Goal: Transaction & Acquisition: Purchase product/service

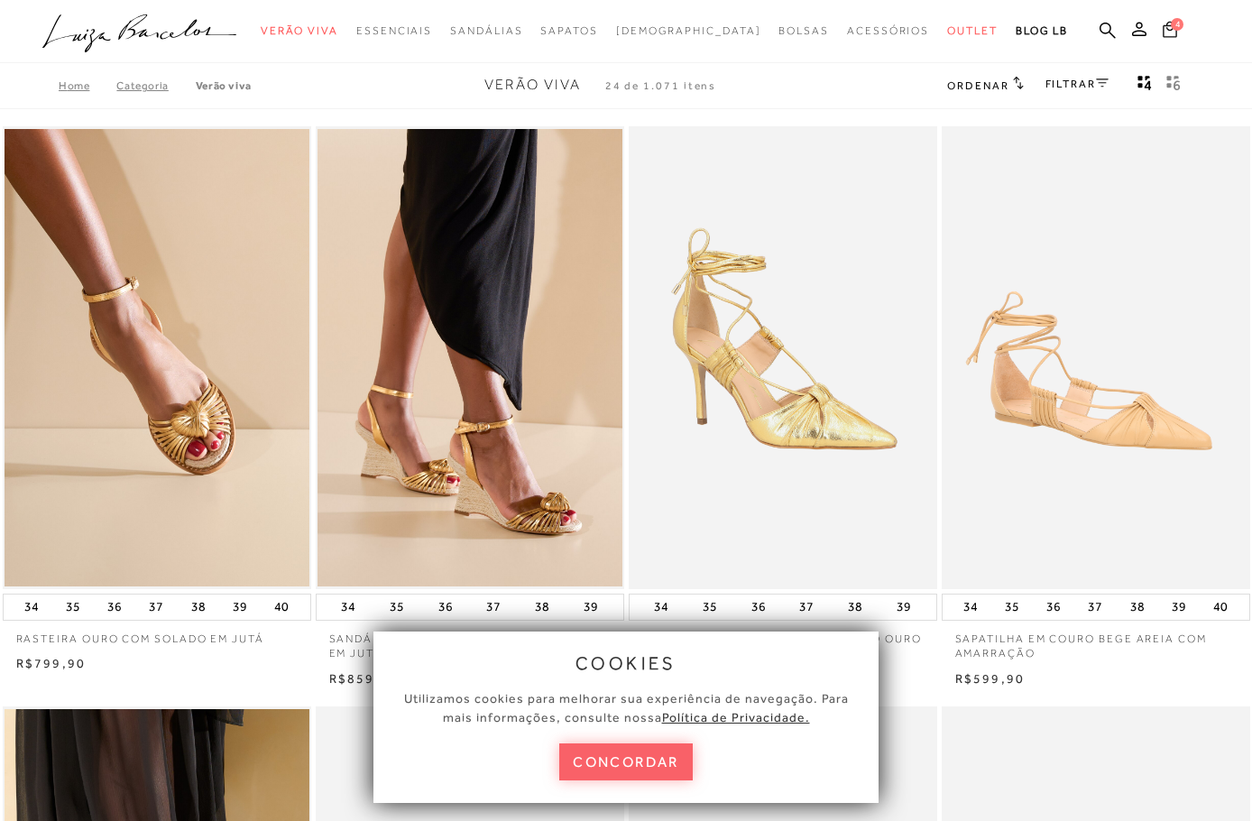
click at [1172, 26] on span "4" at bounding box center [1177, 24] width 13 height 13
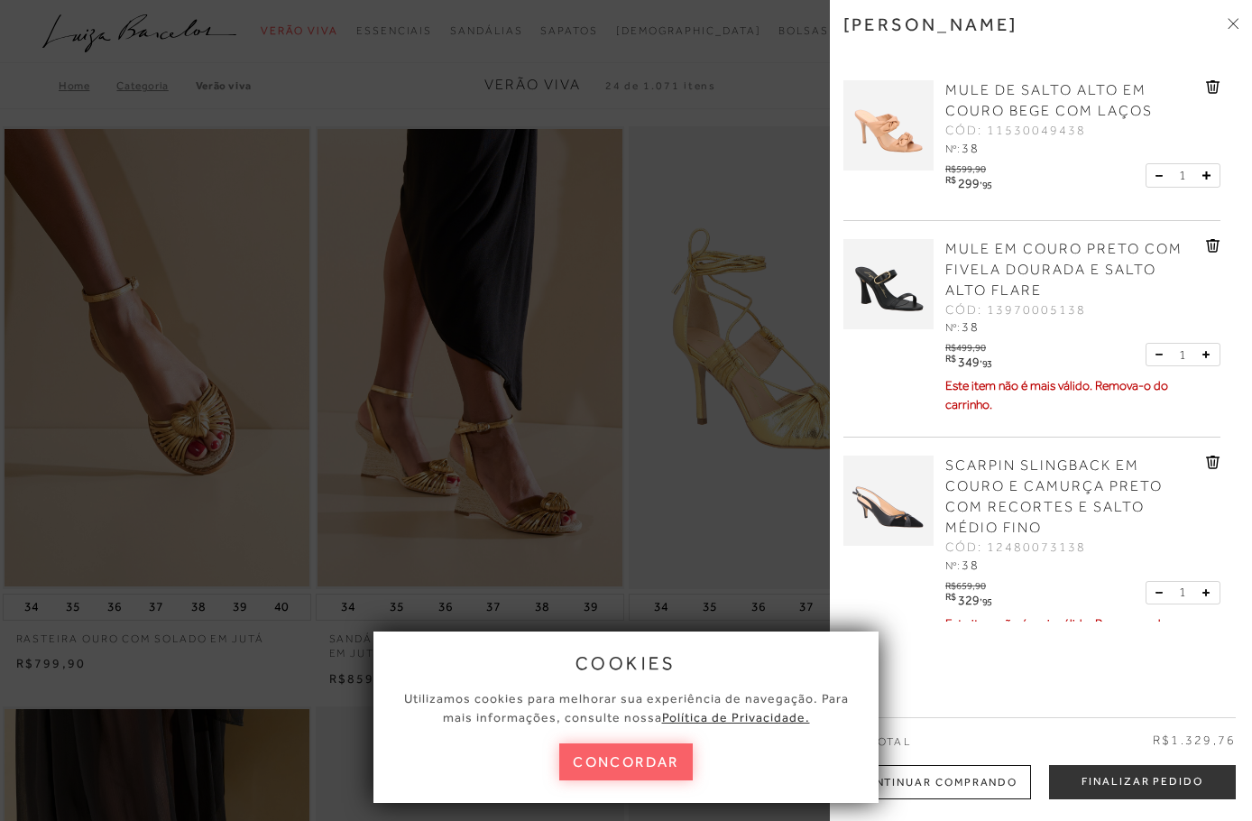
click at [1022, 265] on span "MULE EM COURO PRETO COM FIVELA DOURADA E SALTO ALTO FLARE" at bounding box center [1063, 270] width 237 height 58
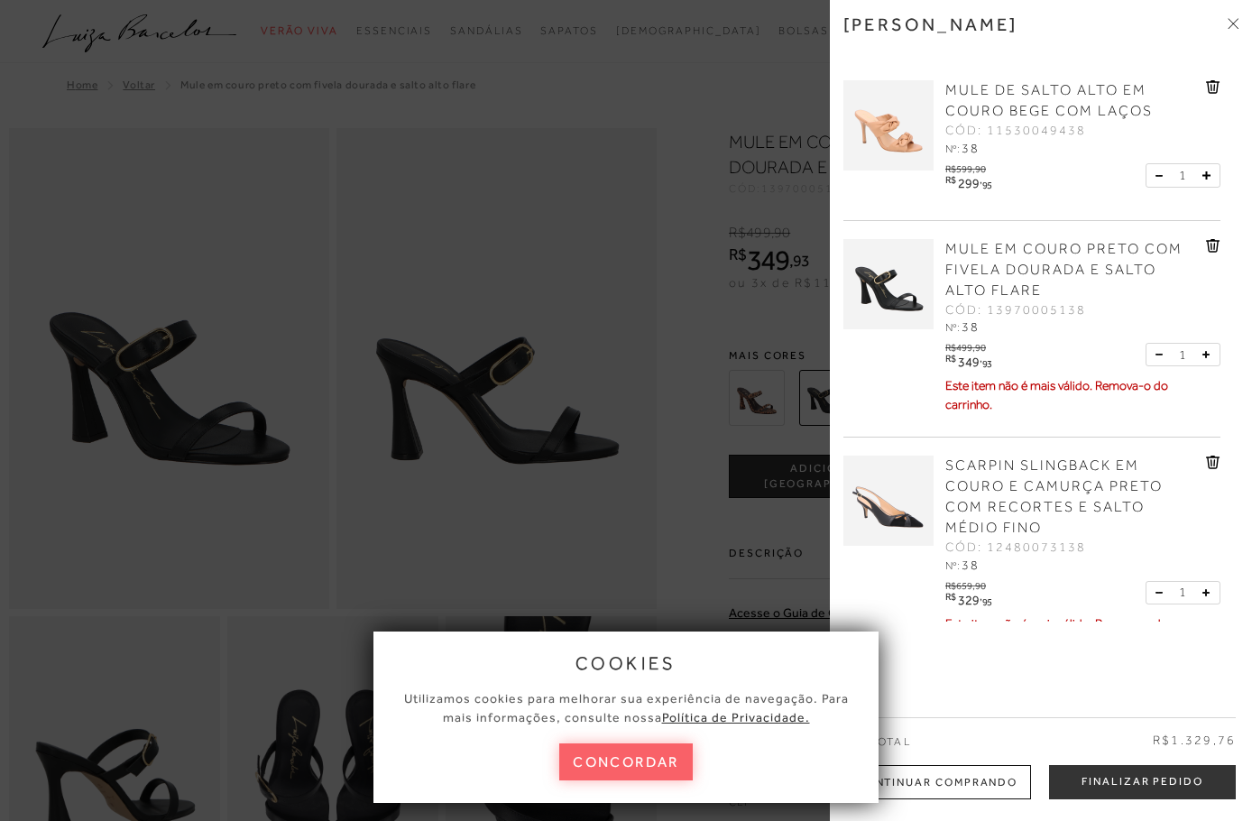
click at [711, 508] on div at bounding box center [626, 410] width 1252 height 821
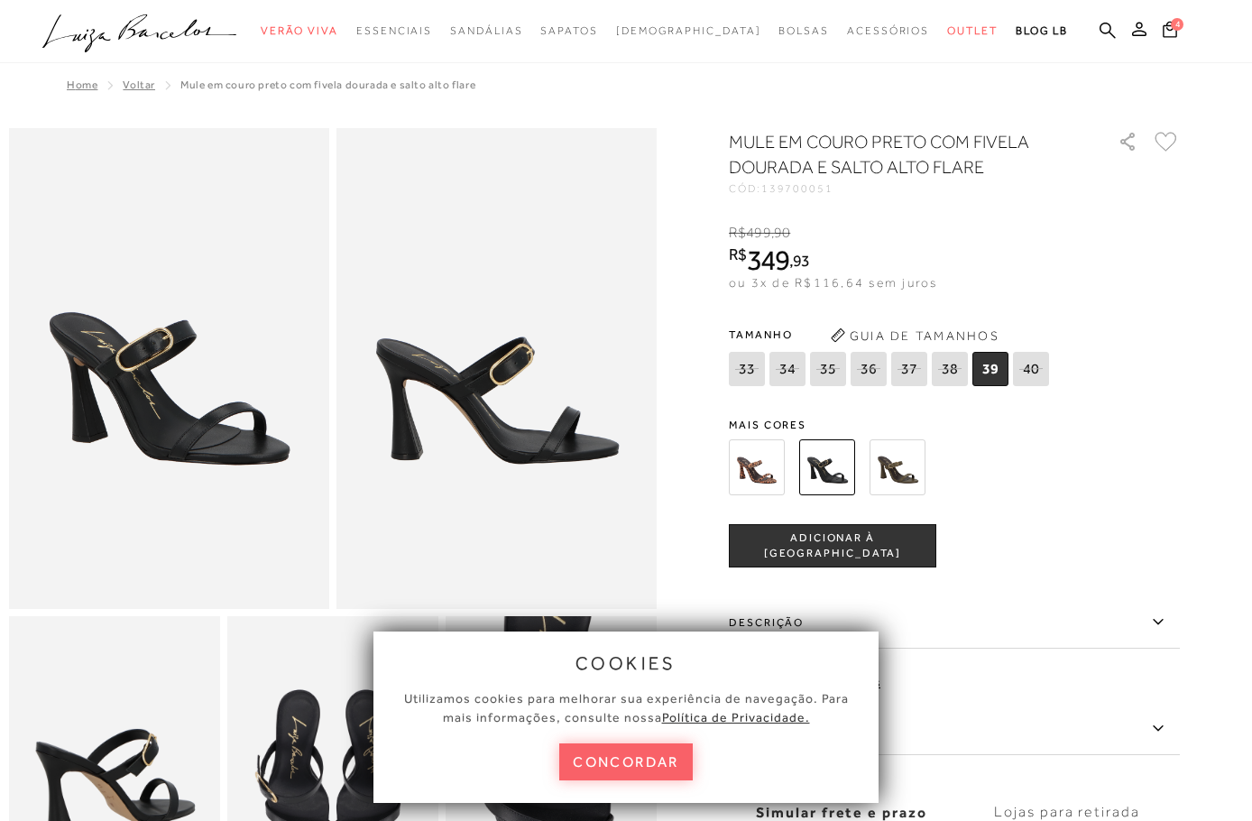
click at [767, 468] on img at bounding box center [757, 467] width 56 height 56
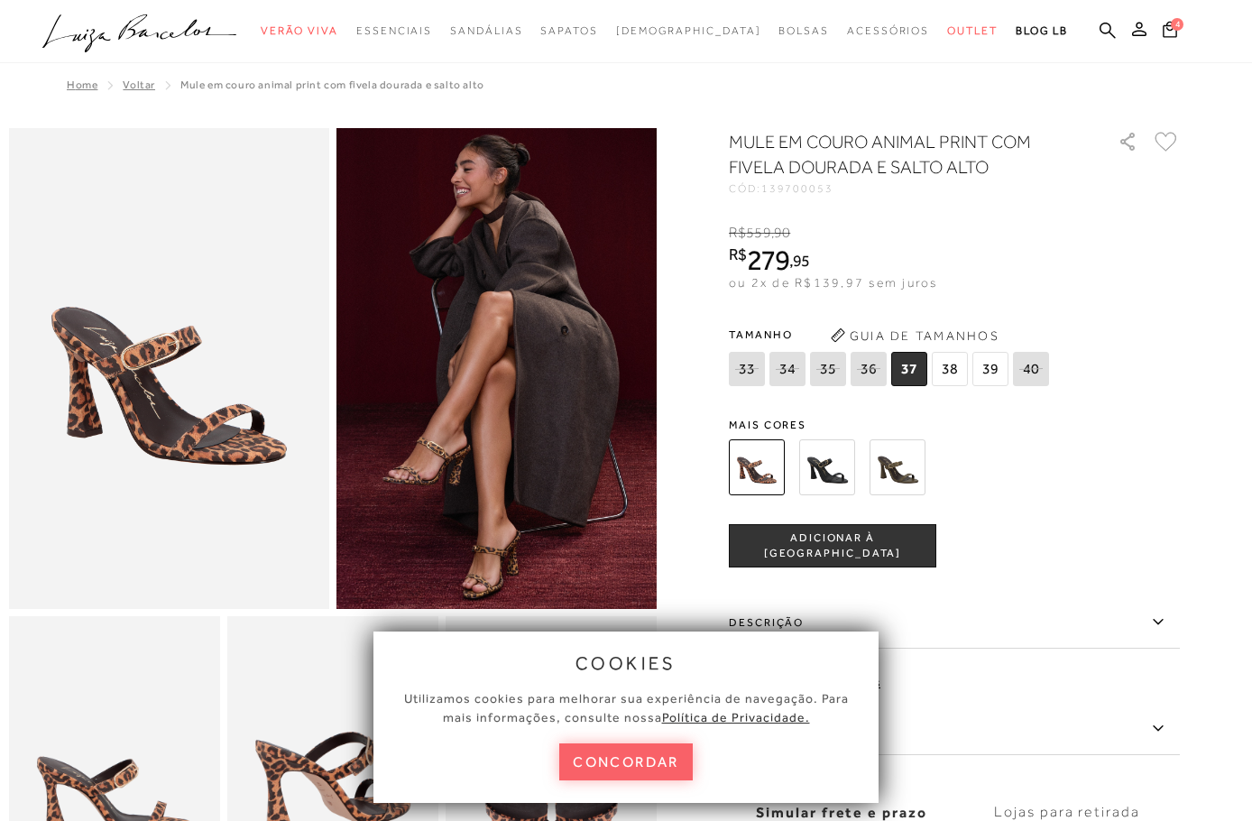
click at [957, 367] on span "38" at bounding box center [950, 369] width 36 height 34
click at [835, 542] on span "ADICIONAR À [GEOGRAPHIC_DATA]" at bounding box center [833, 546] width 206 height 32
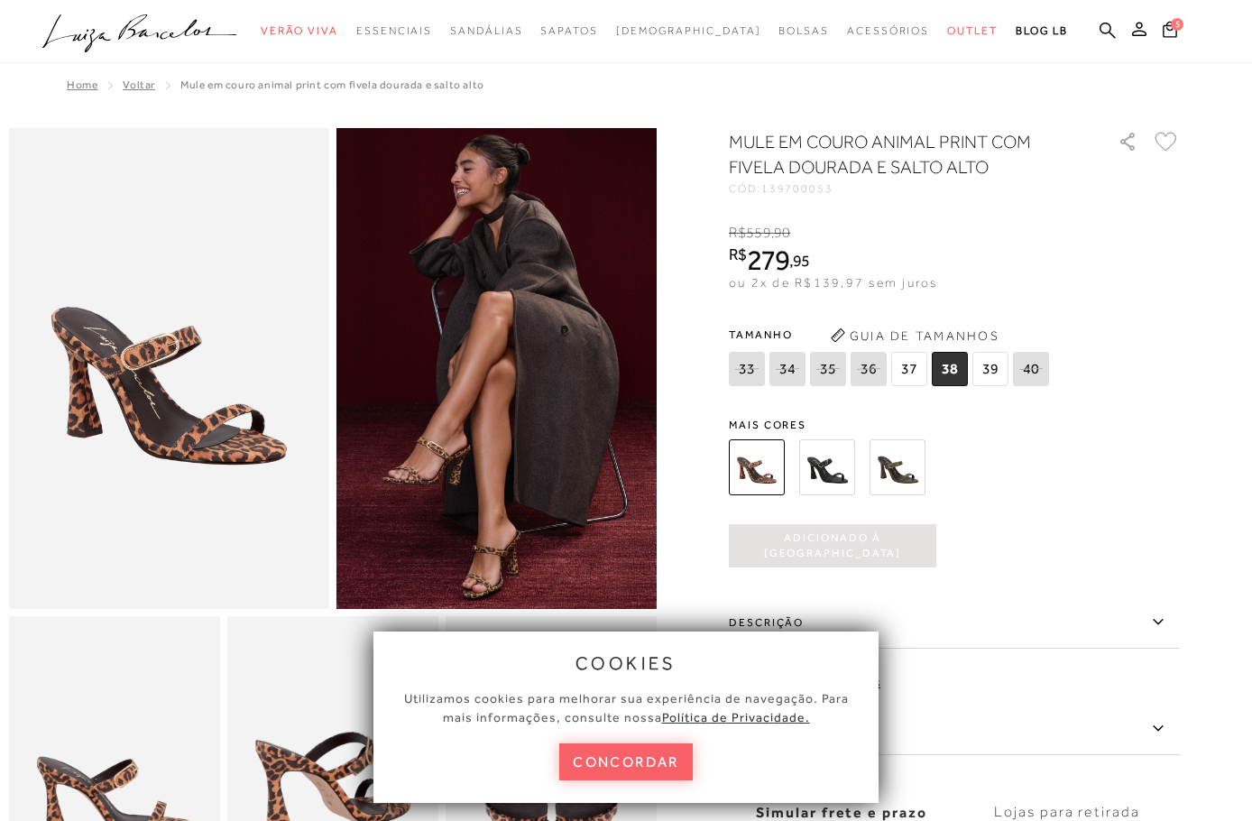
click at [899, 467] on img at bounding box center [897, 467] width 56 height 56
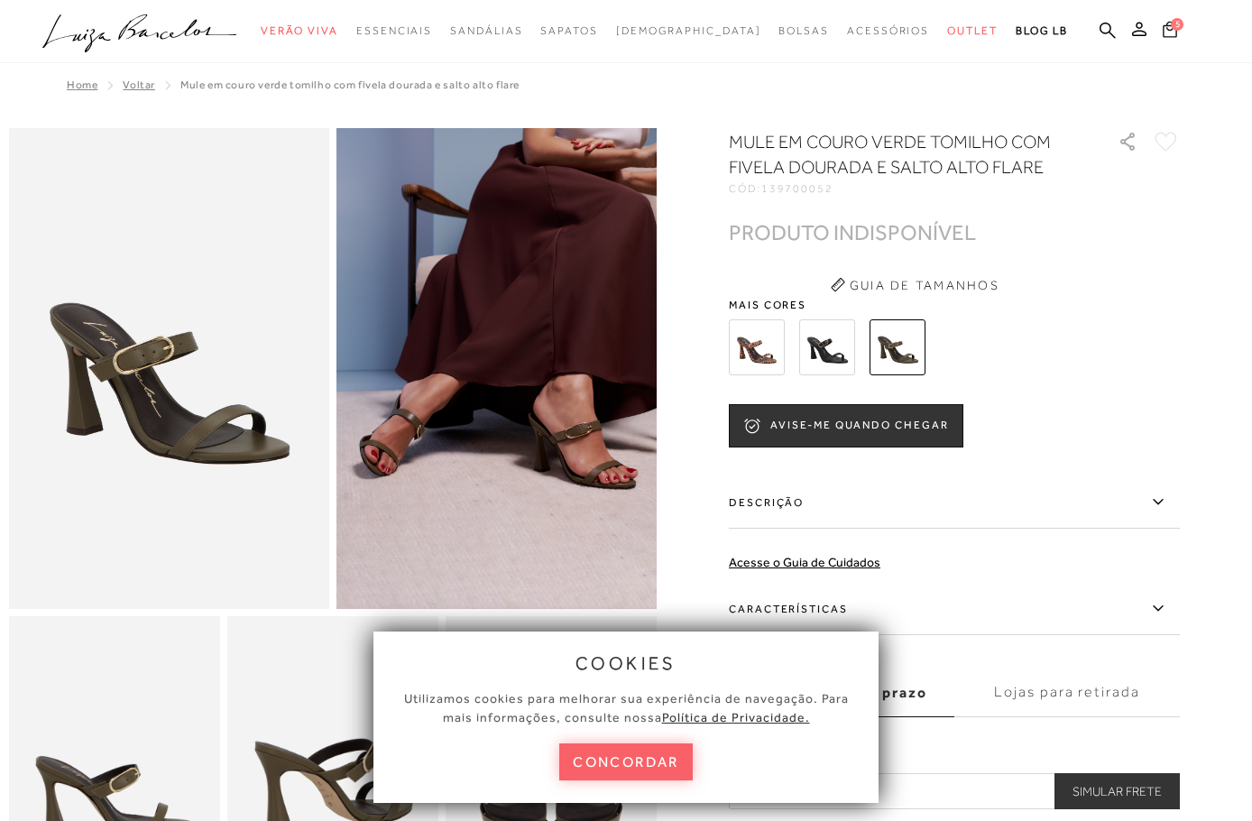
click at [1168, 27] on icon at bounding box center [1170, 28] width 14 height 17
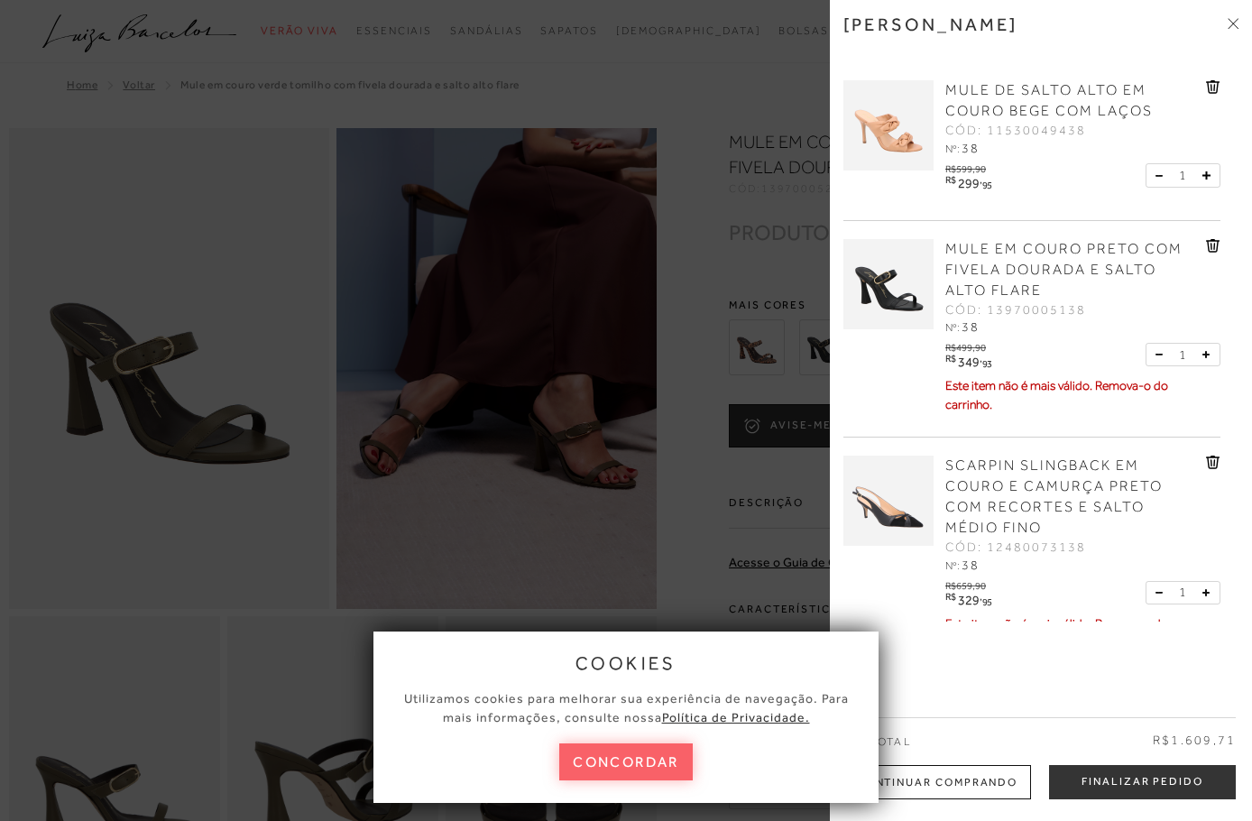
click at [1209, 239] on icon at bounding box center [1213, 246] width 14 height 14
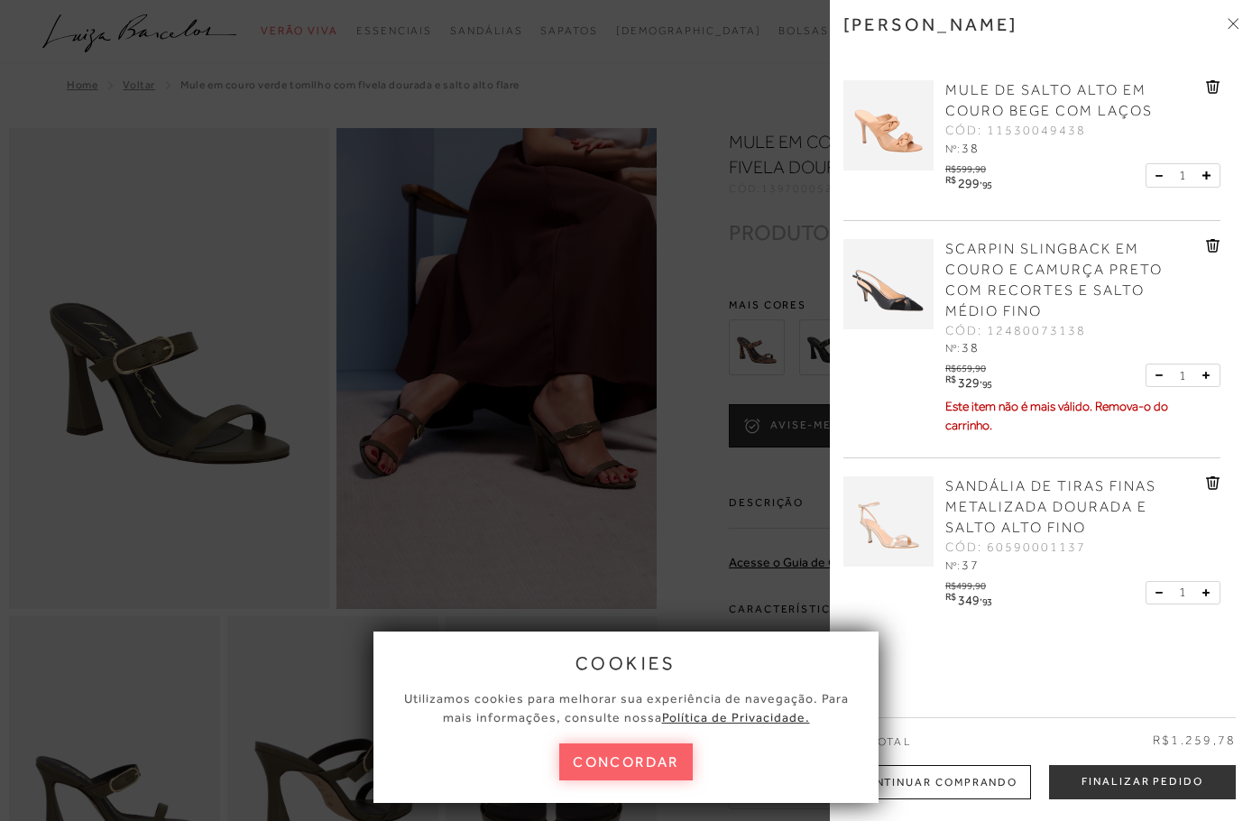
click at [1206, 245] on icon at bounding box center [1213, 246] width 14 height 14
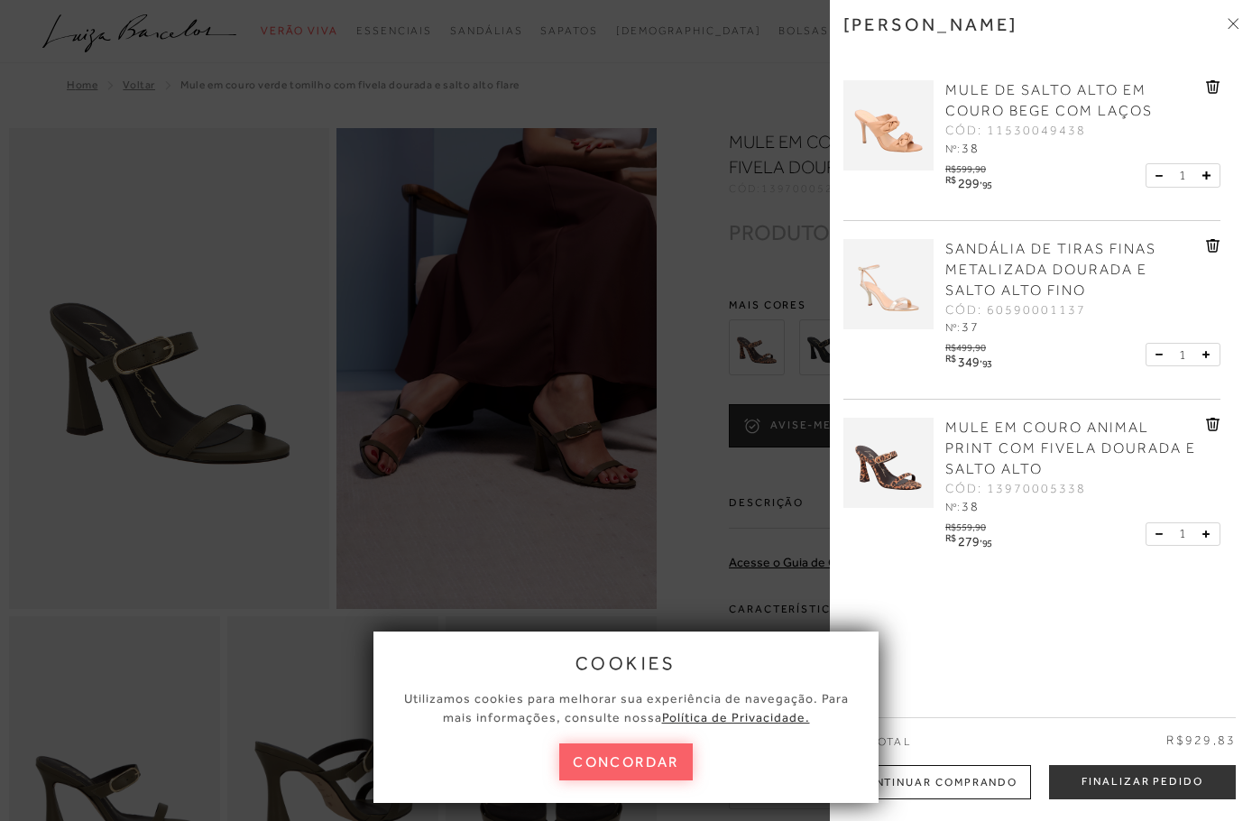
click at [1023, 272] on span "SANDÁLIA DE TIRAS FINAS METALIZADA DOURADA E SALTO ALTO FINO" at bounding box center [1050, 270] width 211 height 58
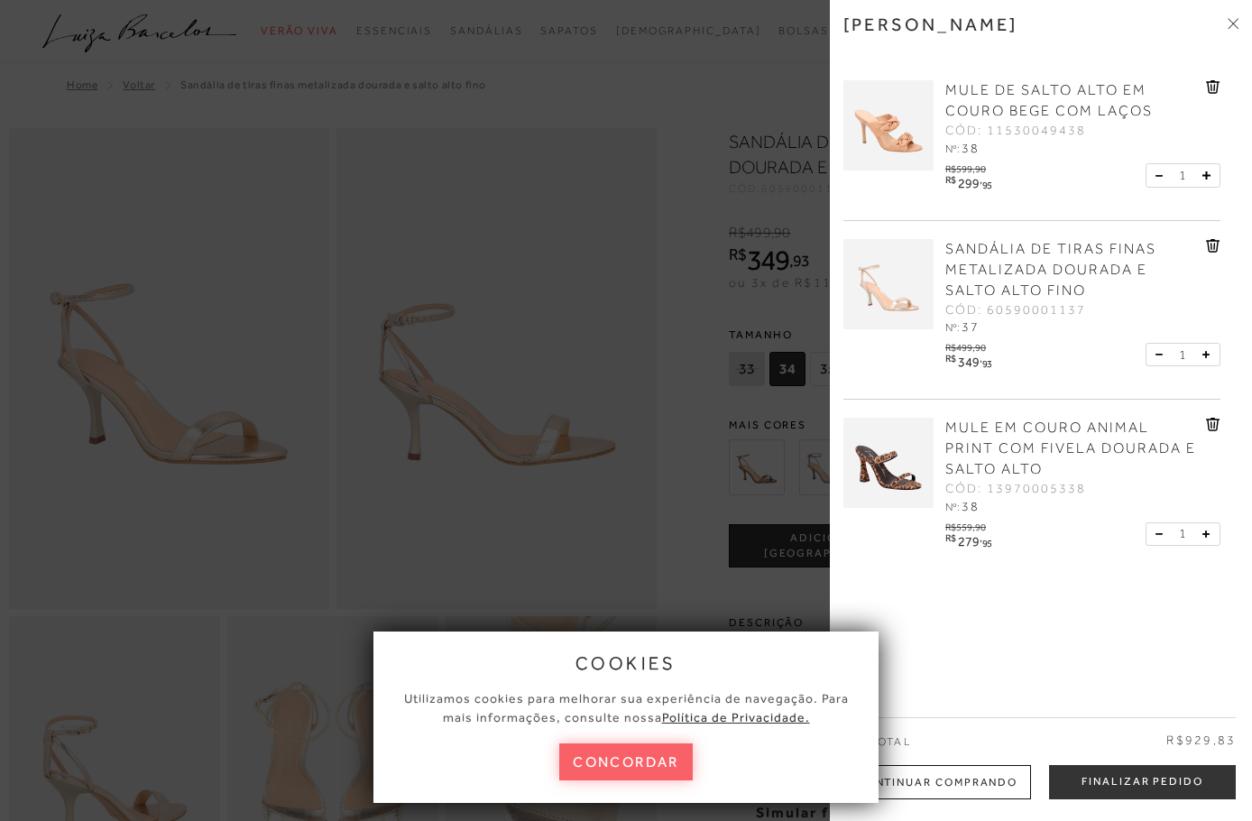
click at [699, 96] on div at bounding box center [626, 410] width 1252 height 821
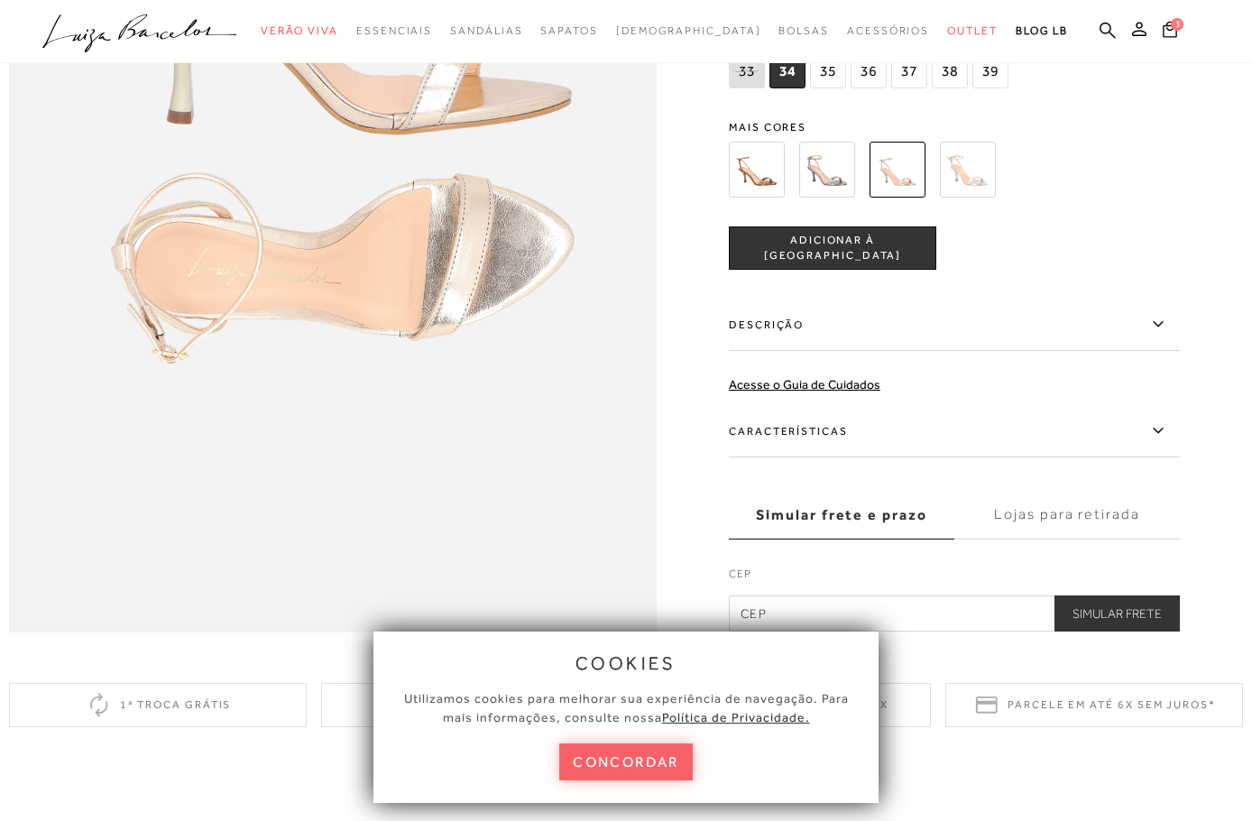
scroll to position [1254, 0]
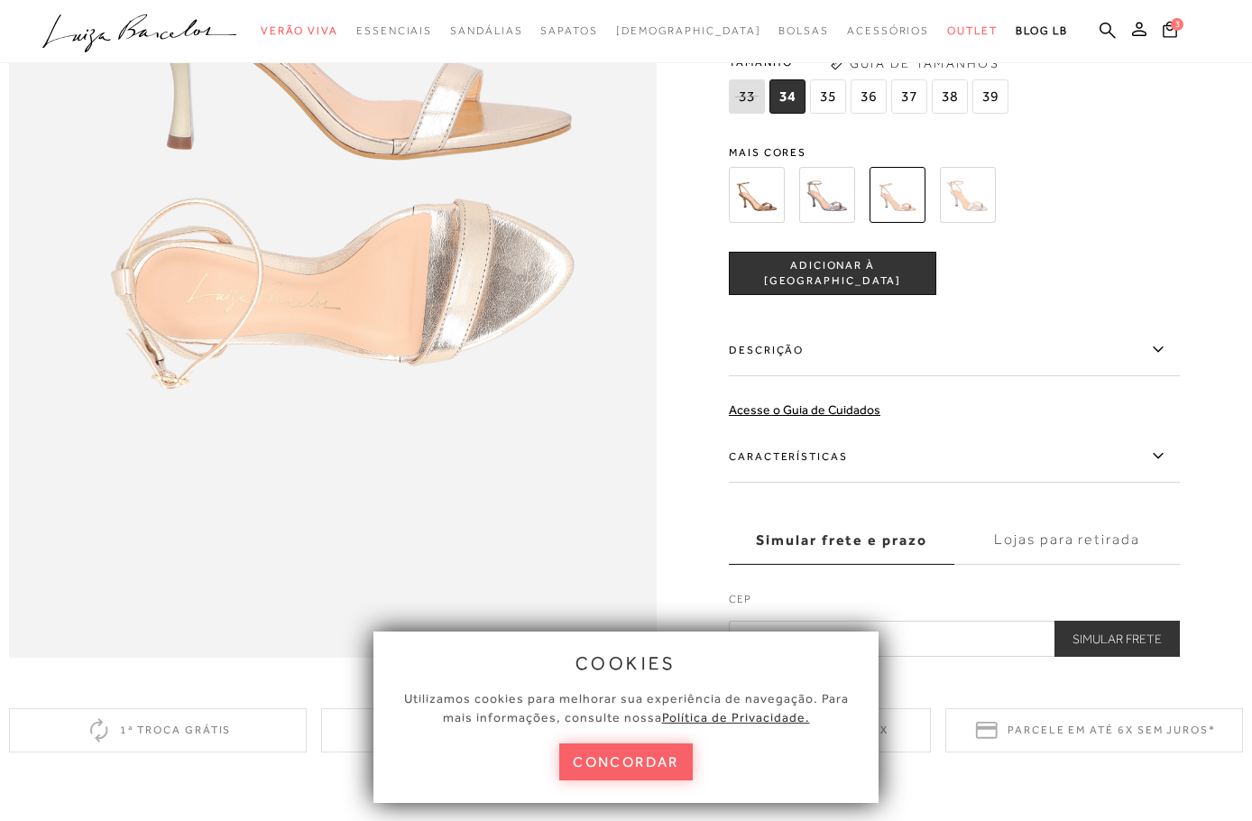
click at [816, 483] on label "Características" at bounding box center [954, 456] width 451 height 52
click at [0, 0] on input "Características" at bounding box center [0, 0] width 0 height 0
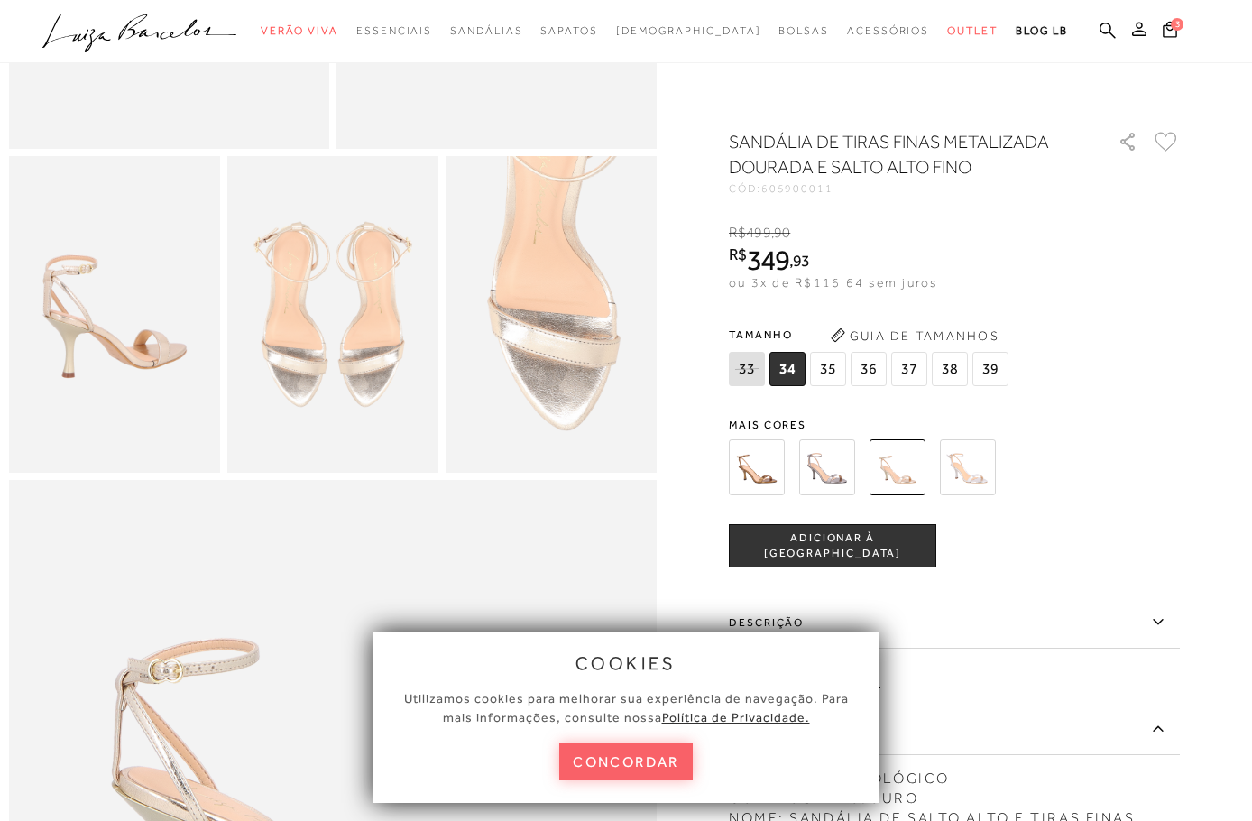
scroll to position [0, 0]
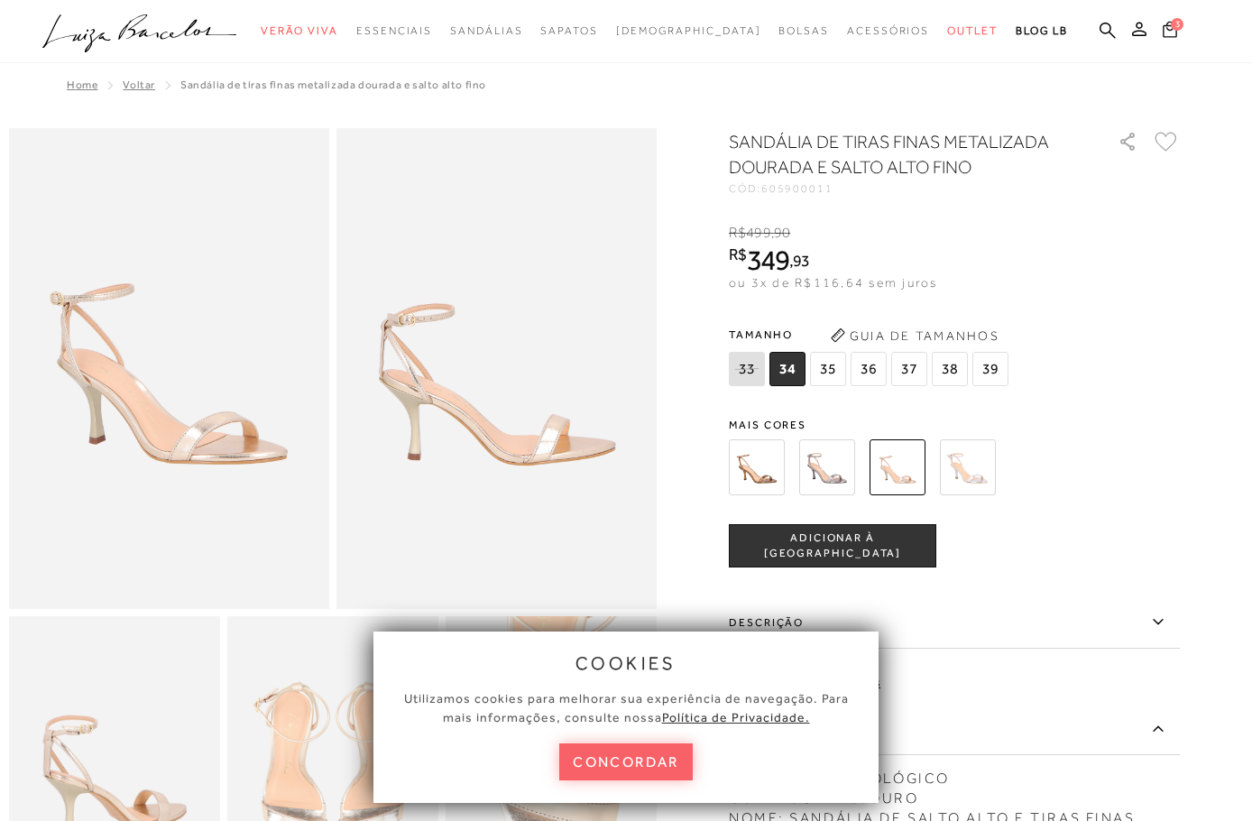
click at [1173, 21] on span "3" at bounding box center [1177, 23] width 13 height 13
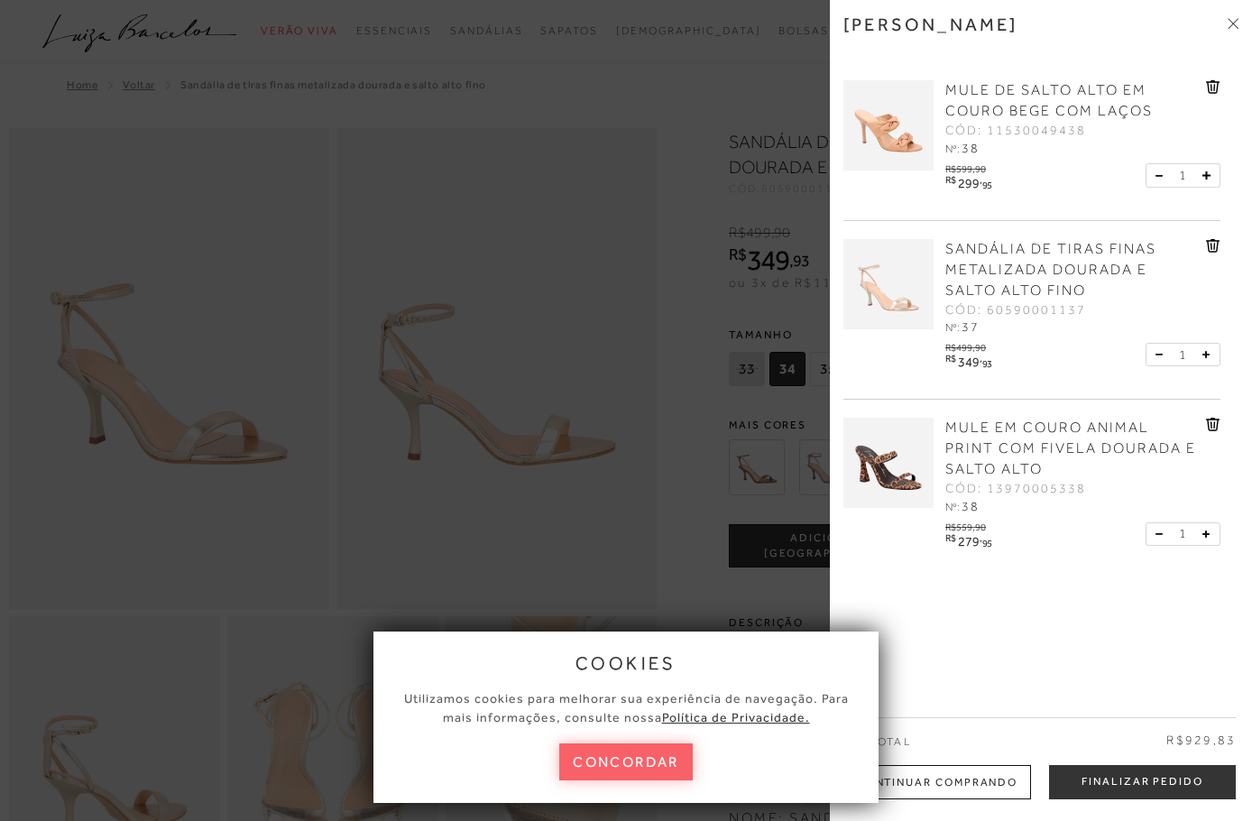
click at [890, 129] on img at bounding box center [888, 125] width 90 height 90
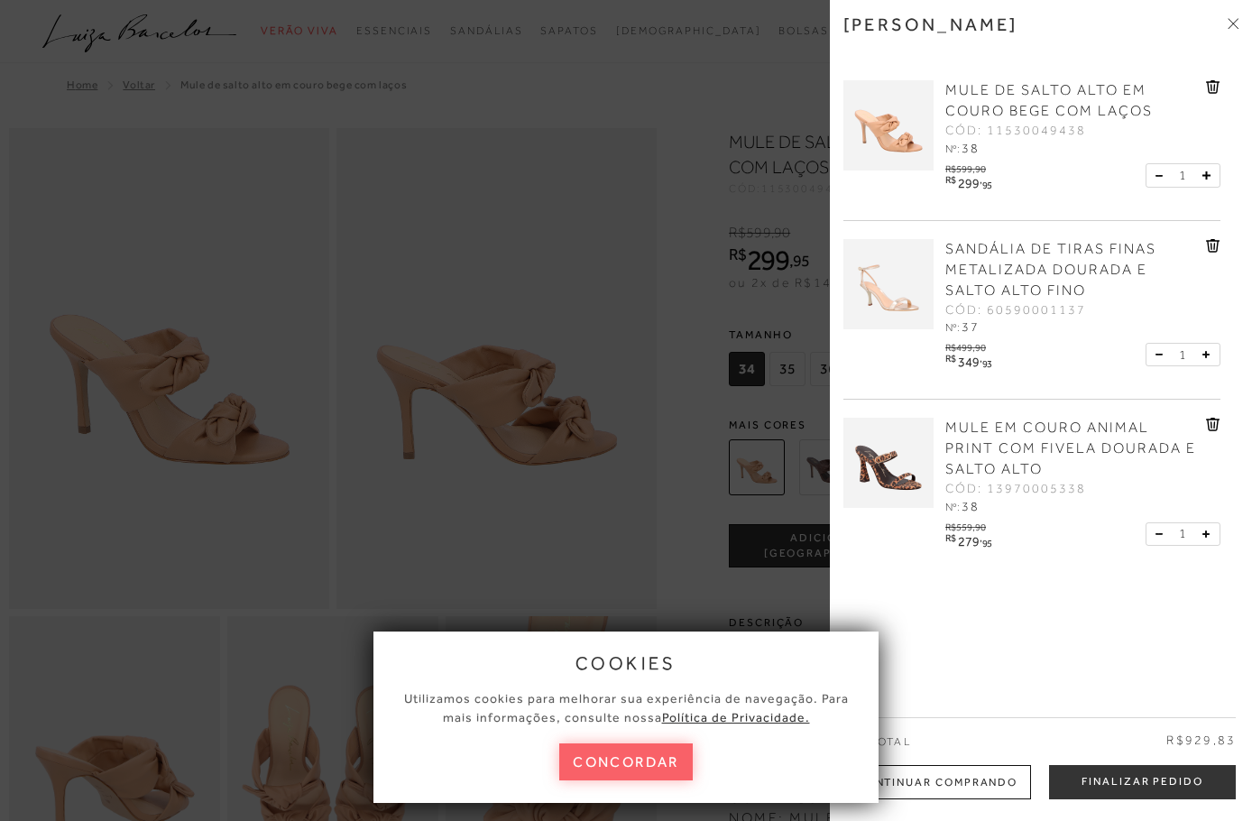
scroll to position [511, 0]
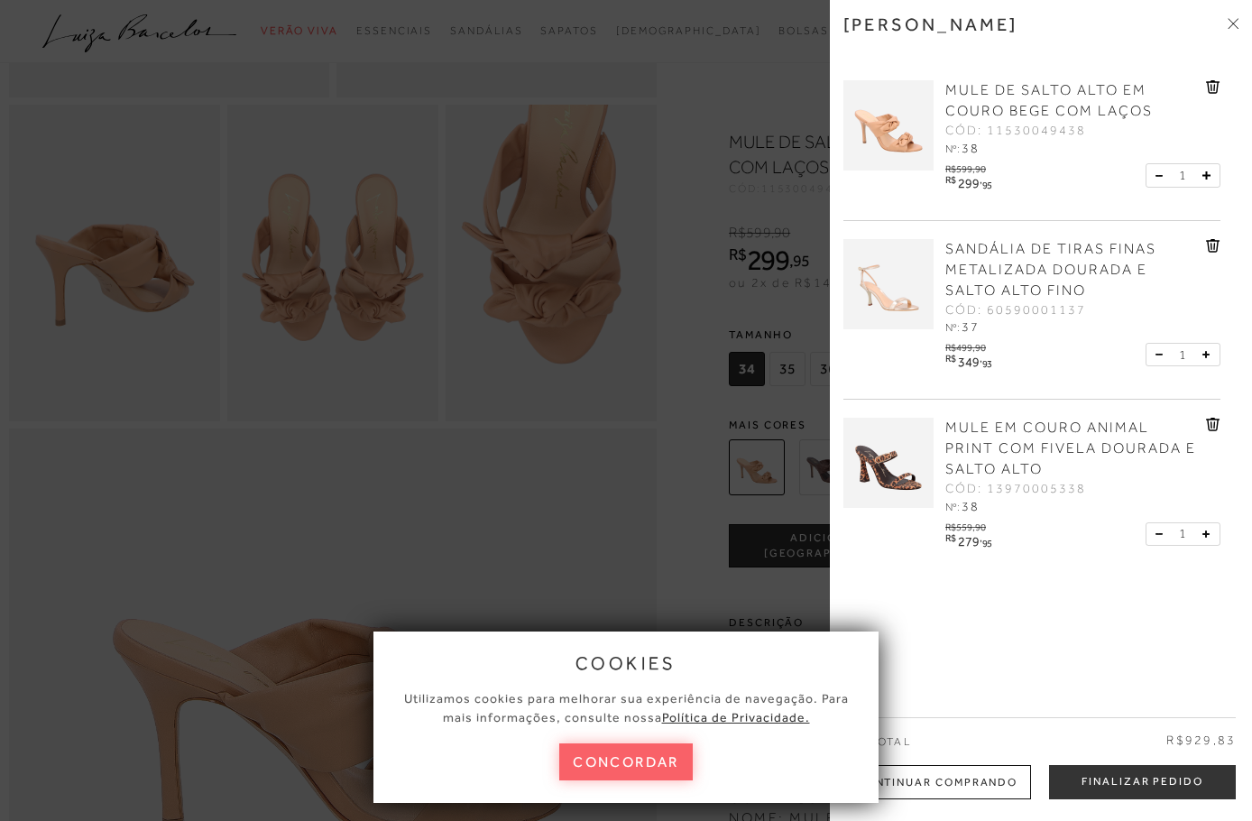
click at [693, 388] on div at bounding box center [626, 410] width 1252 height 821
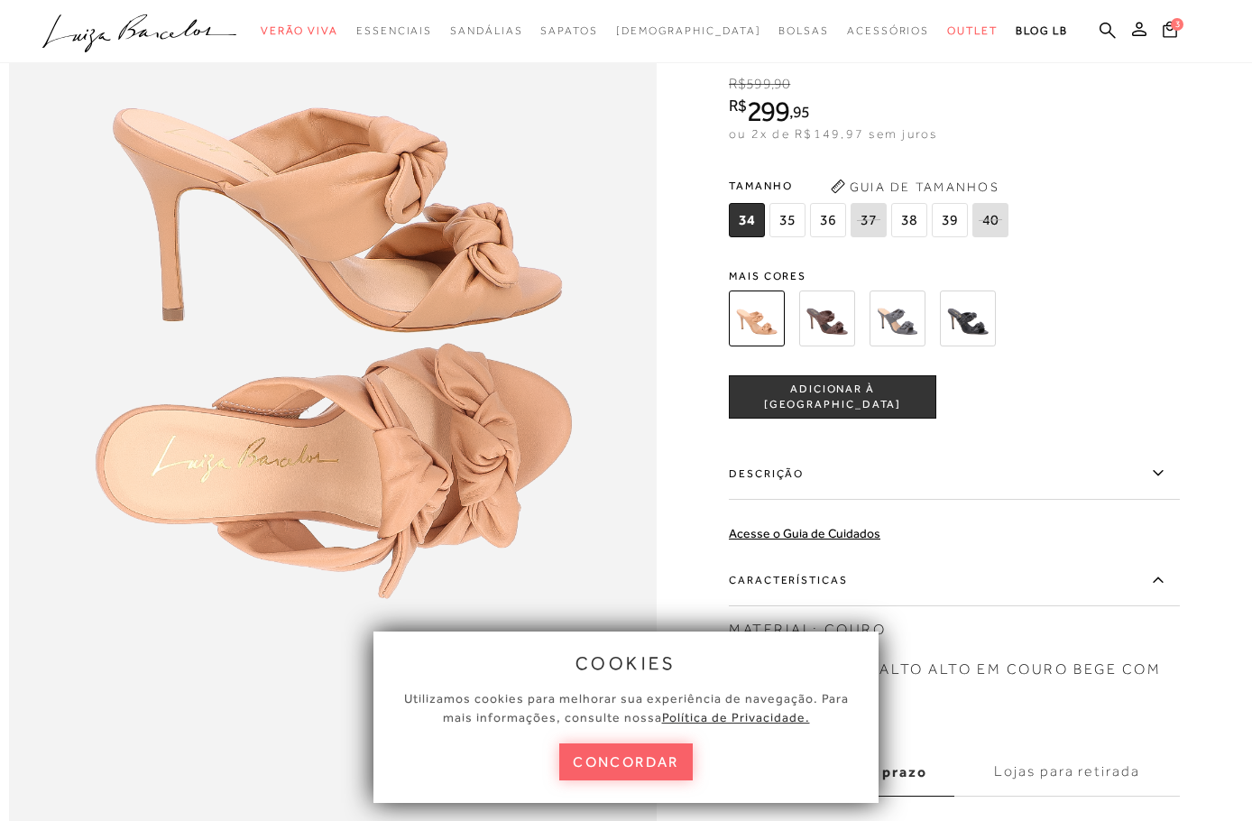
scroll to position [0, 0]
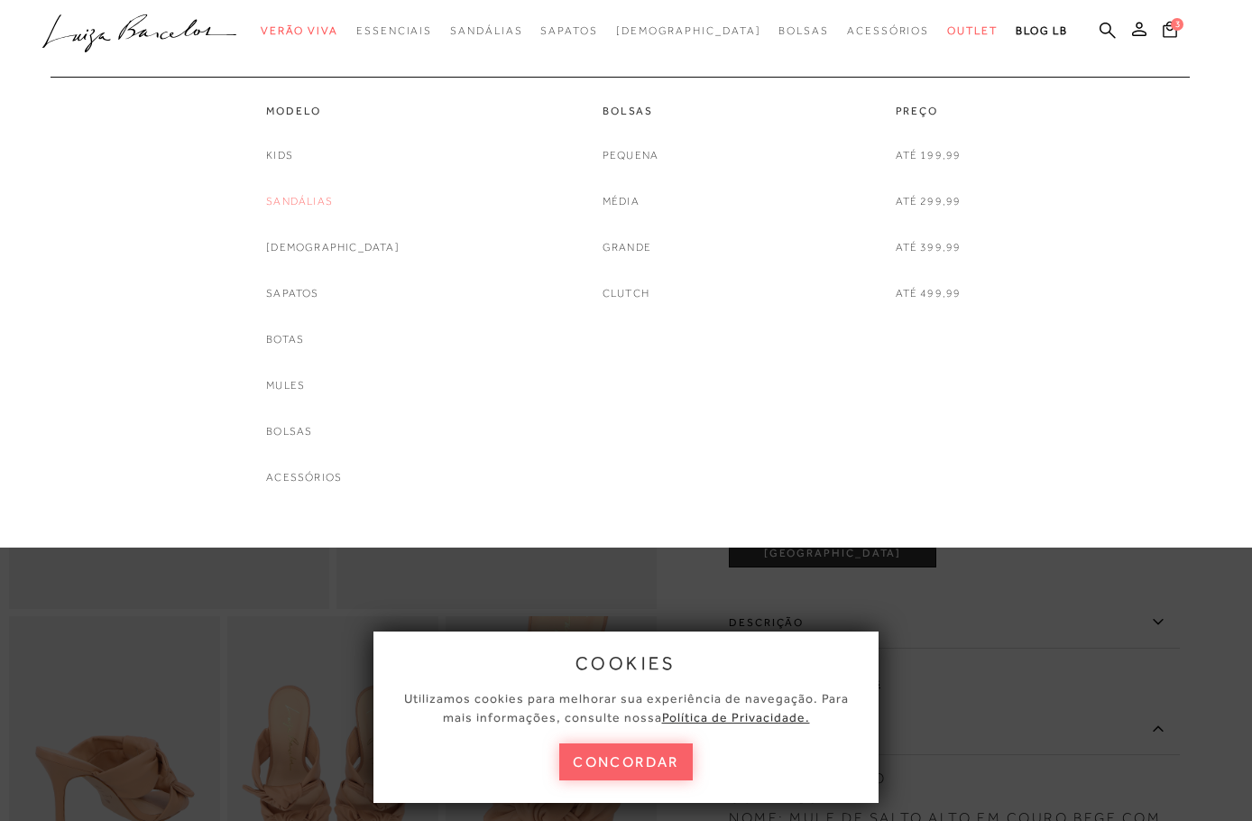
click at [325, 201] on link "Sandálias" at bounding box center [299, 201] width 67 height 19
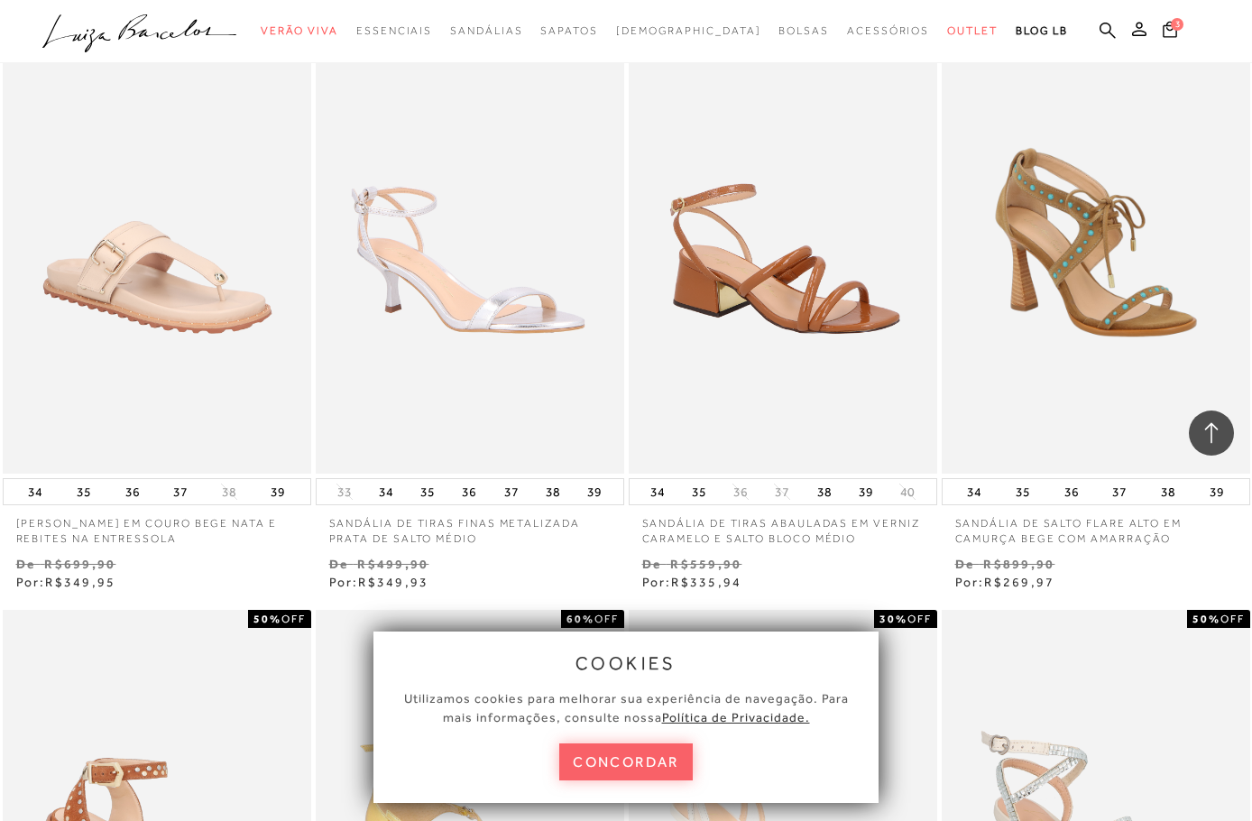
scroll to position [1371, 0]
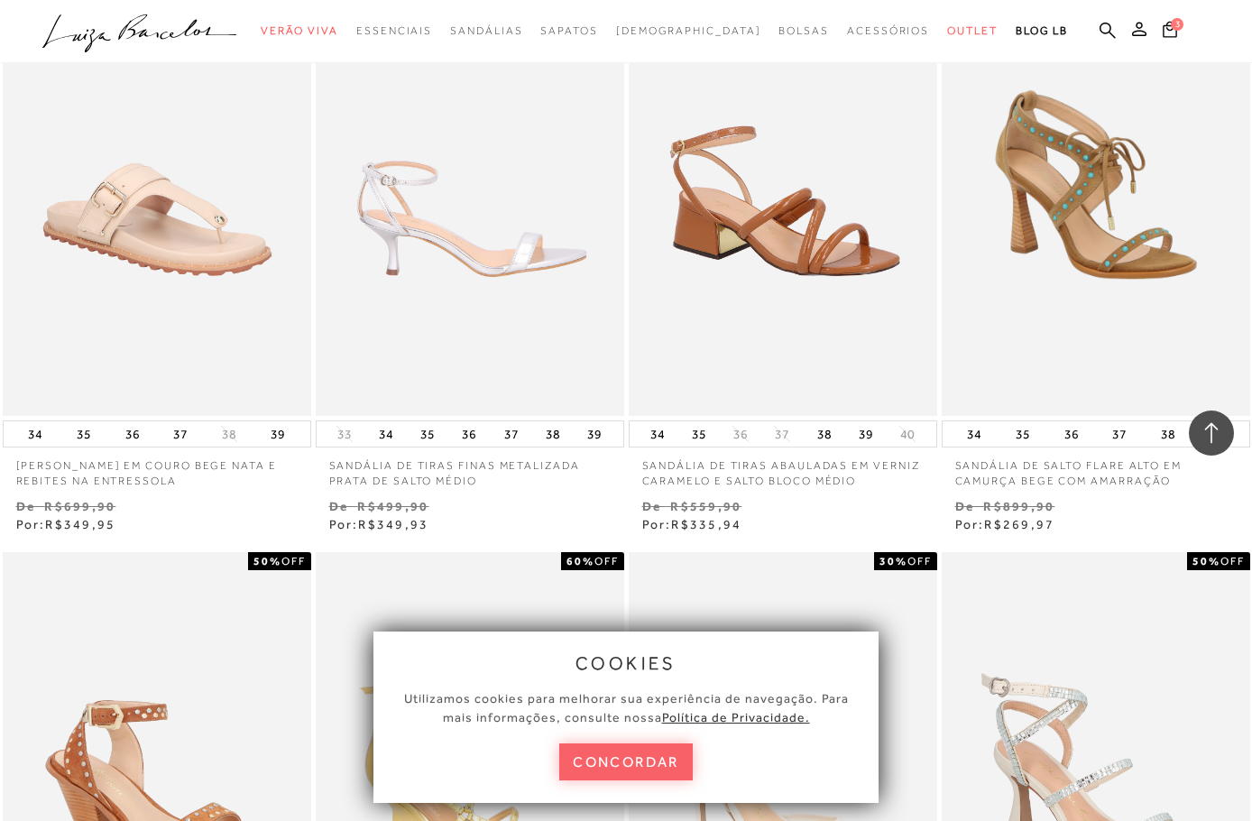
click at [445, 246] on img at bounding box center [470, 184] width 307 height 463
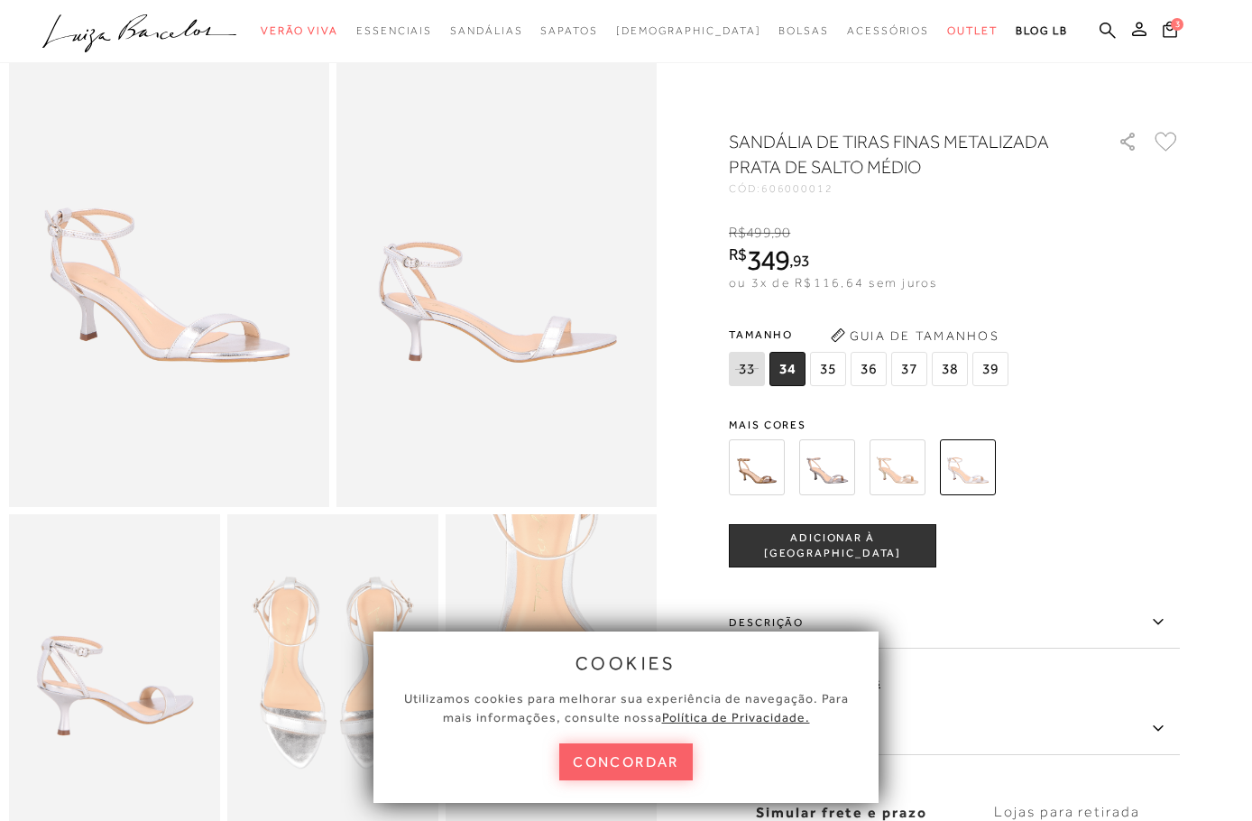
scroll to position [106, 0]
click at [913, 469] on img at bounding box center [897, 467] width 56 height 56
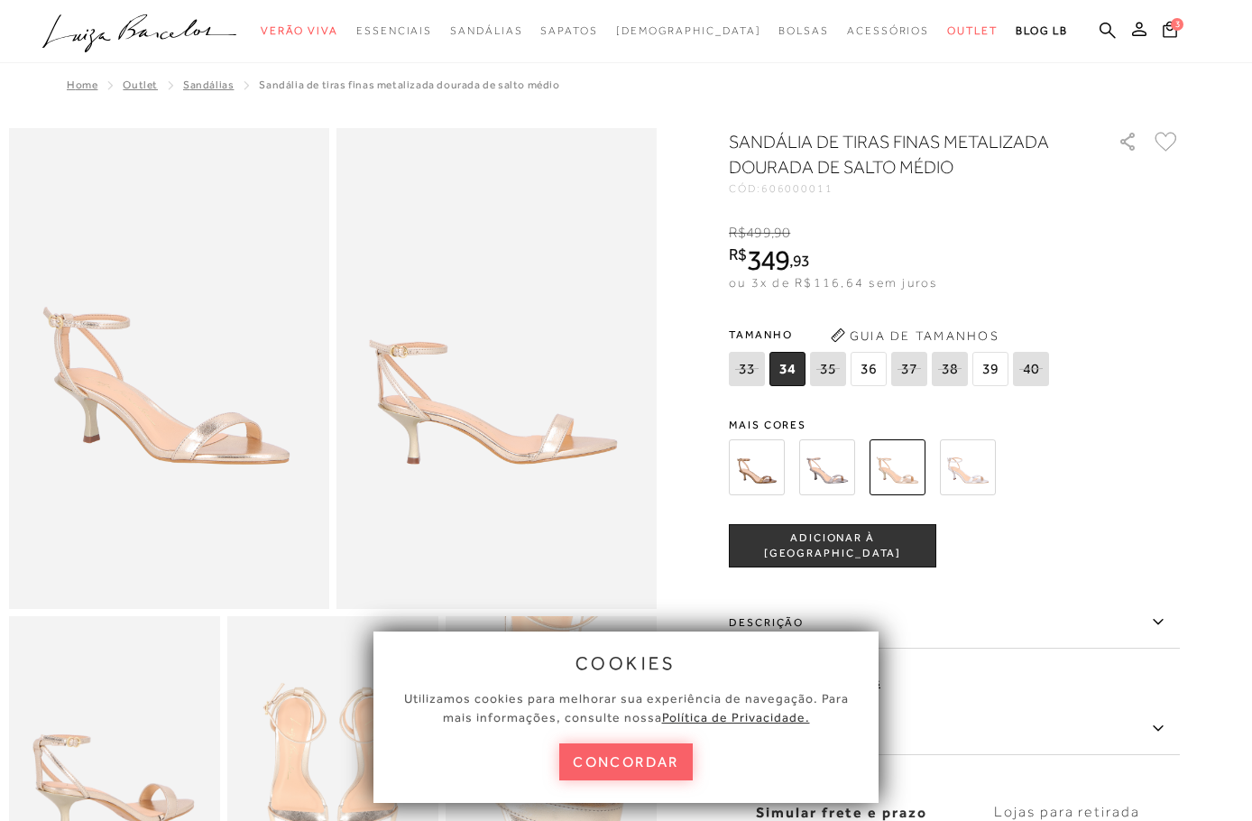
click at [837, 465] on img at bounding box center [827, 467] width 56 height 56
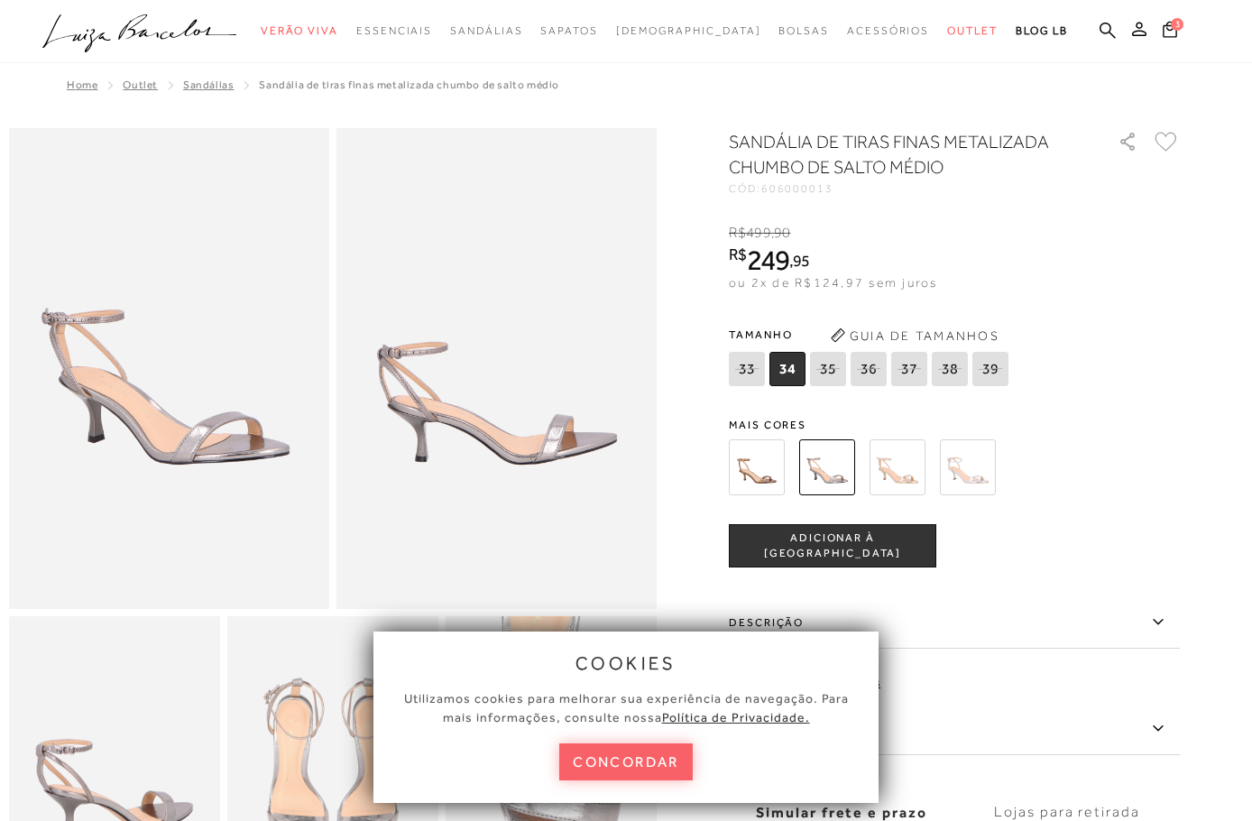
click at [760, 466] on img at bounding box center [757, 467] width 56 height 56
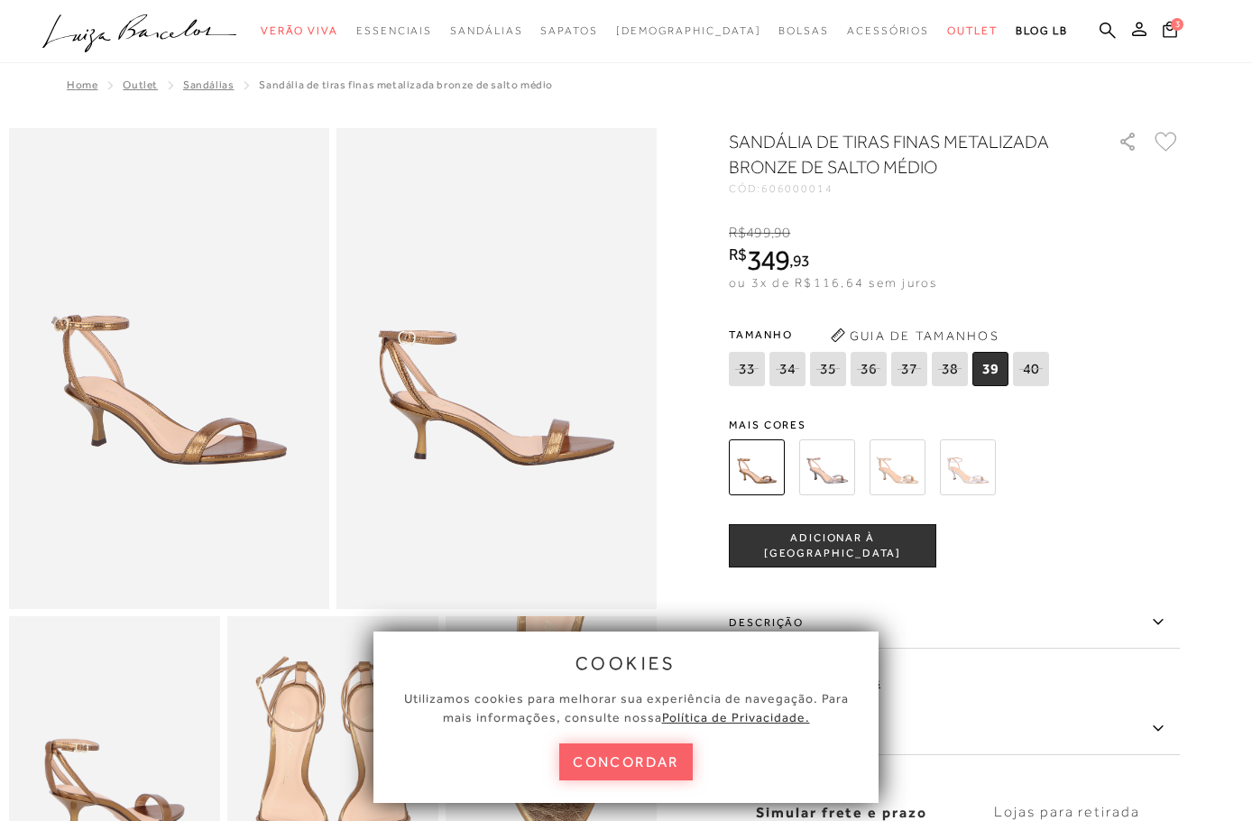
click at [974, 471] on img at bounding box center [968, 467] width 56 height 56
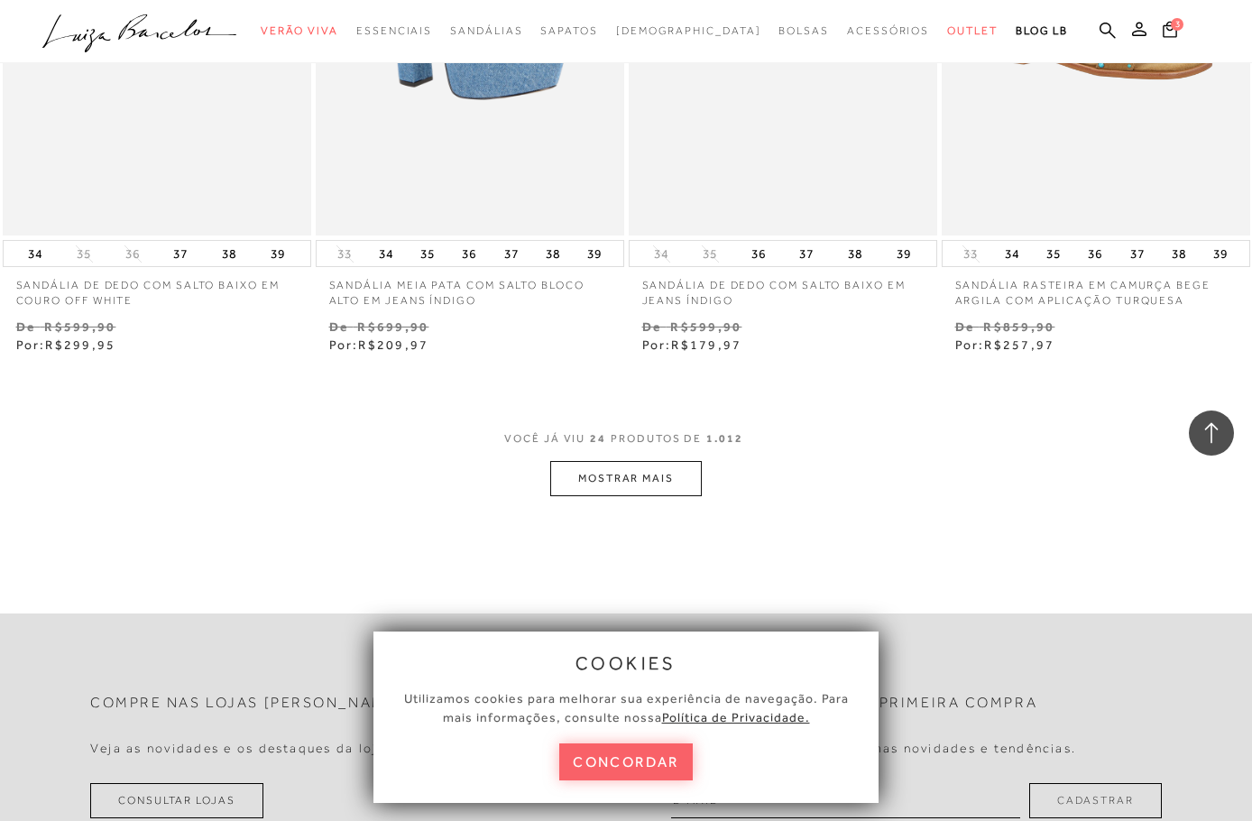
scroll to position [3407, 0]
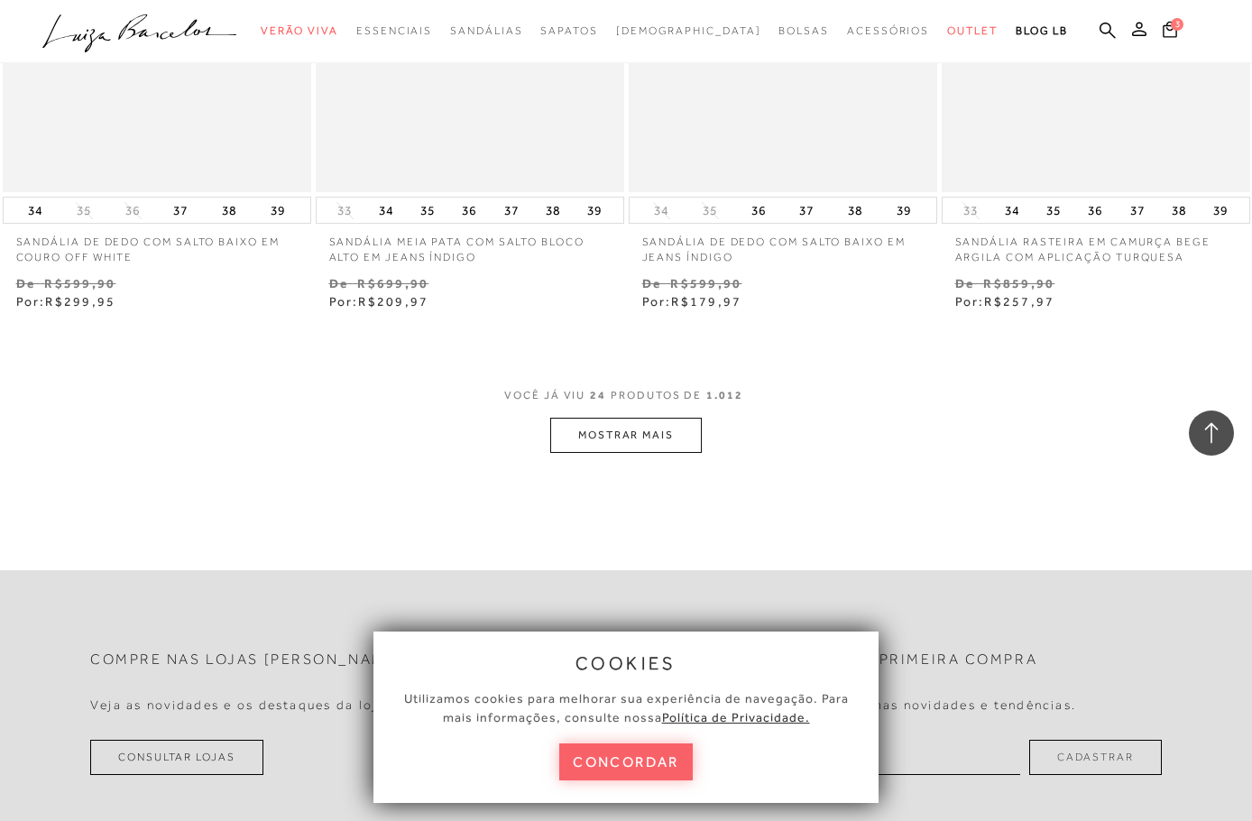
click at [642, 423] on button "MOSTRAR MAIS" at bounding box center [626, 435] width 152 height 35
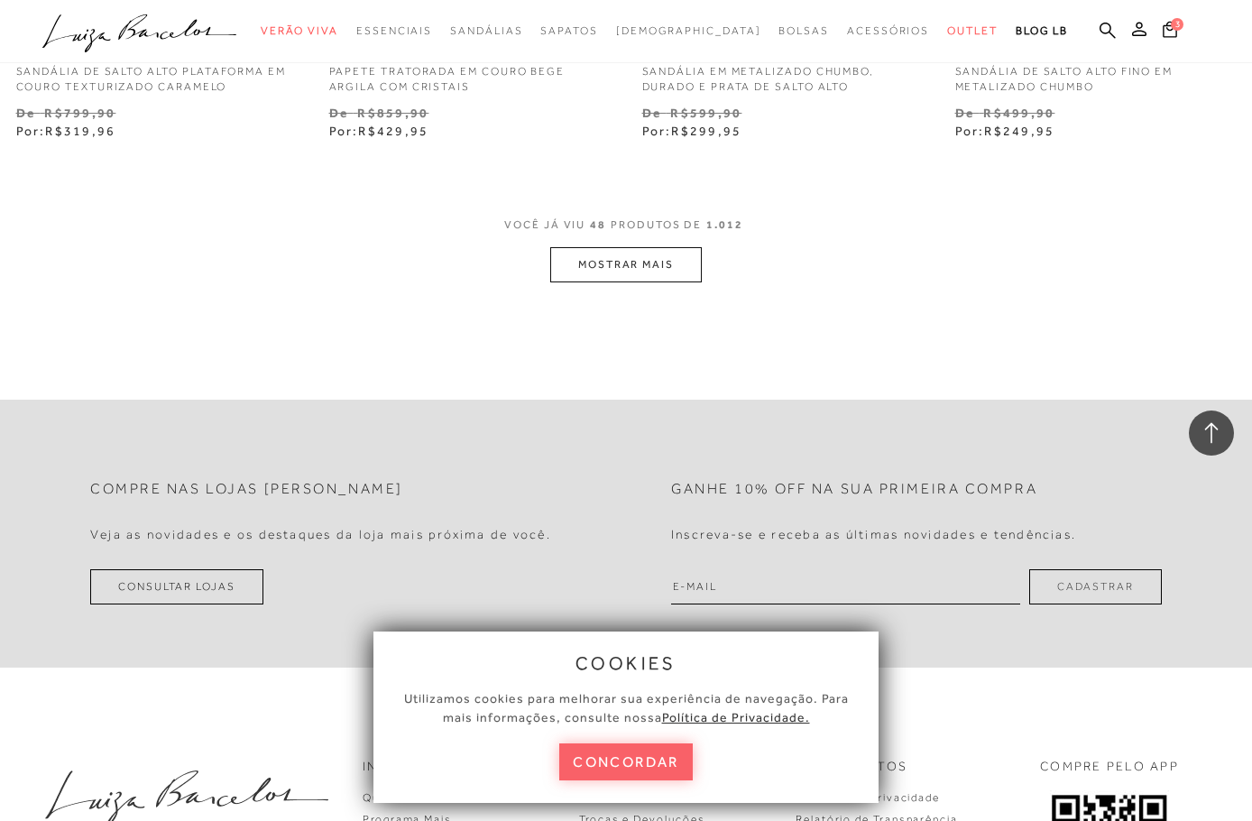
scroll to position [7363, 0]
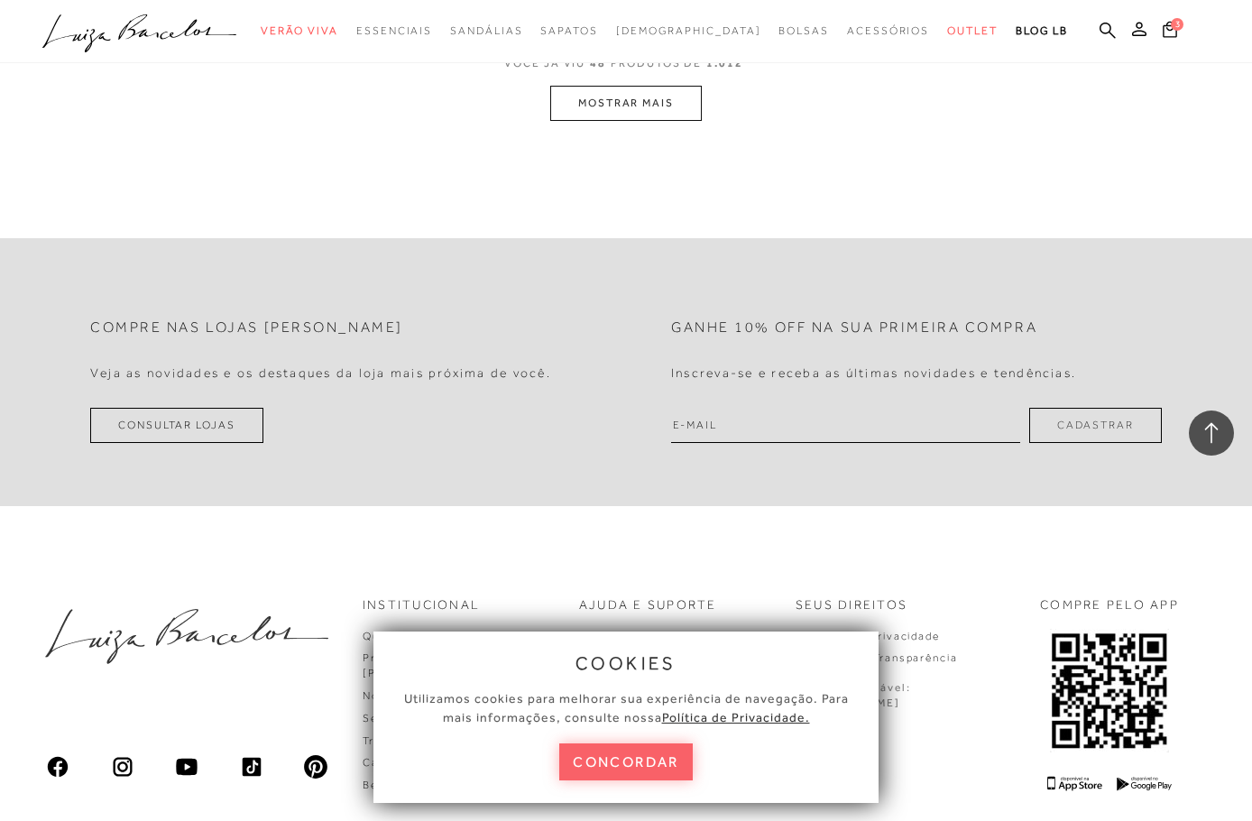
click at [641, 94] on button "MOSTRAR MAIS" at bounding box center [626, 103] width 152 height 35
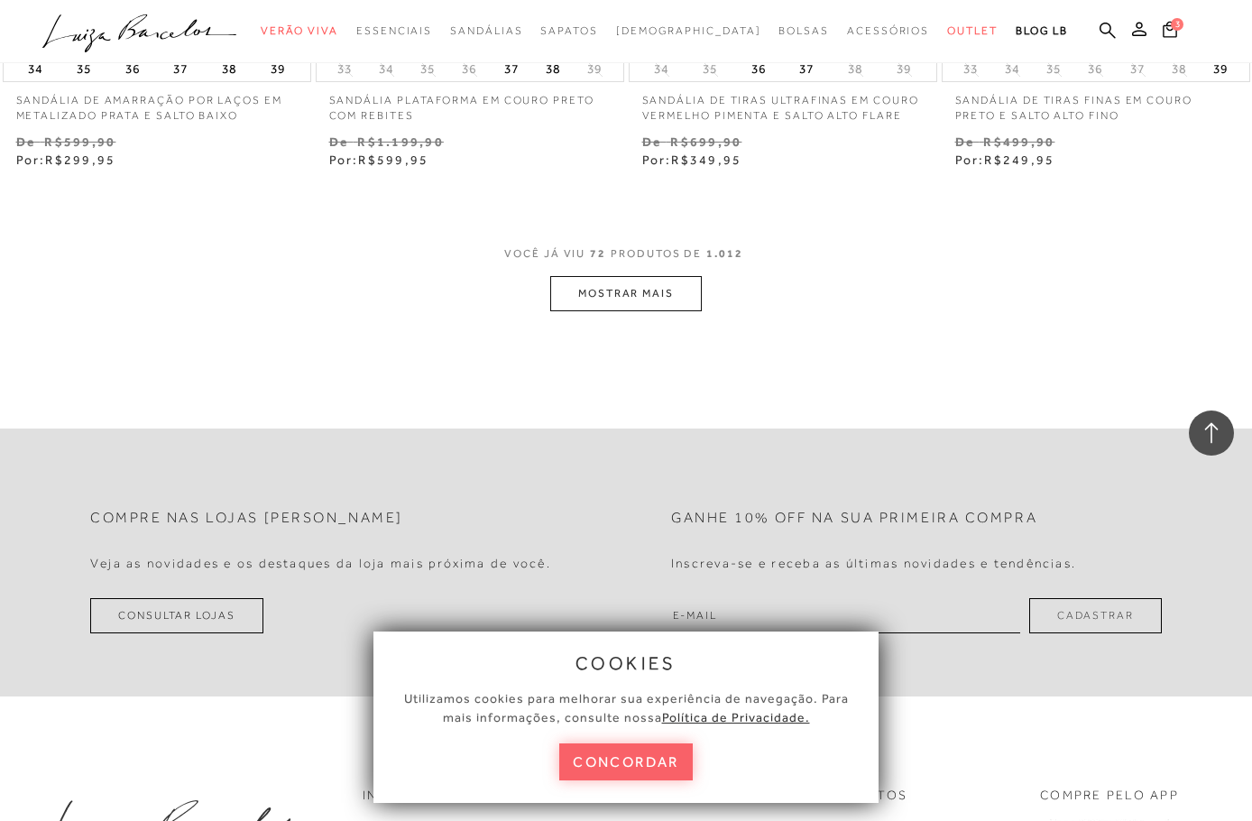
scroll to position [10835, 0]
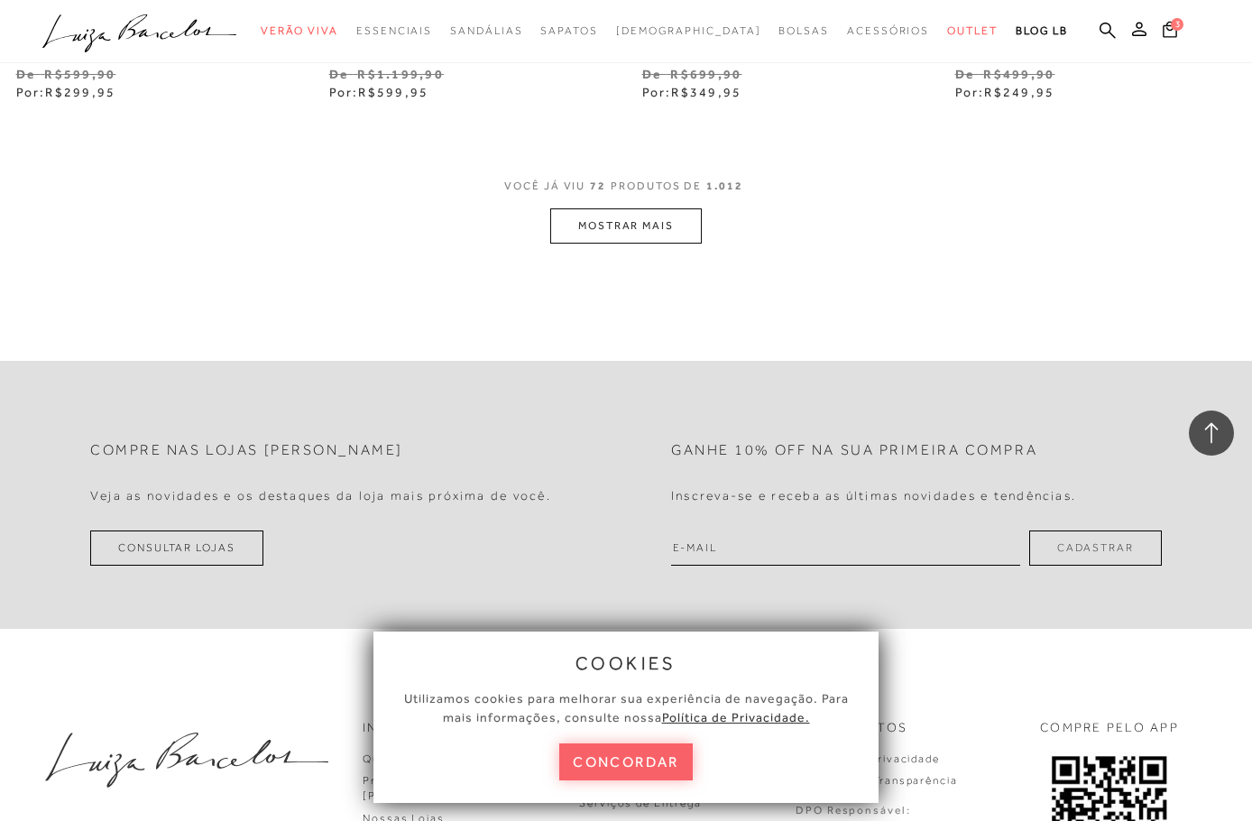
click at [605, 231] on button "MOSTRAR MAIS" at bounding box center [626, 225] width 152 height 35
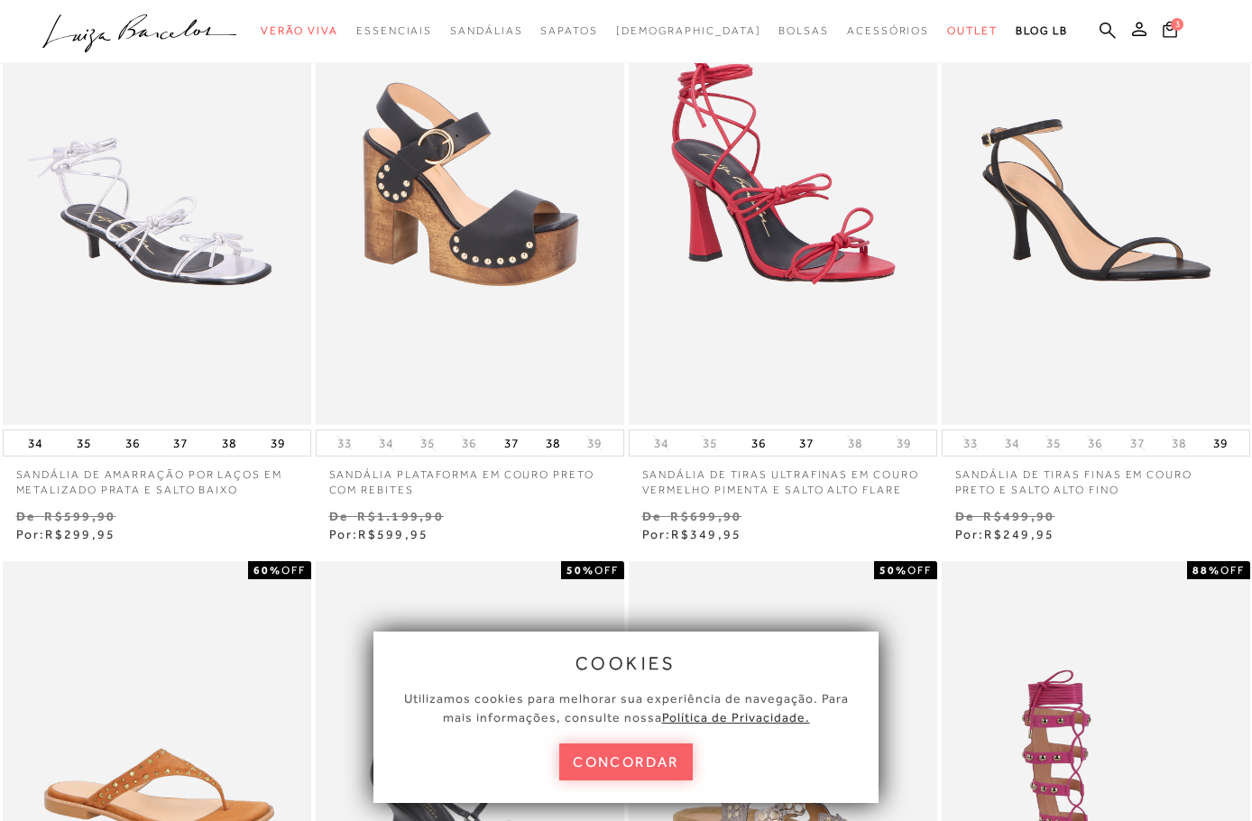
scroll to position [0, 0]
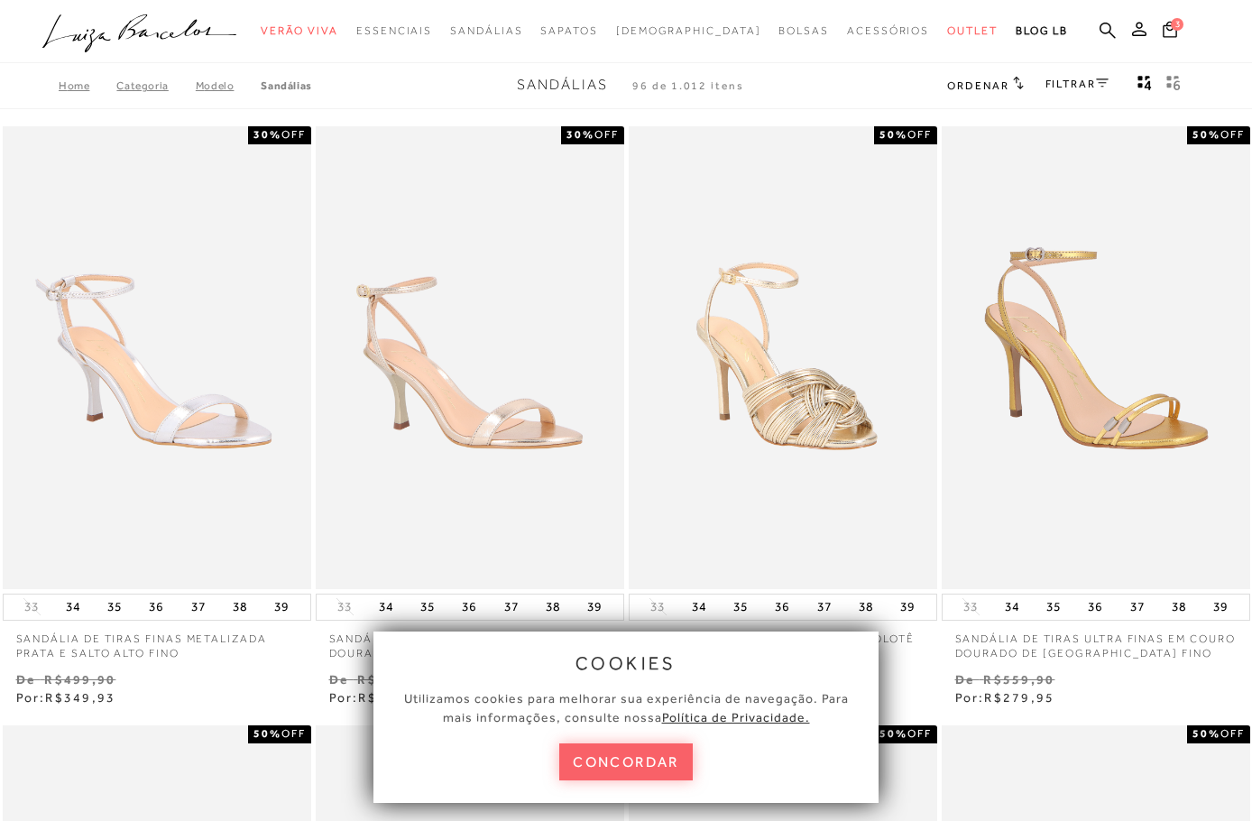
click at [1063, 85] on link "FILTRAR" at bounding box center [1076, 84] width 63 height 13
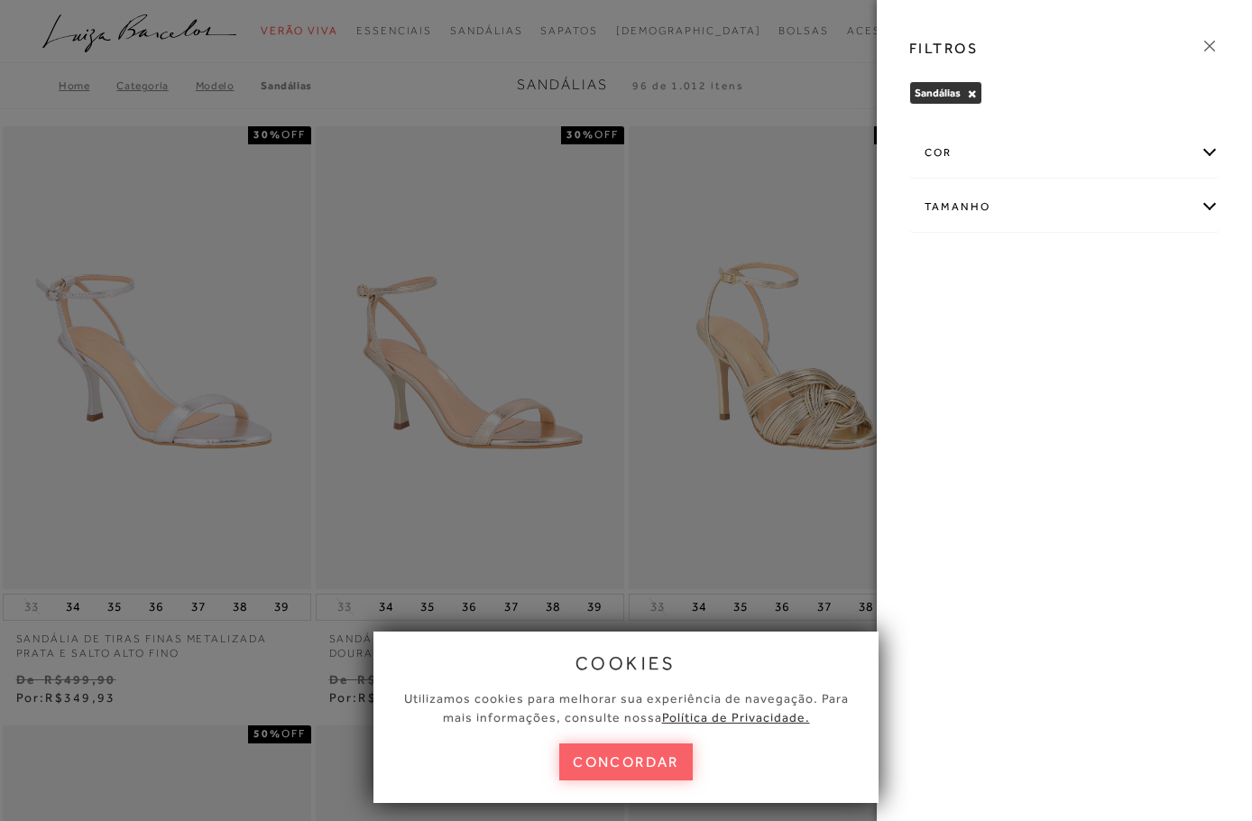
click at [955, 211] on div "Tamanho" at bounding box center [1064, 207] width 308 height 48
click at [1012, 415] on label "38" at bounding box center [1012, 409] width 41 height 39
click at [1007, 415] on input "38" at bounding box center [998, 411] width 18 height 18
checkbox input "true"
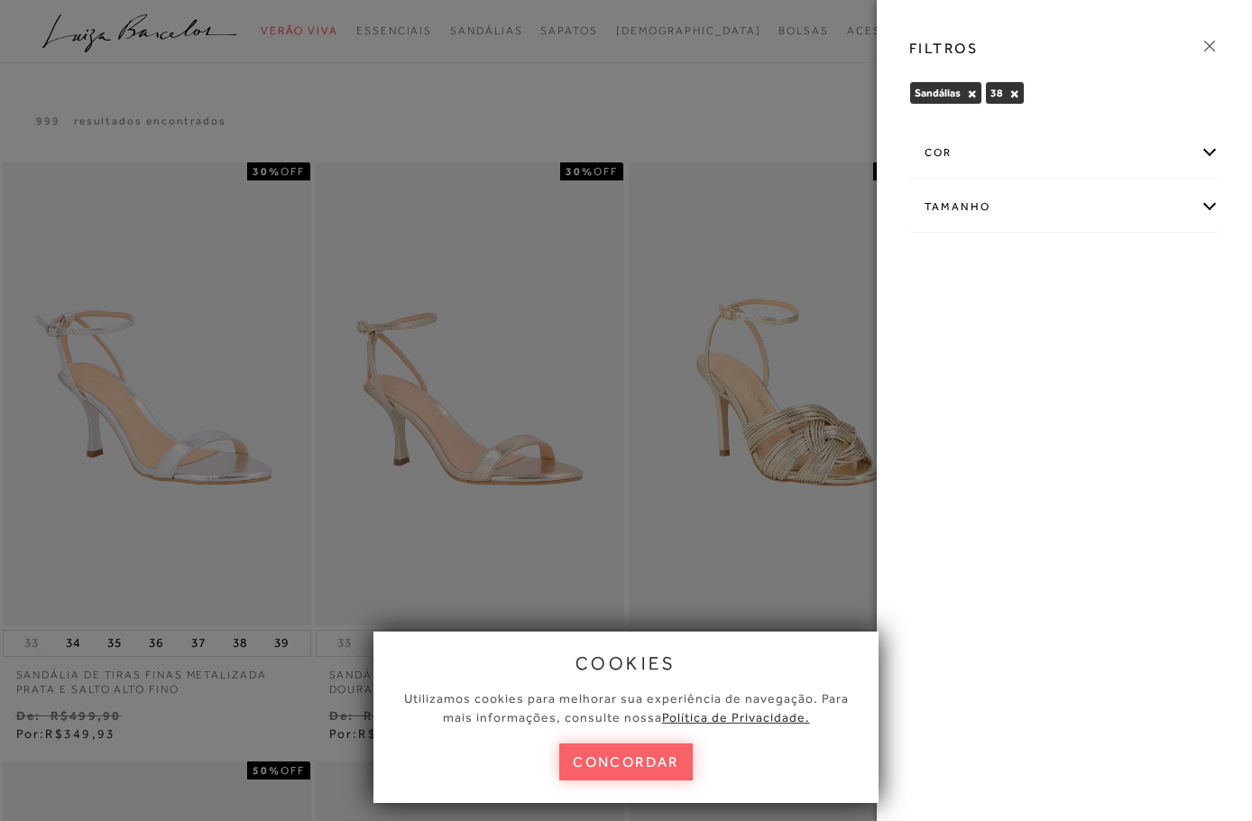
click at [1211, 46] on icon at bounding box center [1210, 46] width 20 height 20
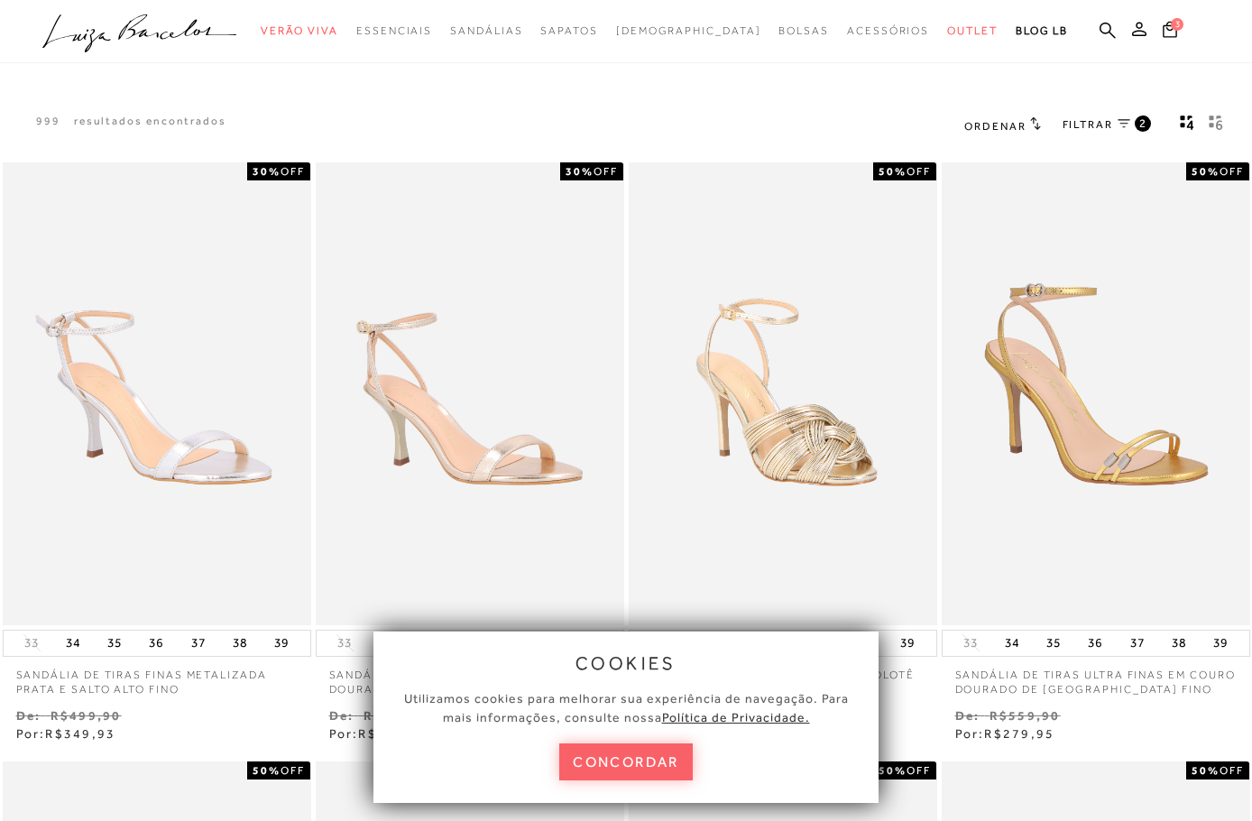
click at [1215, 116] on icon "gridText6Desc" at bounding box center [1216, 123] width 14 height 16
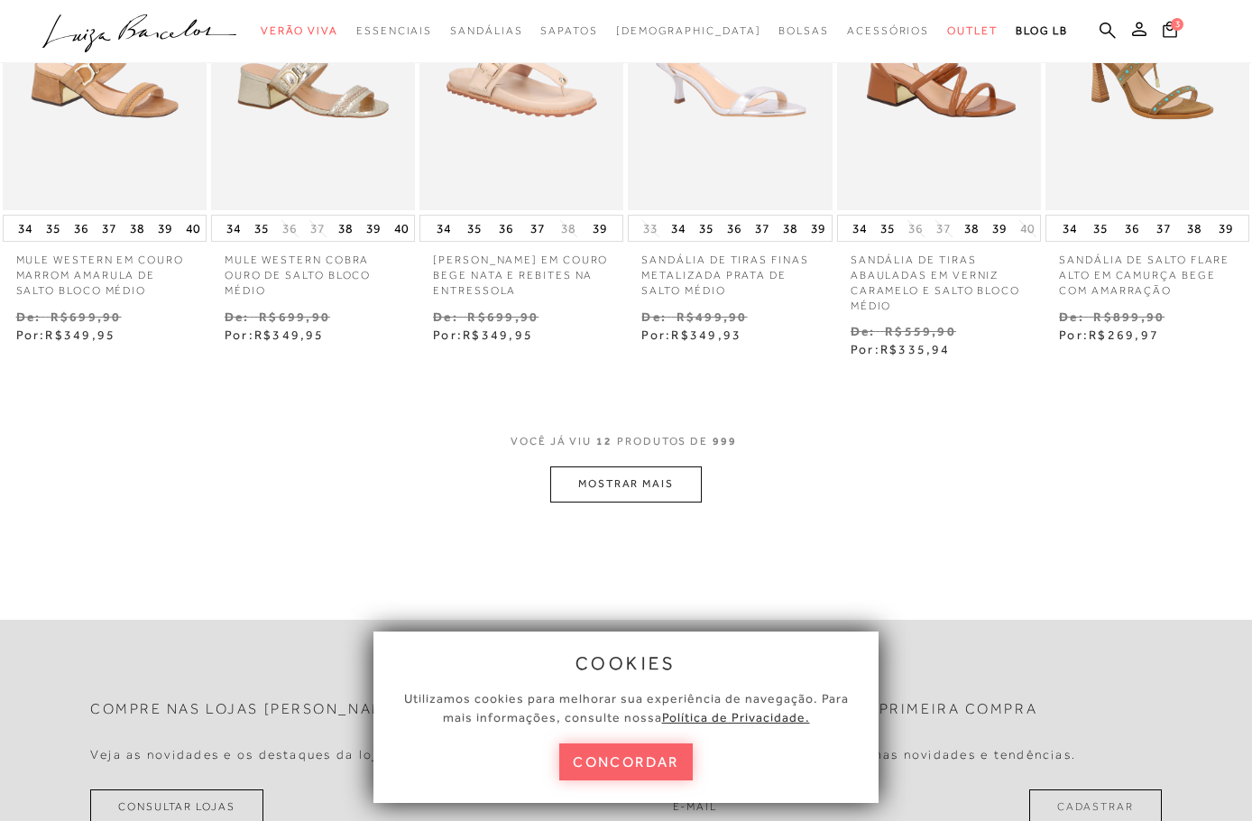
scroll to position [787, 0]
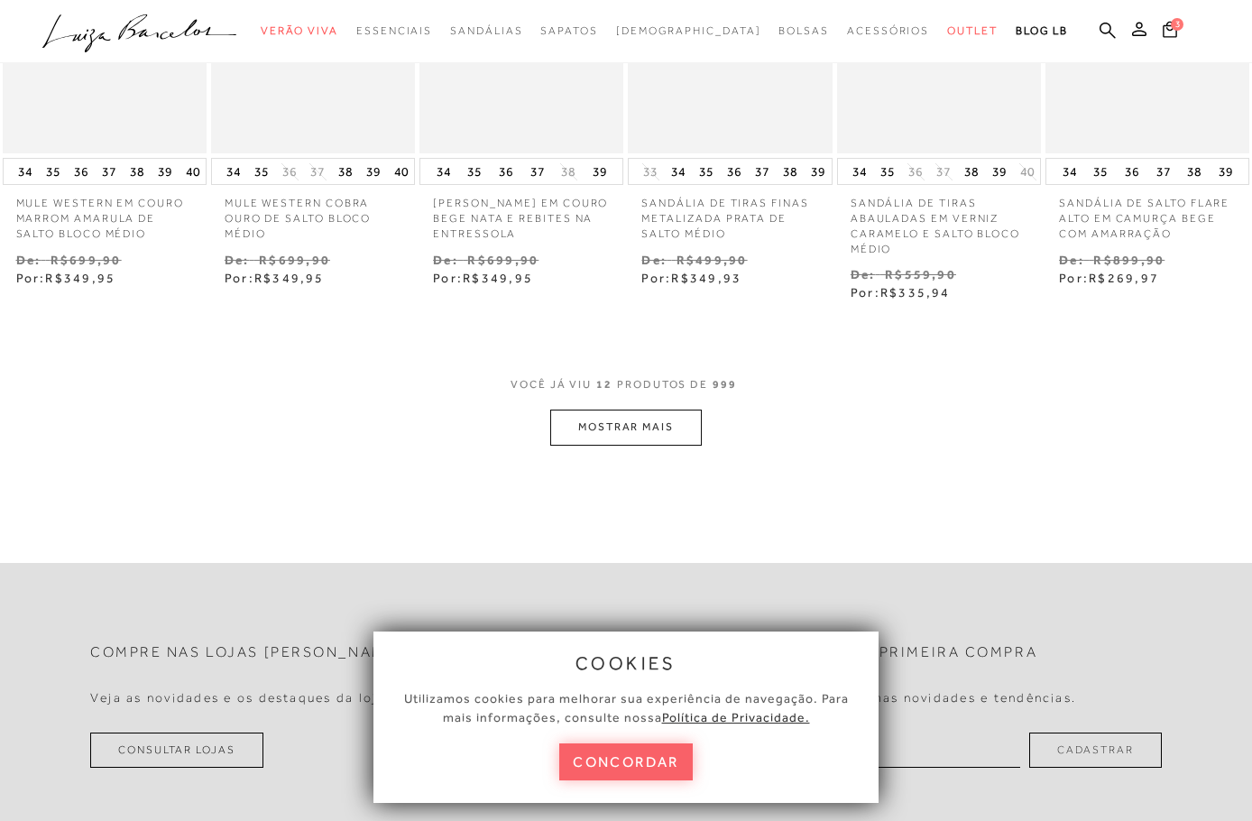
click at [628, 416] on button "MOSTRAR MAIS" at bounding box center [626, 426] width 152 height 35
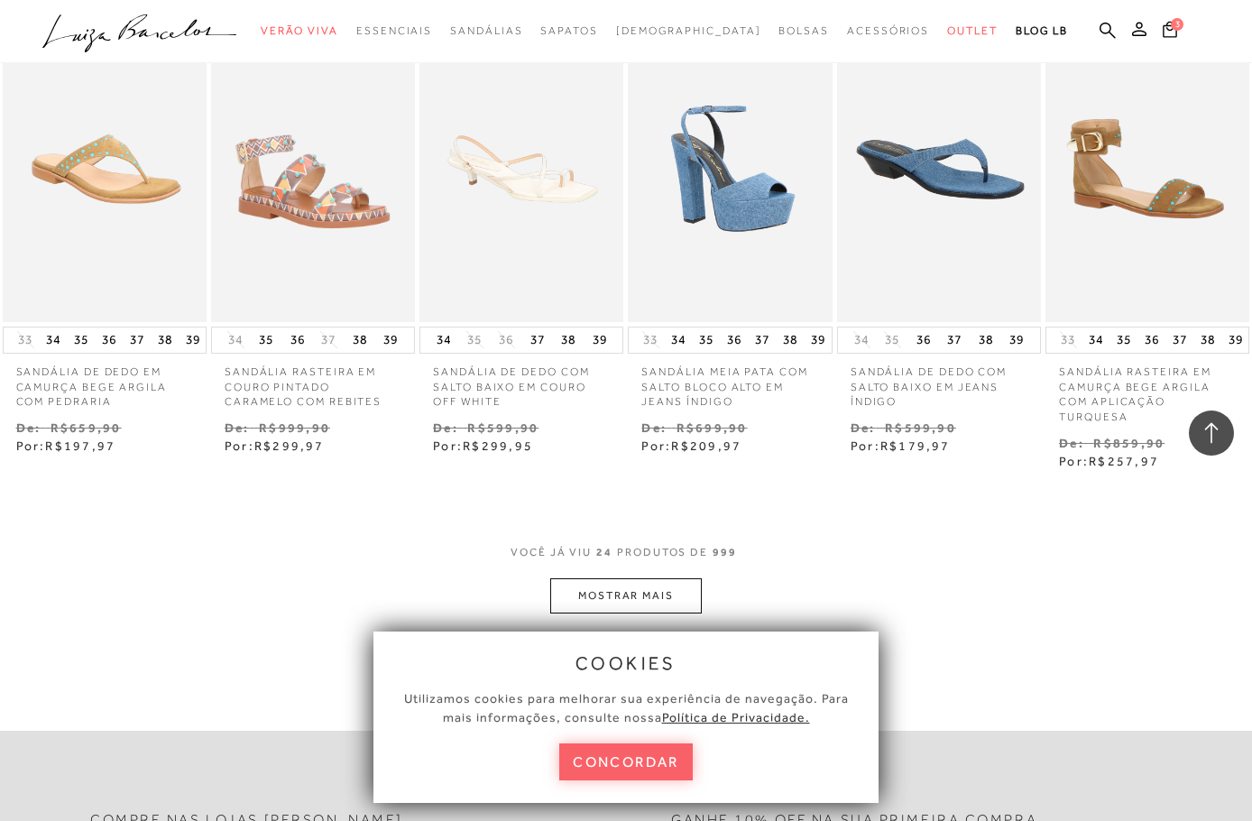
scroll to position [1743, 0]
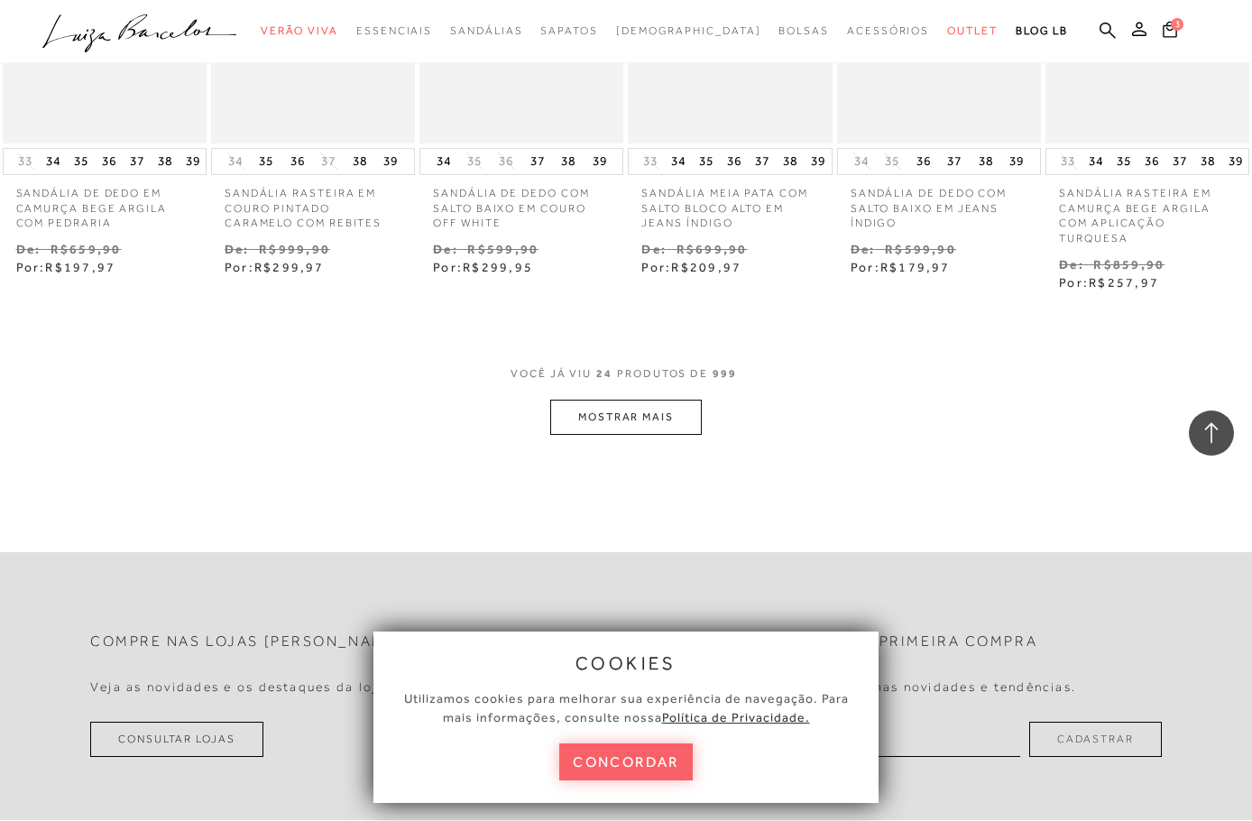
click at [611, 400] on button "MOSTRAR MAIS" at bounding box center [626, 417] width 152 height 35
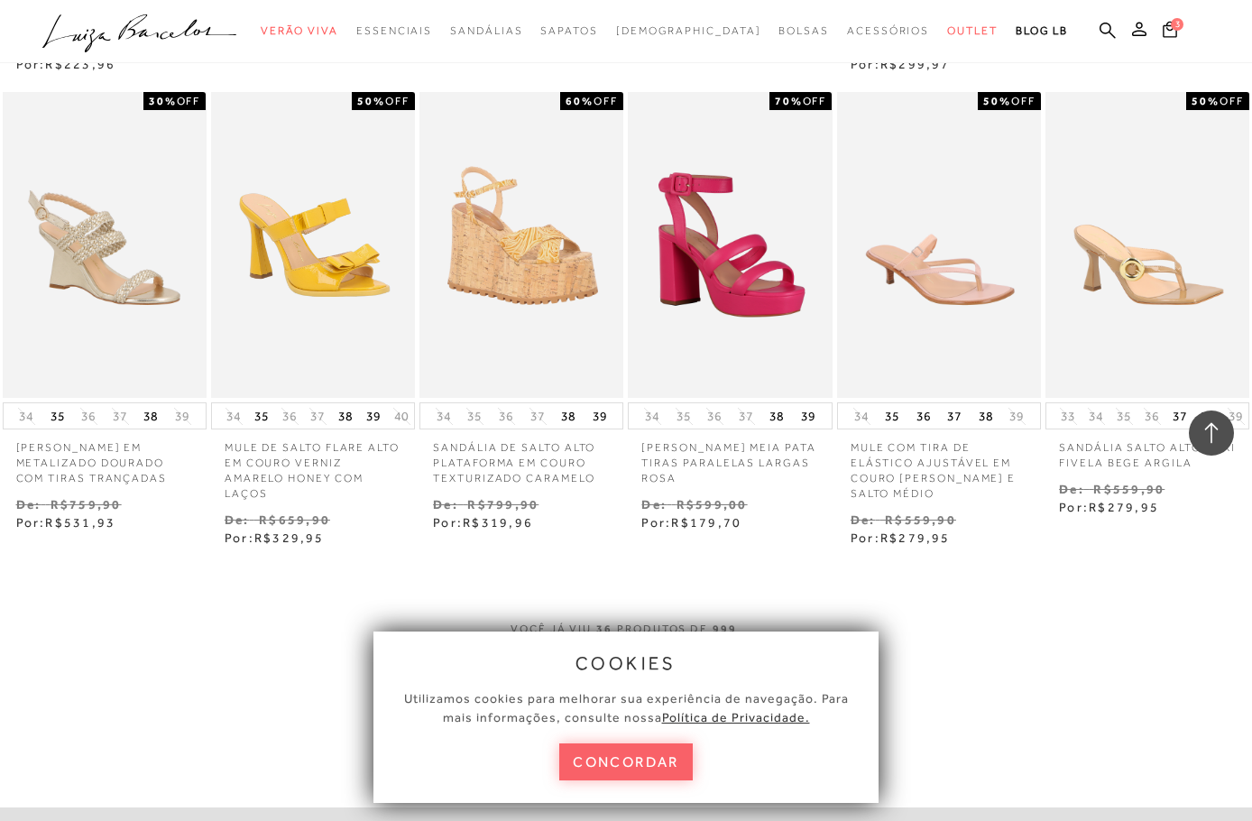
scroll to position [2946, 0]
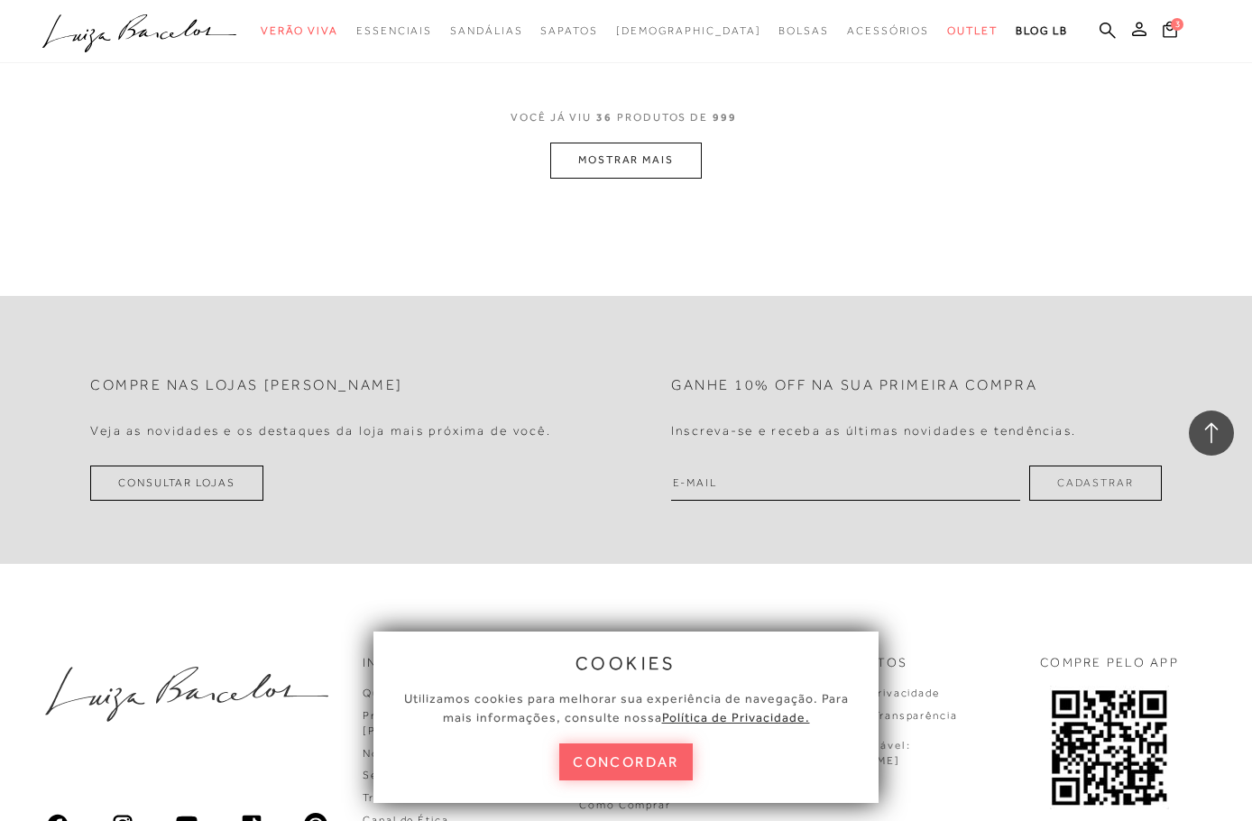
click at [658, 143] on button "MOSTRAR MAIS" at bounding box center [626, 160] width 152 height 35
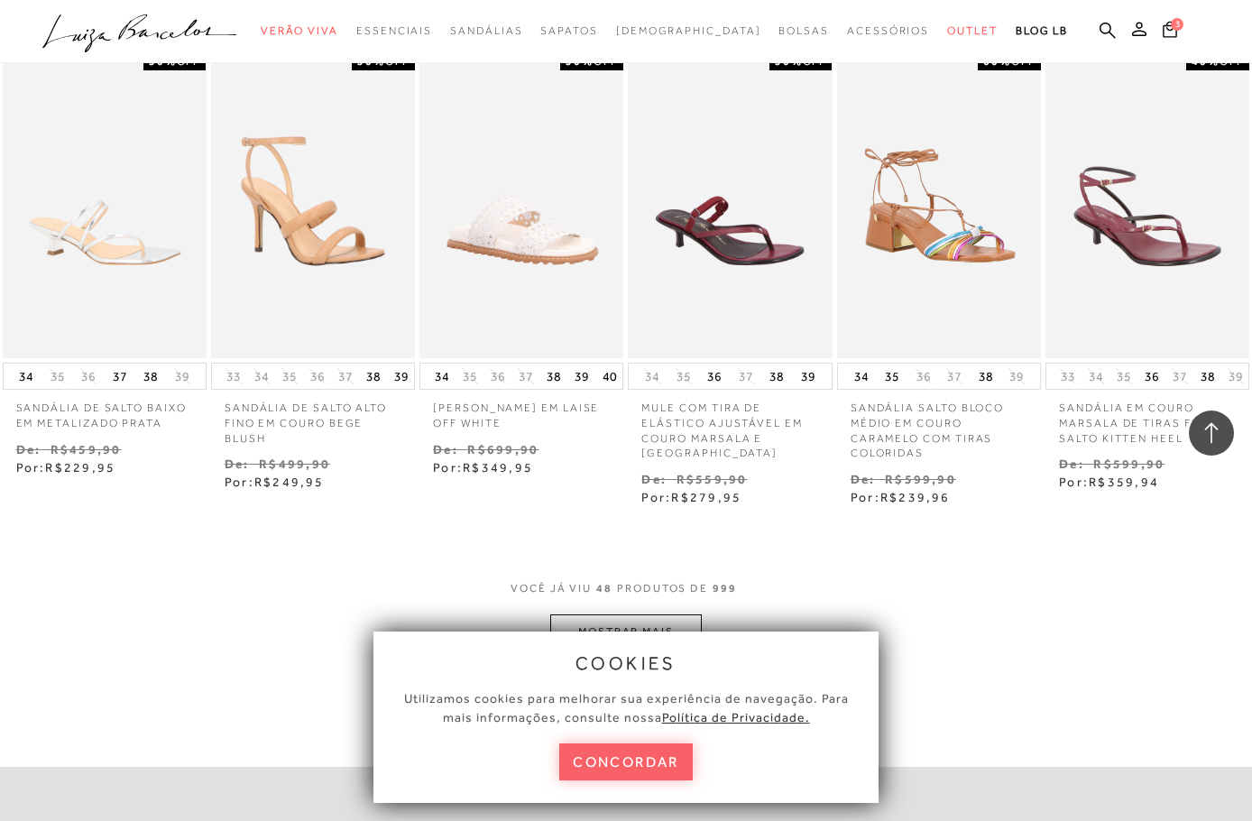
scroll to position [3527, 0]
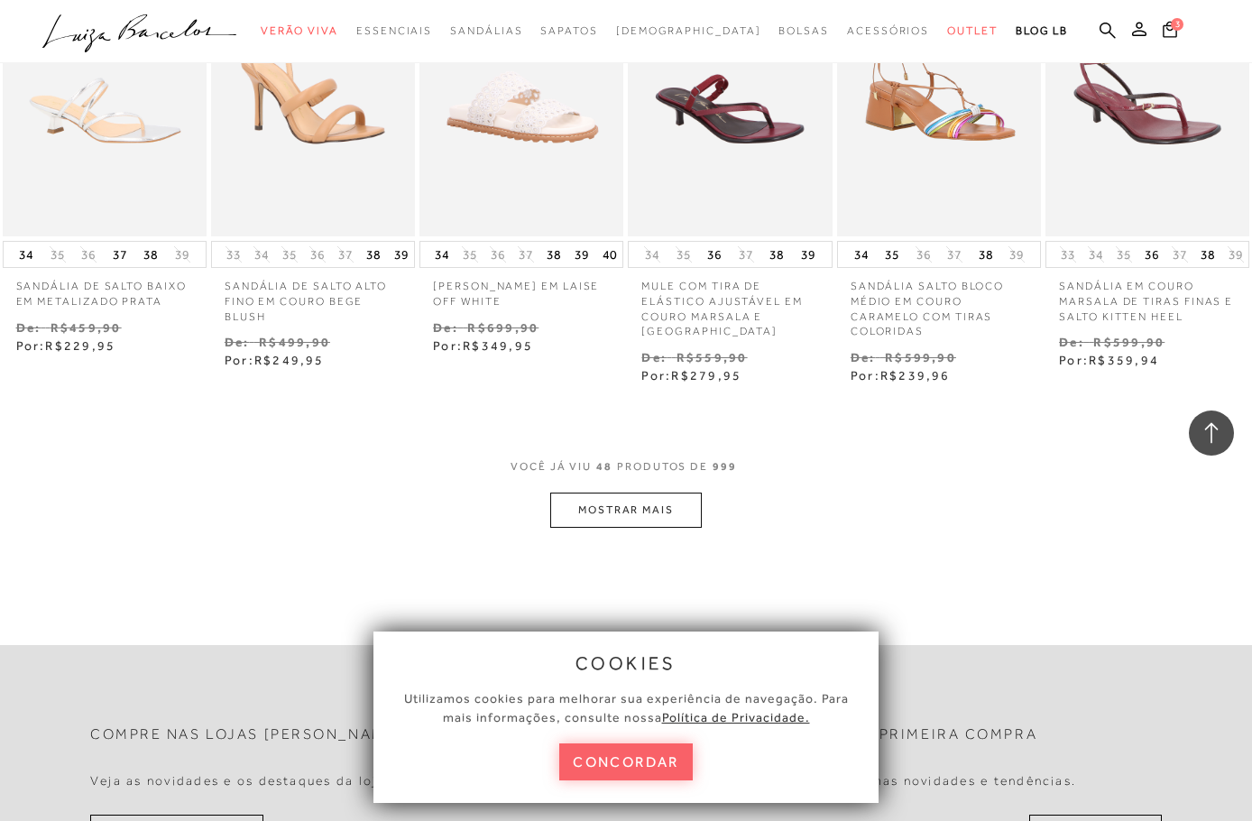
click at [604, 504] on button "MOSTRAR MAIS" at bounding box center [626, 509] width 152 height 35
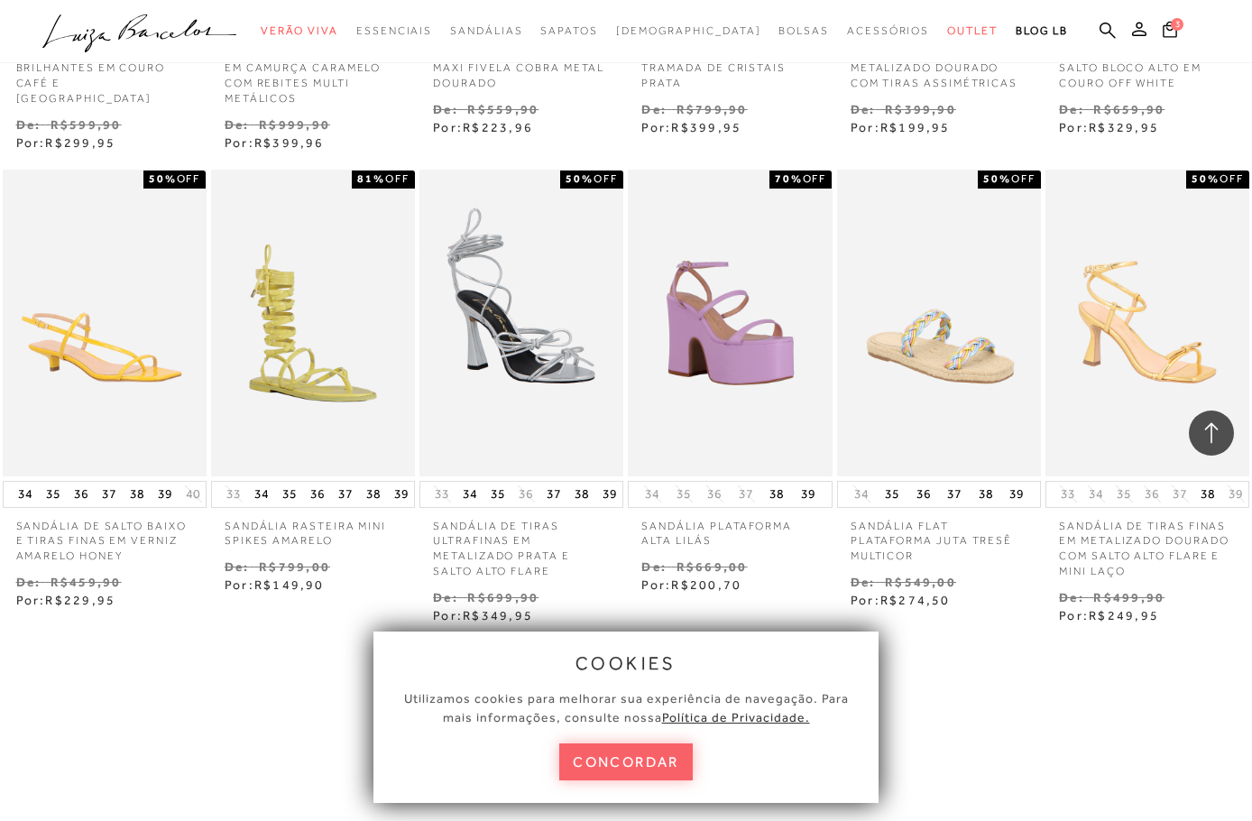
scroll to position [4292, 0]
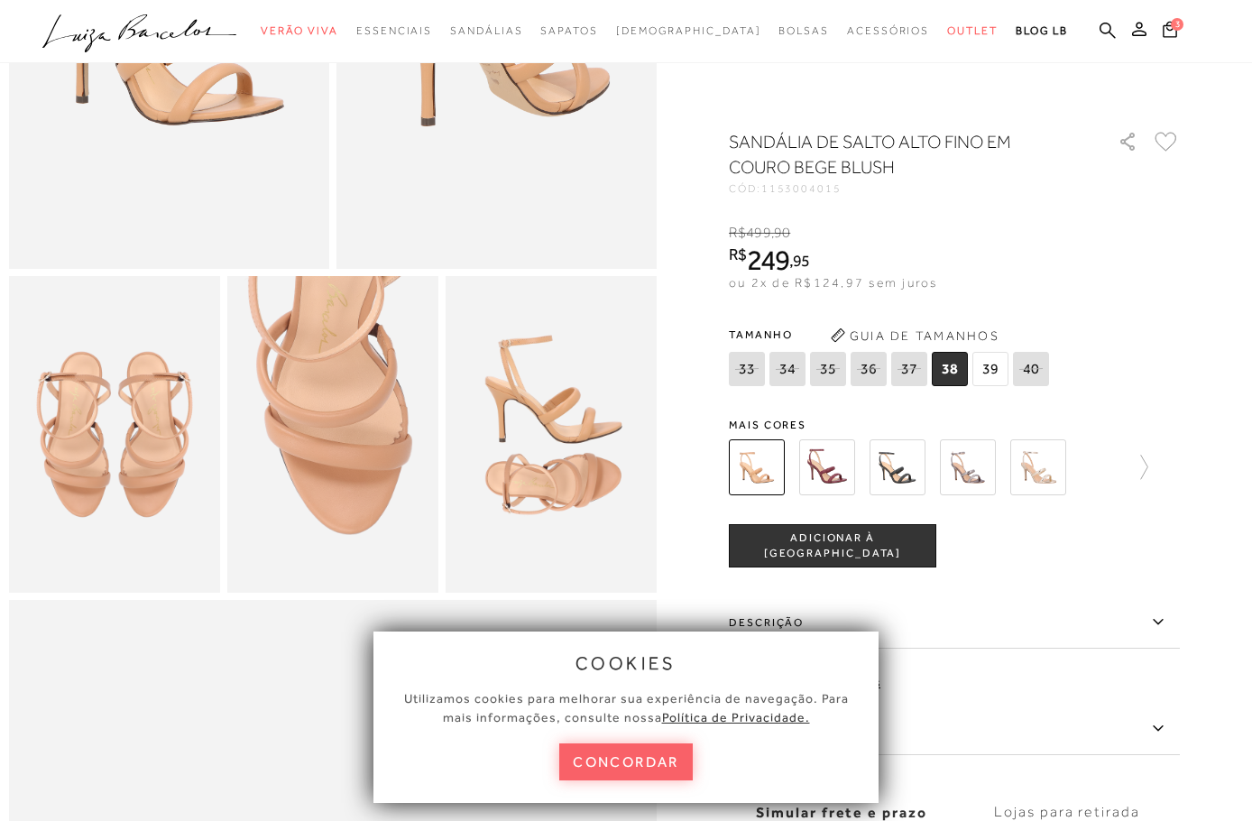
scroll to position [348, 0]
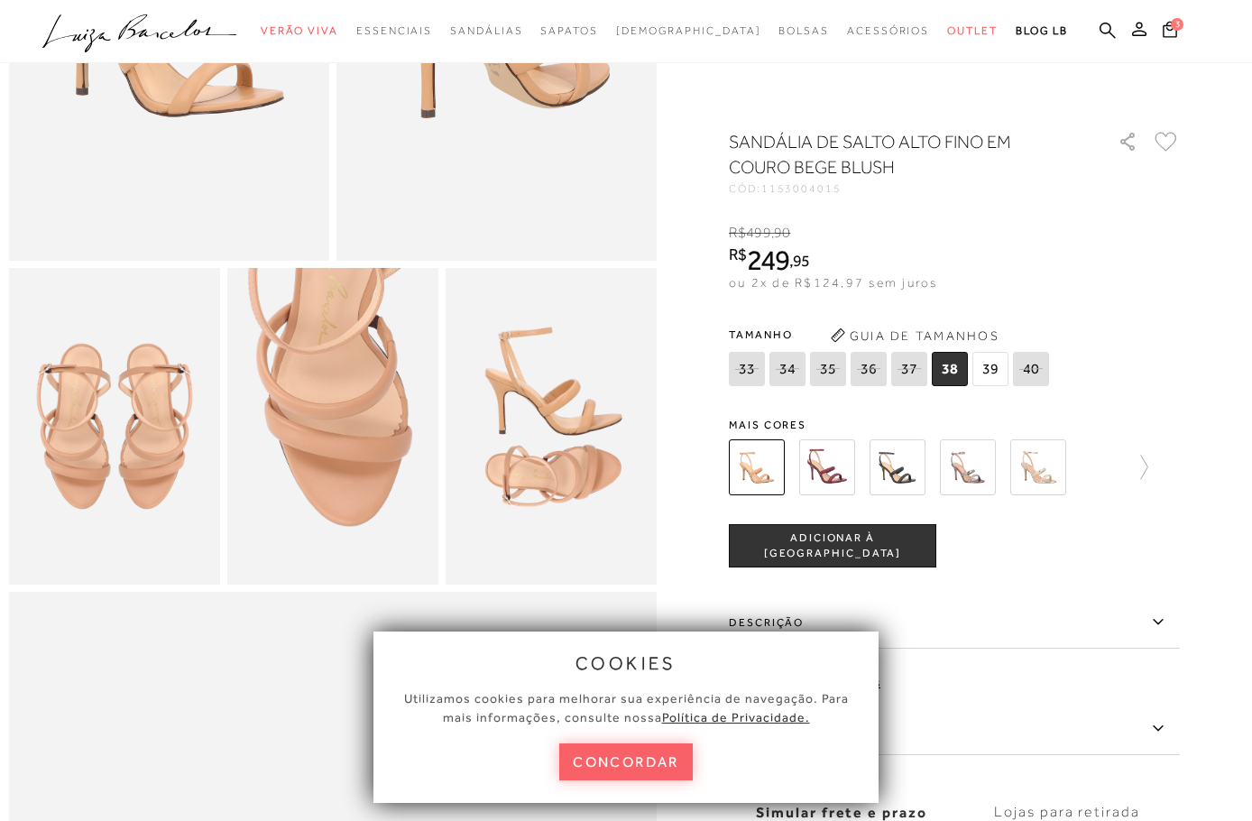
click at [544, 490] on img at bounding box center [551, 426] width 211 height 317
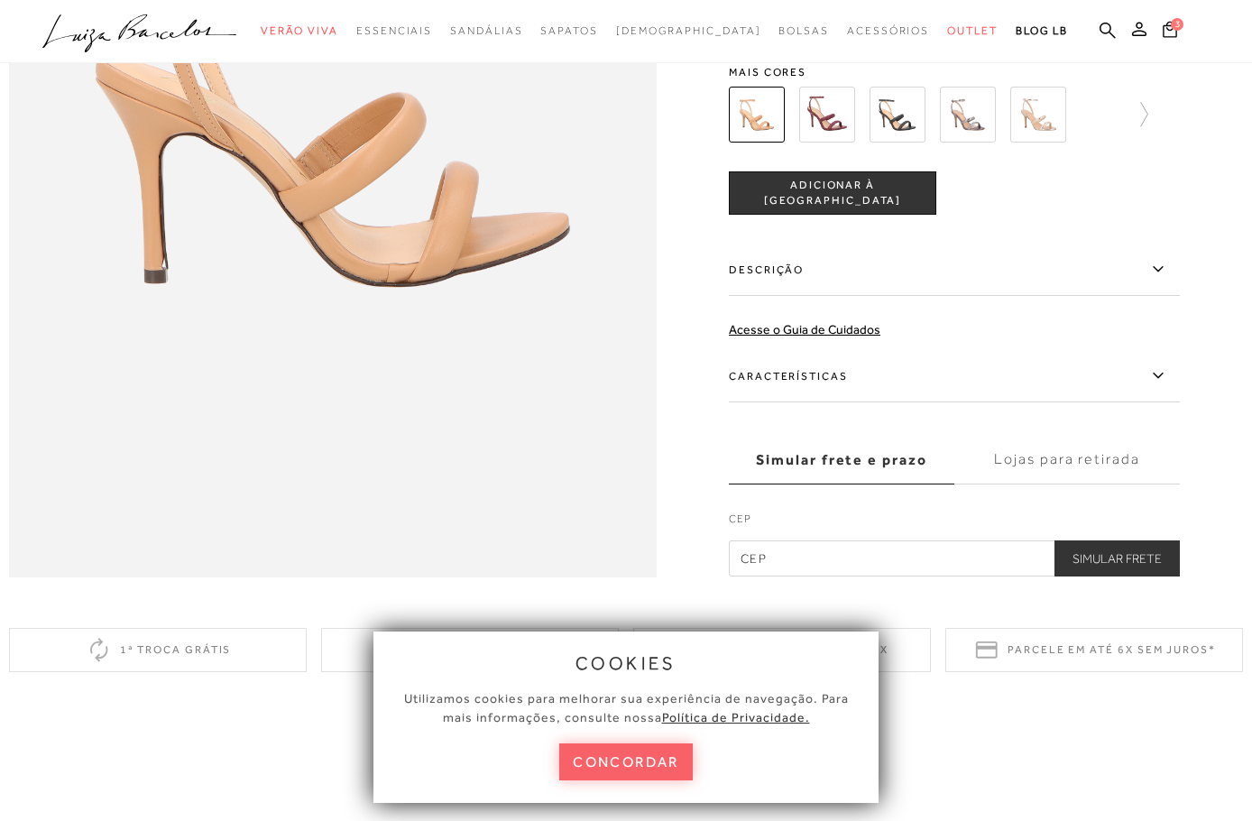
scroll to position [1359, 0]
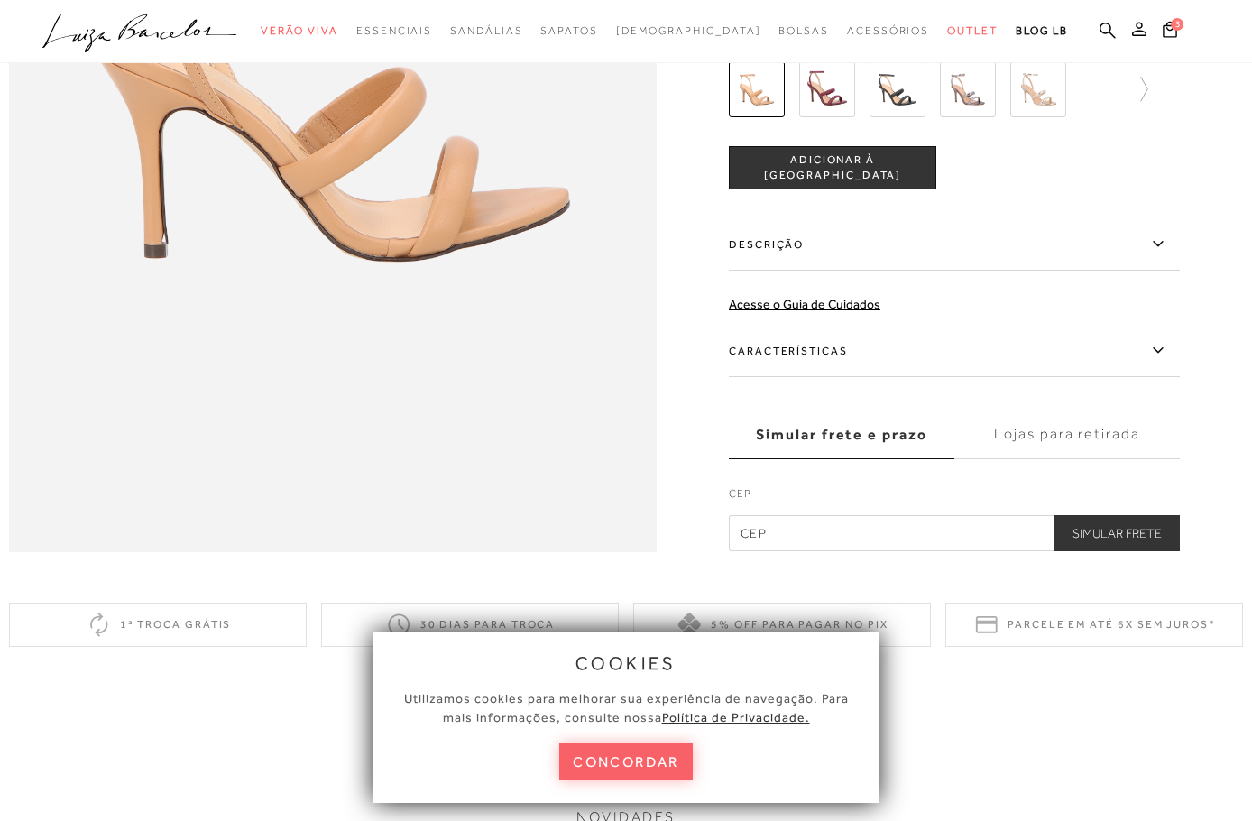
click at [787, 377] on label "Características" at bounding box center [954, 351] width 451 height 52
click at [0, 0] on input "Características" at bounding box center [0, 0] width 0 height 0
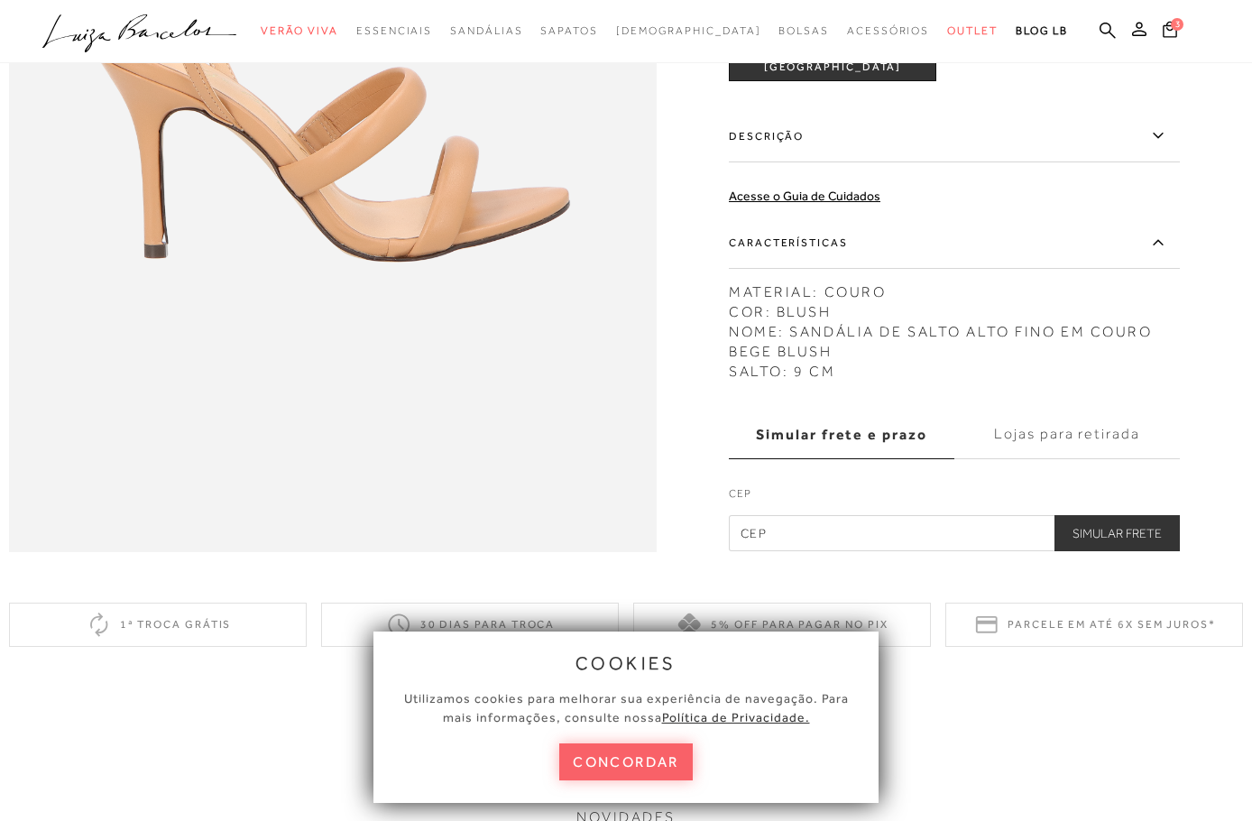
scroll to position [834, 0]
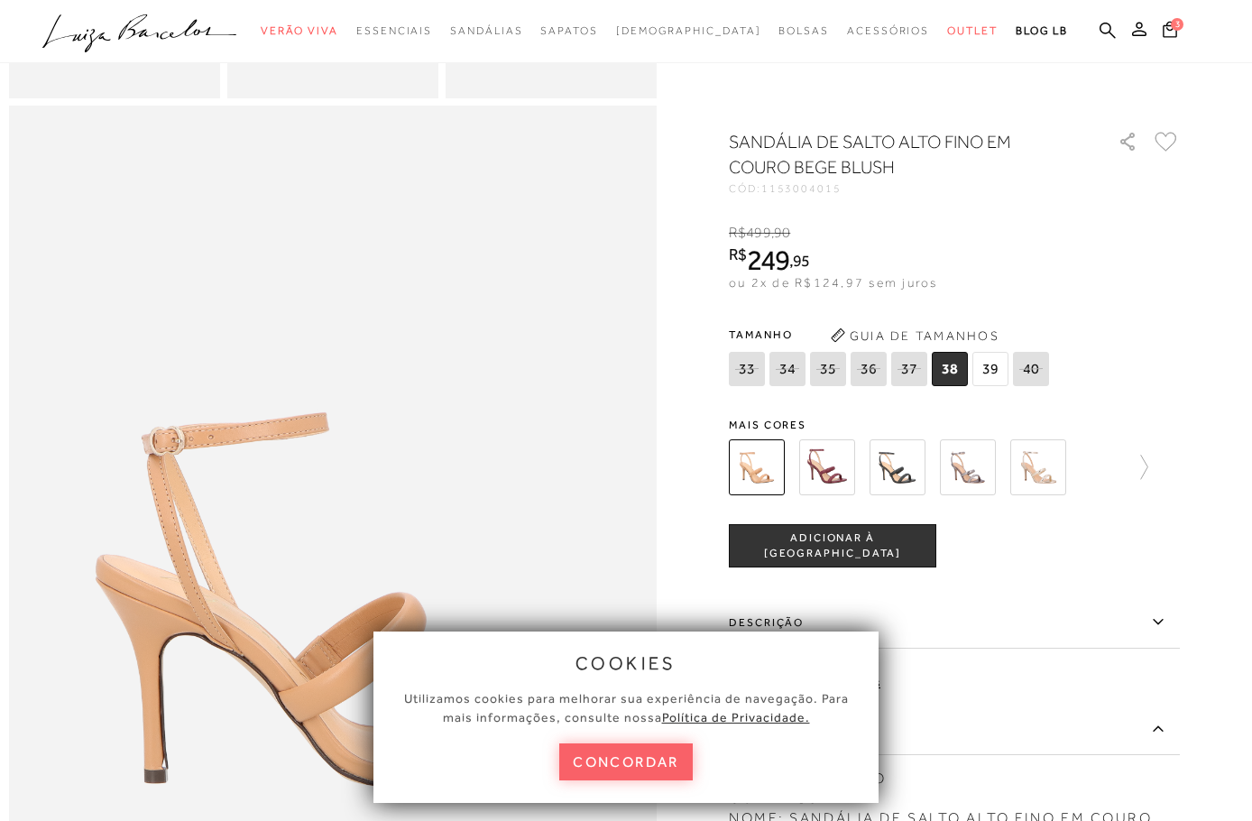
click at [834, 541] on span "ADICIONAR À [GEOGRAPHIC_DATA]" at bounding box center [833, 546] width 206 height 32
click at [1044, 477] on img at bounding box center [1038, 467] width 56 height 56
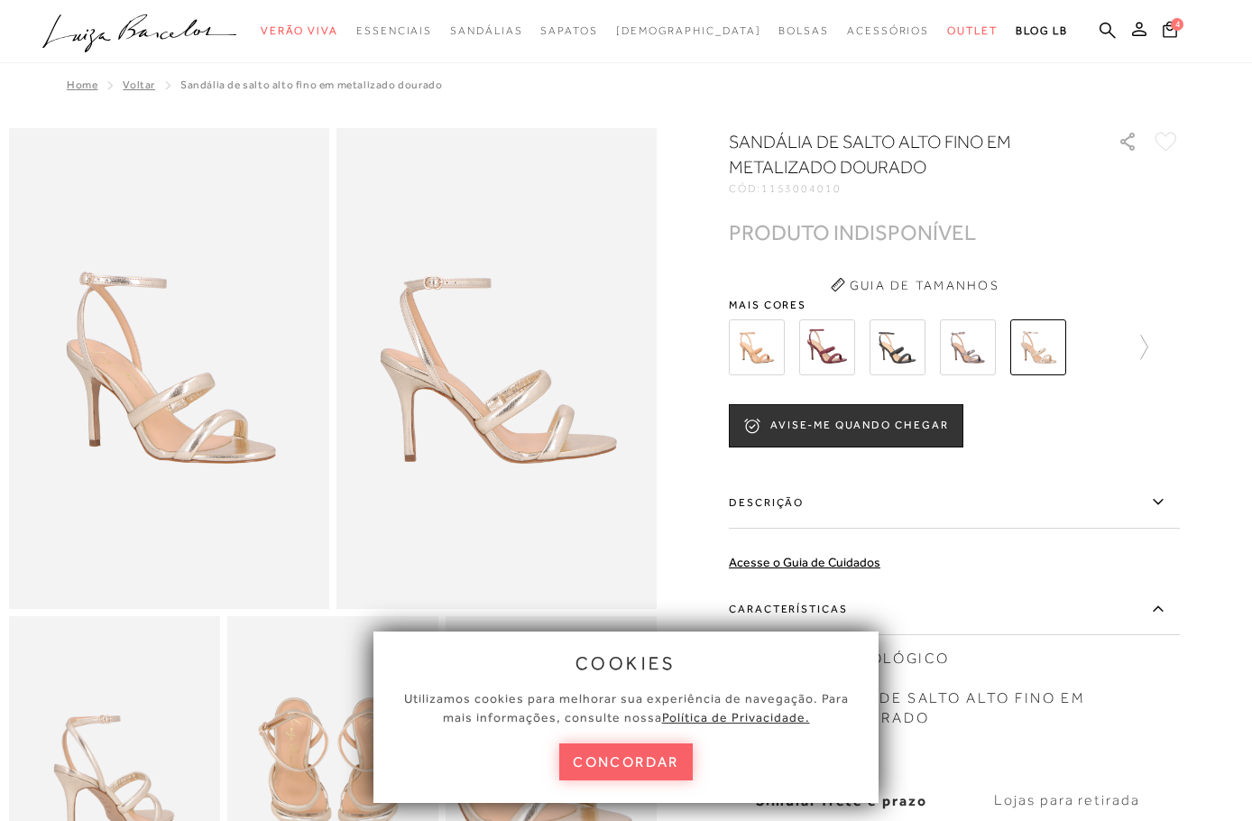
click at [767, 351] on img at bounding box center [757, 347] width 56 height 56
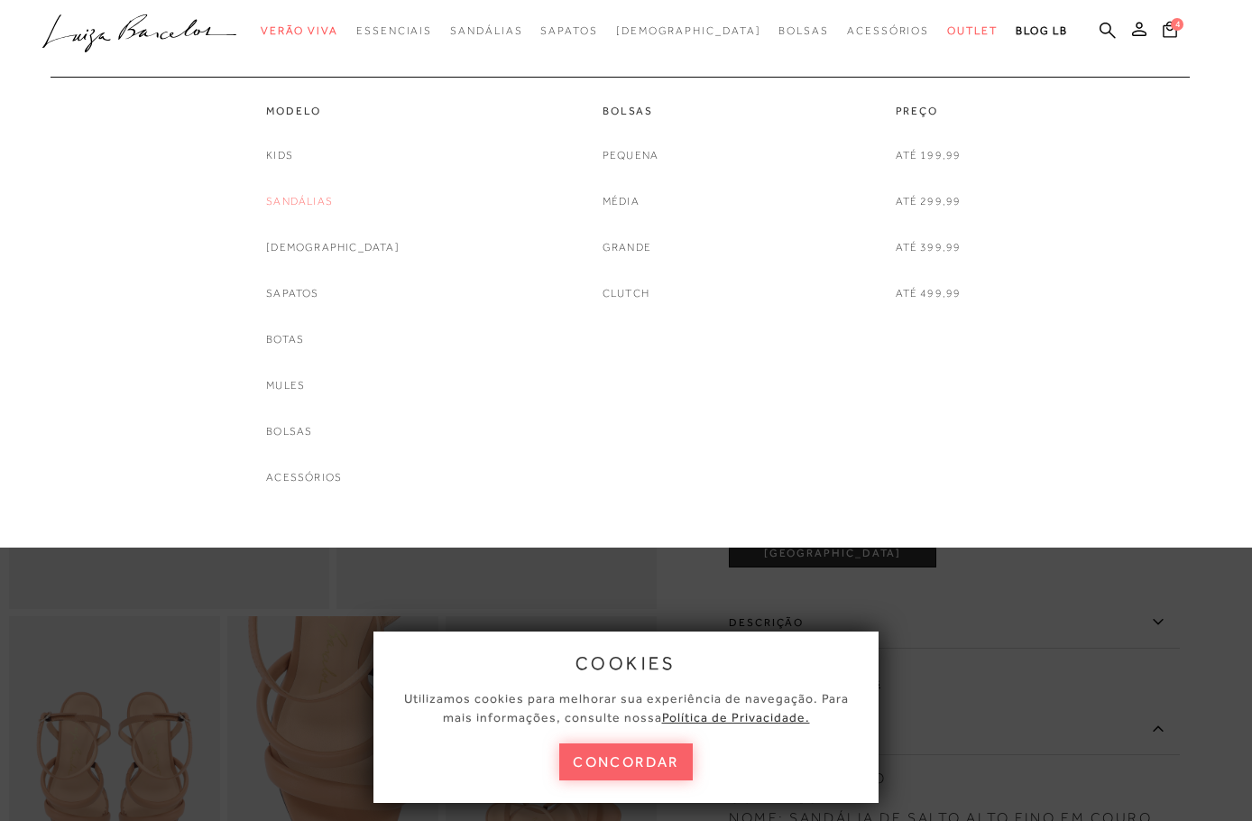
click at [325, 203] on link "Sandálias" at bounding box center [299, 201] width 67 height 19
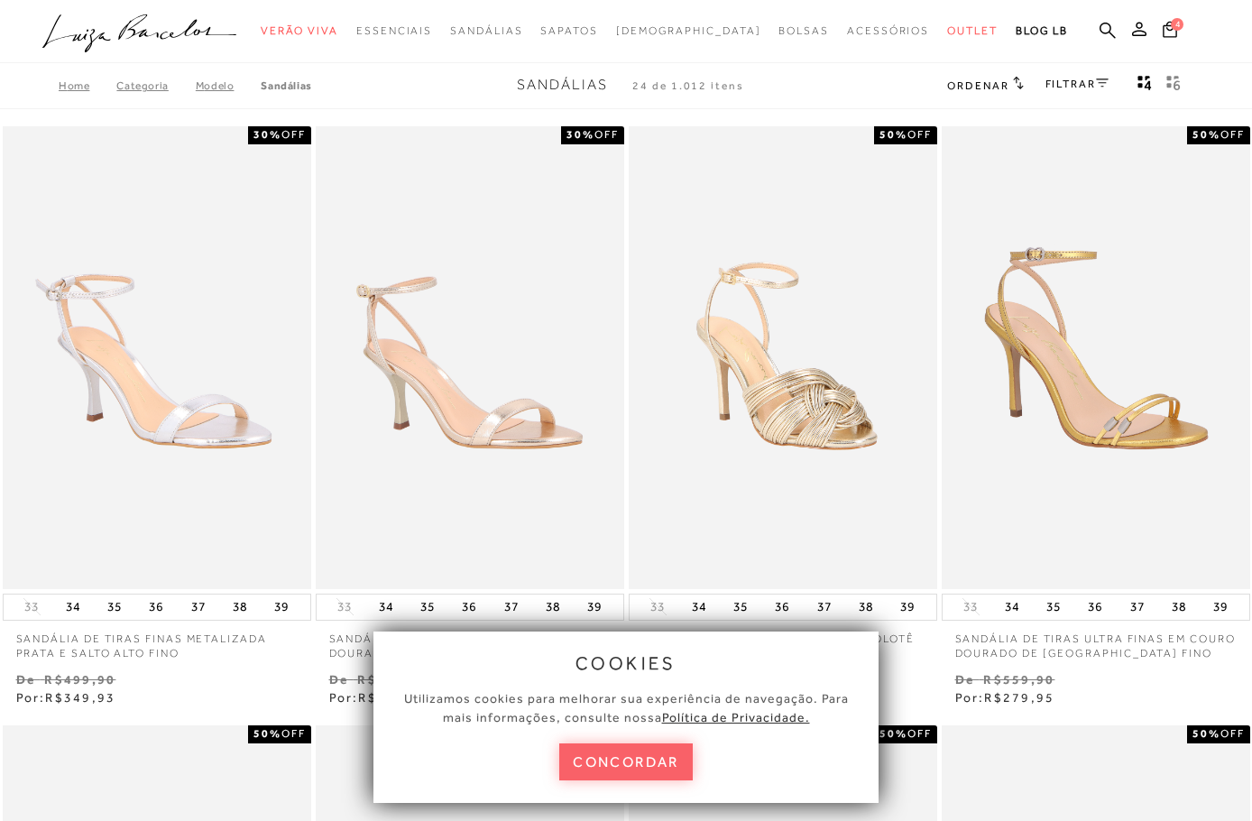
click at [1066, 85] on link "FILTRAR" at bounding box center [1076, 84] width 63 height 13
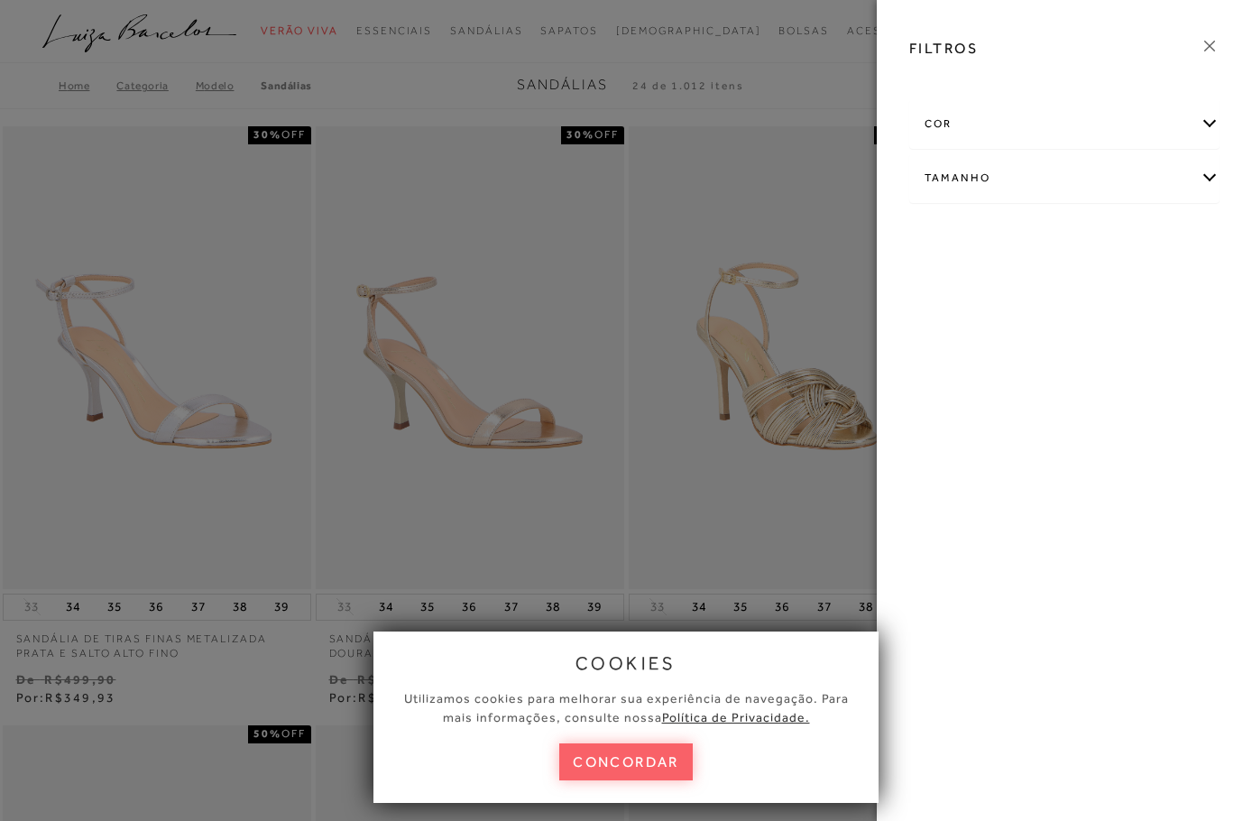
click at [947, 125] on div "cor" at bounding box center [1064, 124] width 308 height 48
click at [950, 179] on div "Tamanho" at bounding box center [1064, 178] width 308 height 48
click at [958, 316] on link "Ver mais..." at bounding box center [957, 315] width 49 height 14
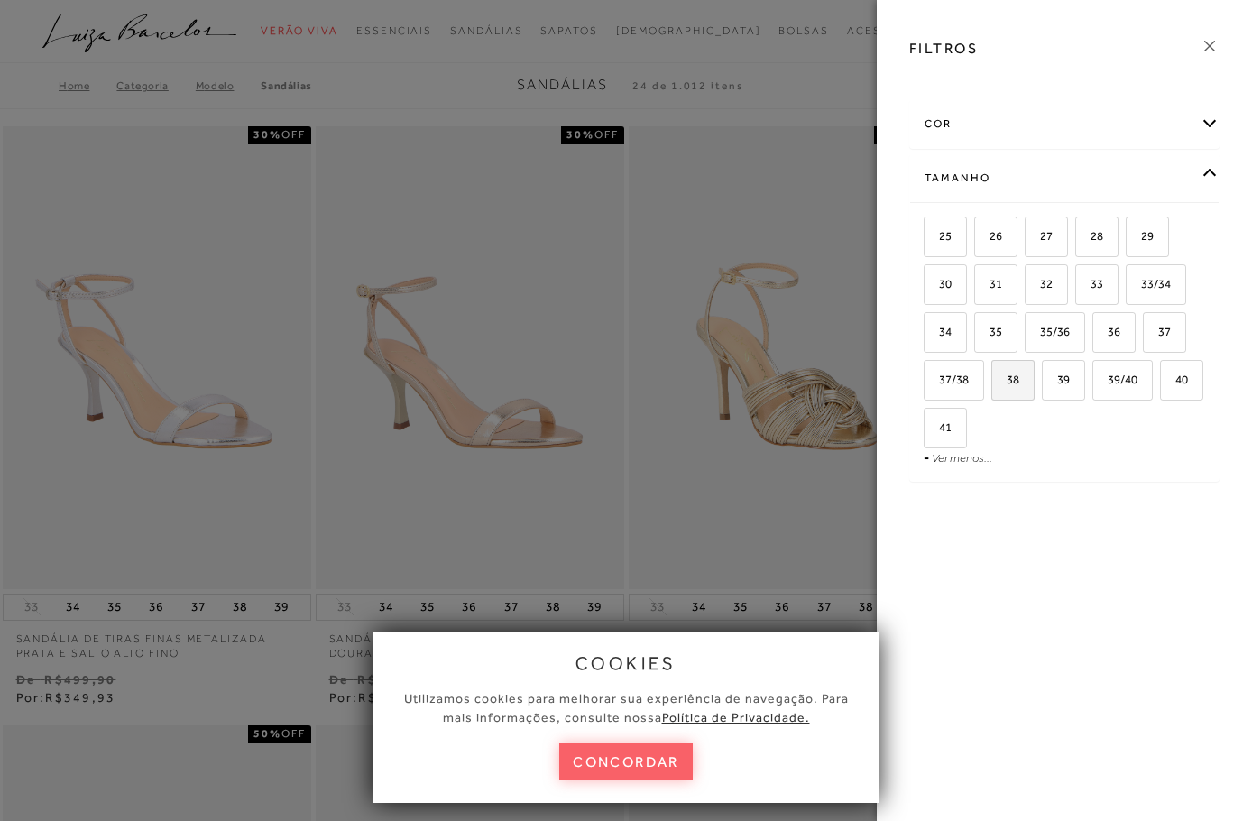
click at [1018, 383] on span "38" at bounding box center [1006, 379] width 26 height 14
click at [1007, 383] on input "38" at bounding box center [998, 382] width 18 height 18
checkbox input "true"
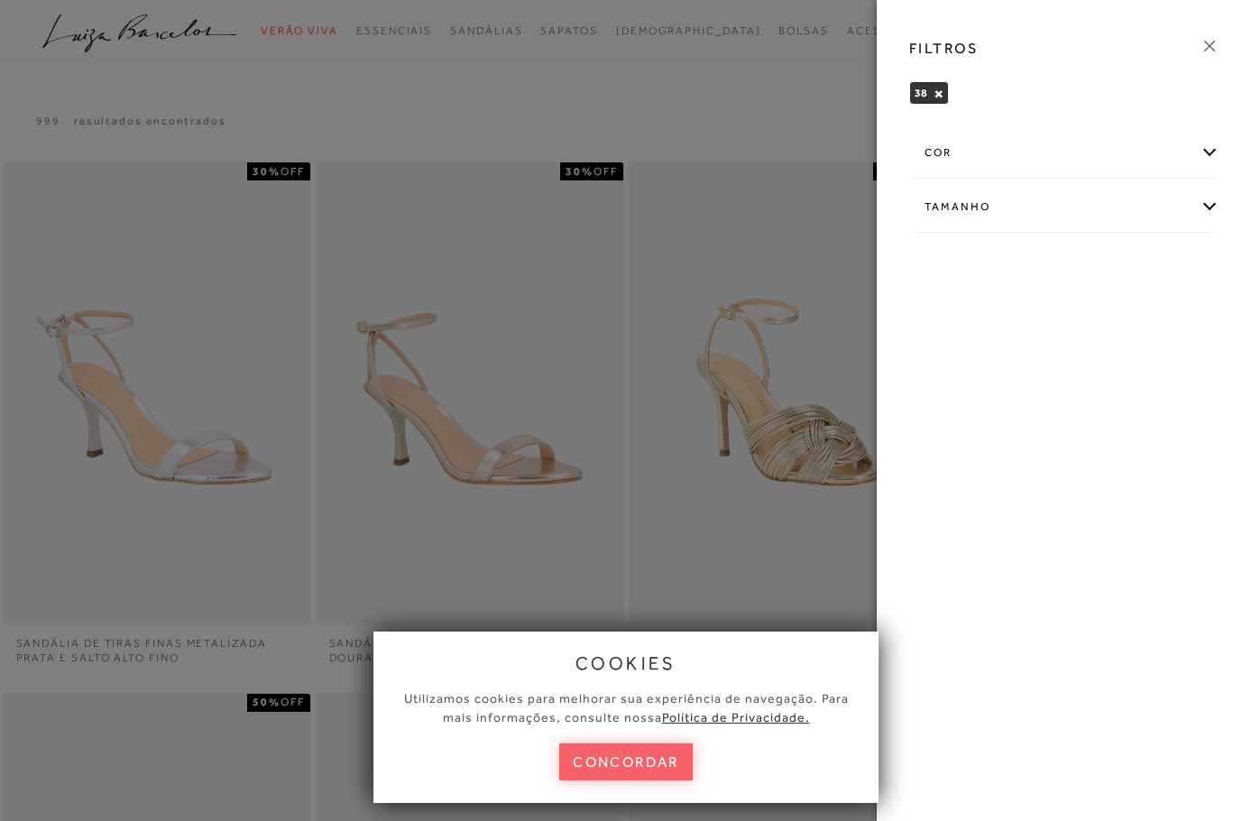
click at [1208, 43] on icon at bounding box center [1210, 46] width 20 height 20
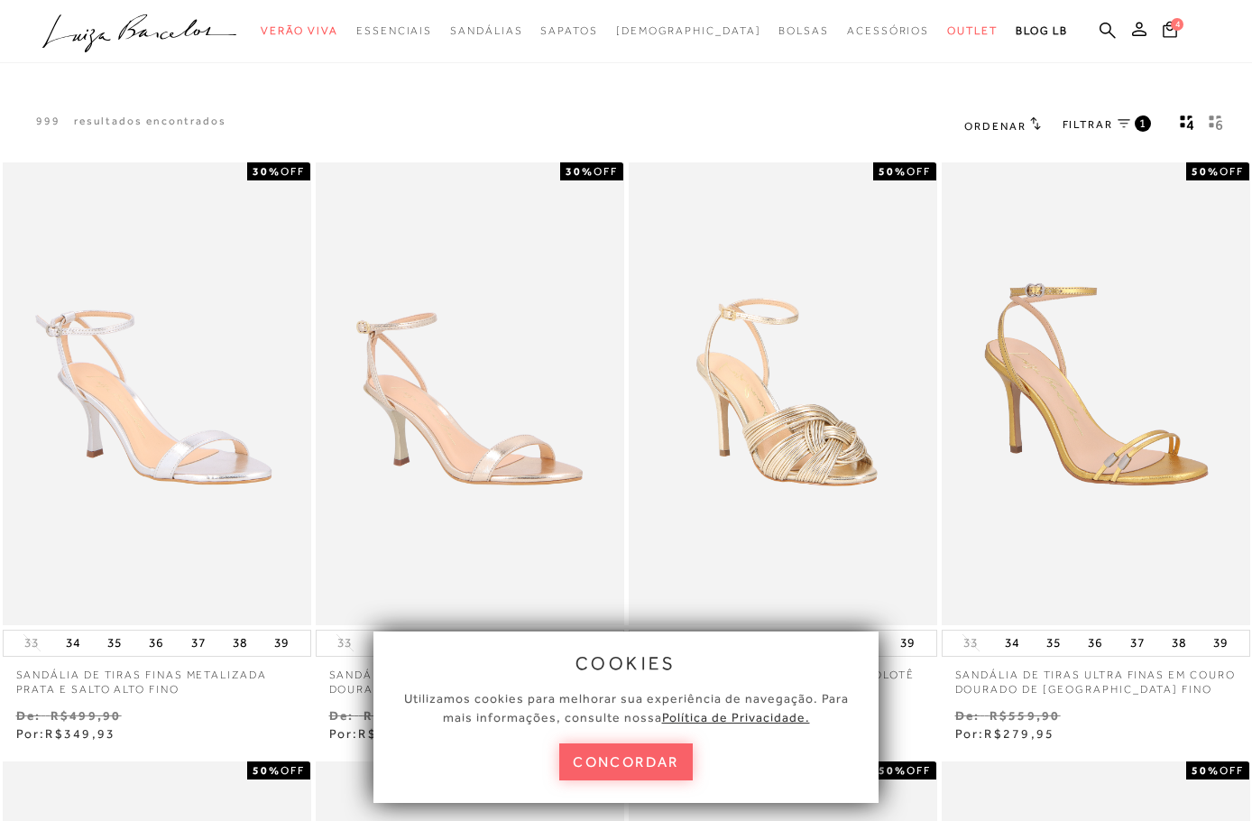
click at [1212, 120] on rect "gridText6Desc" at bounding box center [1211, 117] width 5 height 5
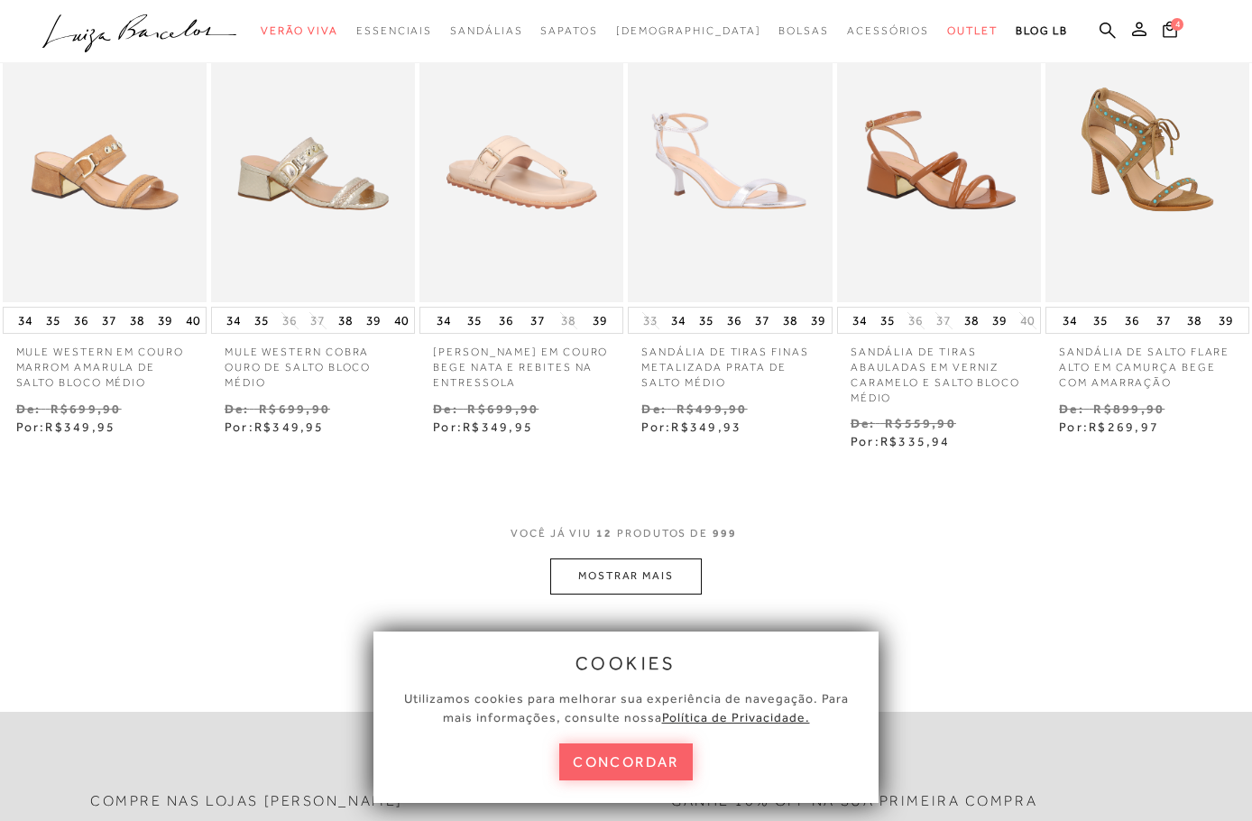
scroll to position [714, 0]
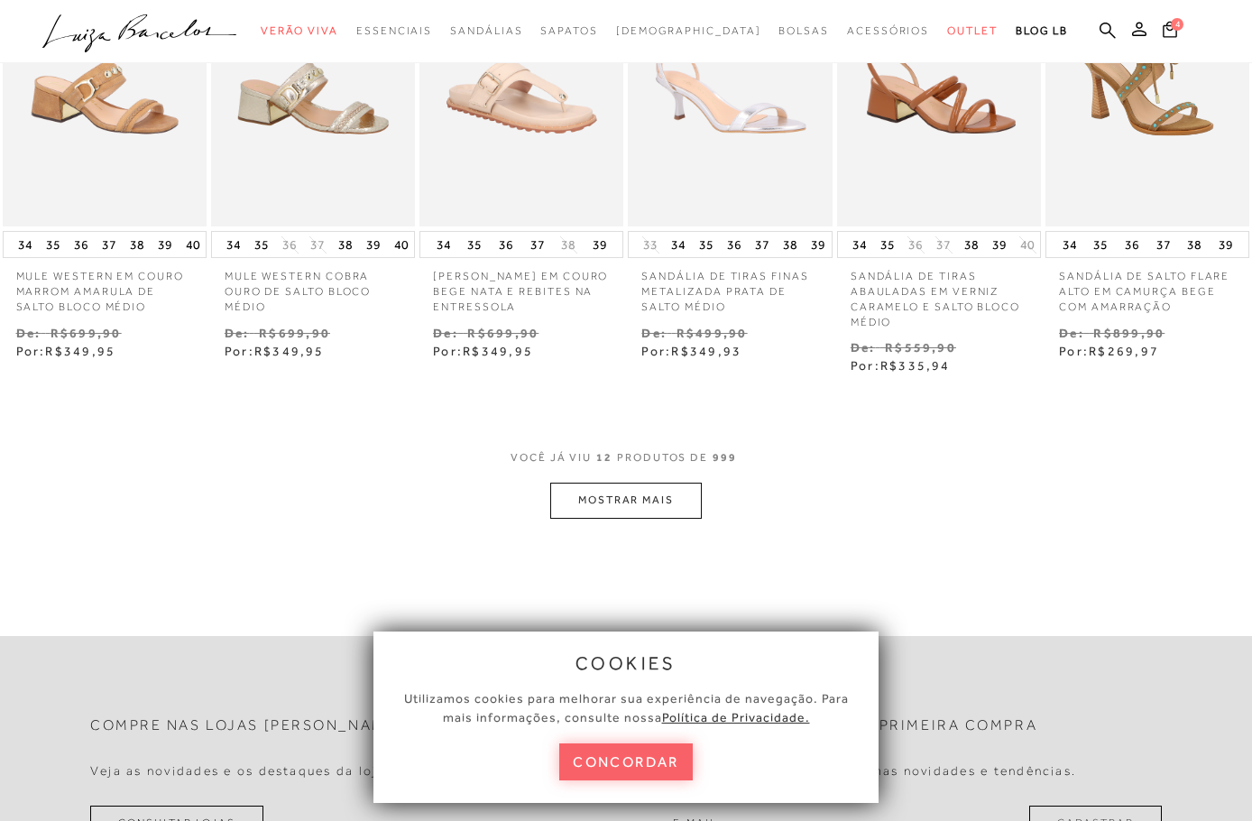
click at [617, 483] on button "MOSTRAR MAIS" at bounding box center [626, 500] width 152 height 35
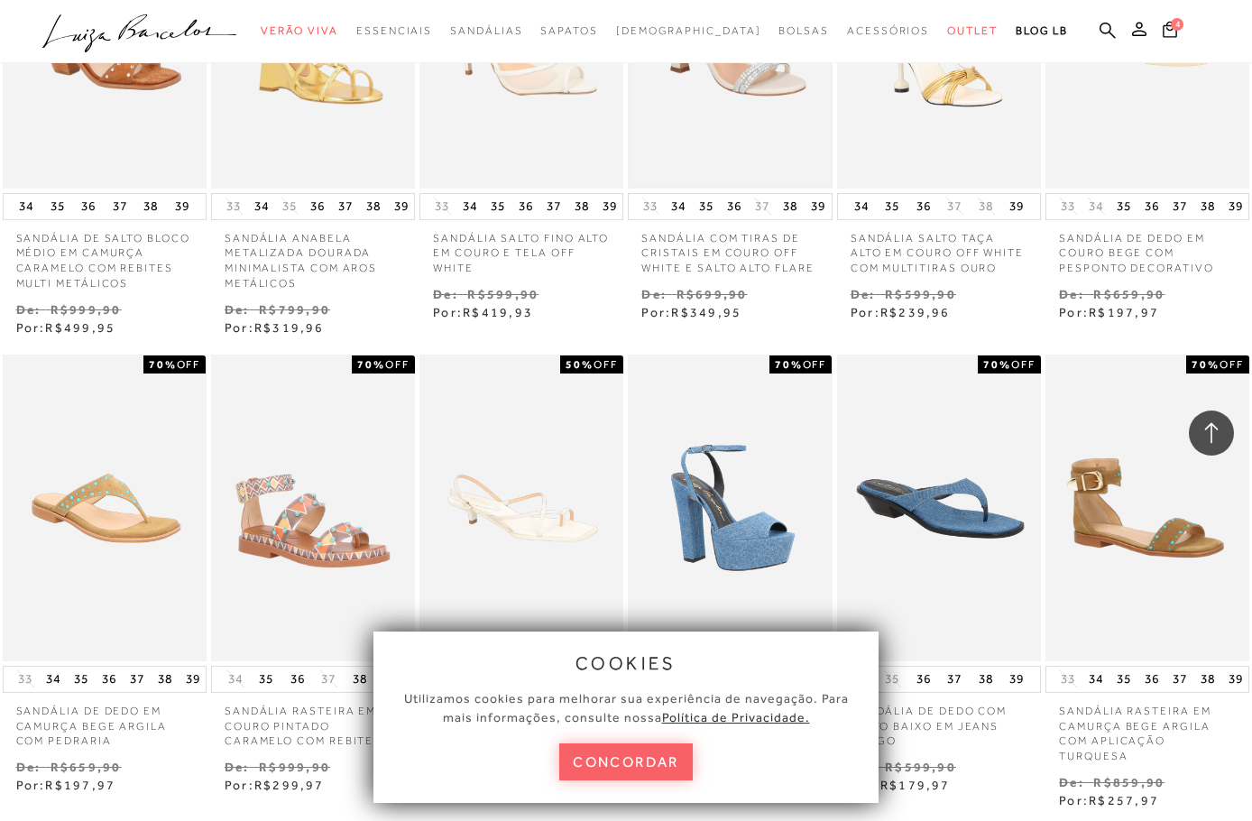
scroll to position [1736, 0]
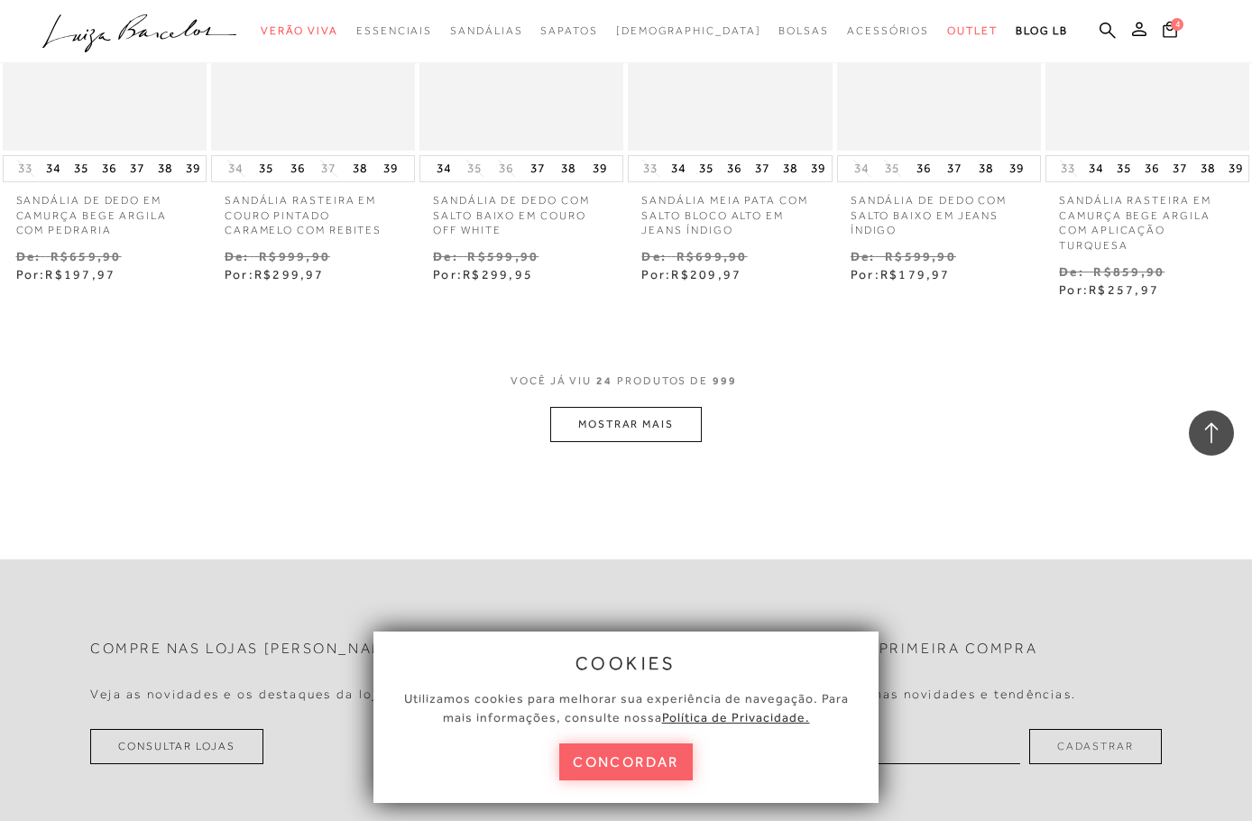
click at [661, 409] on button "MOSTRAR MAIS" at bounding box center [626, 424] width 152 height 35
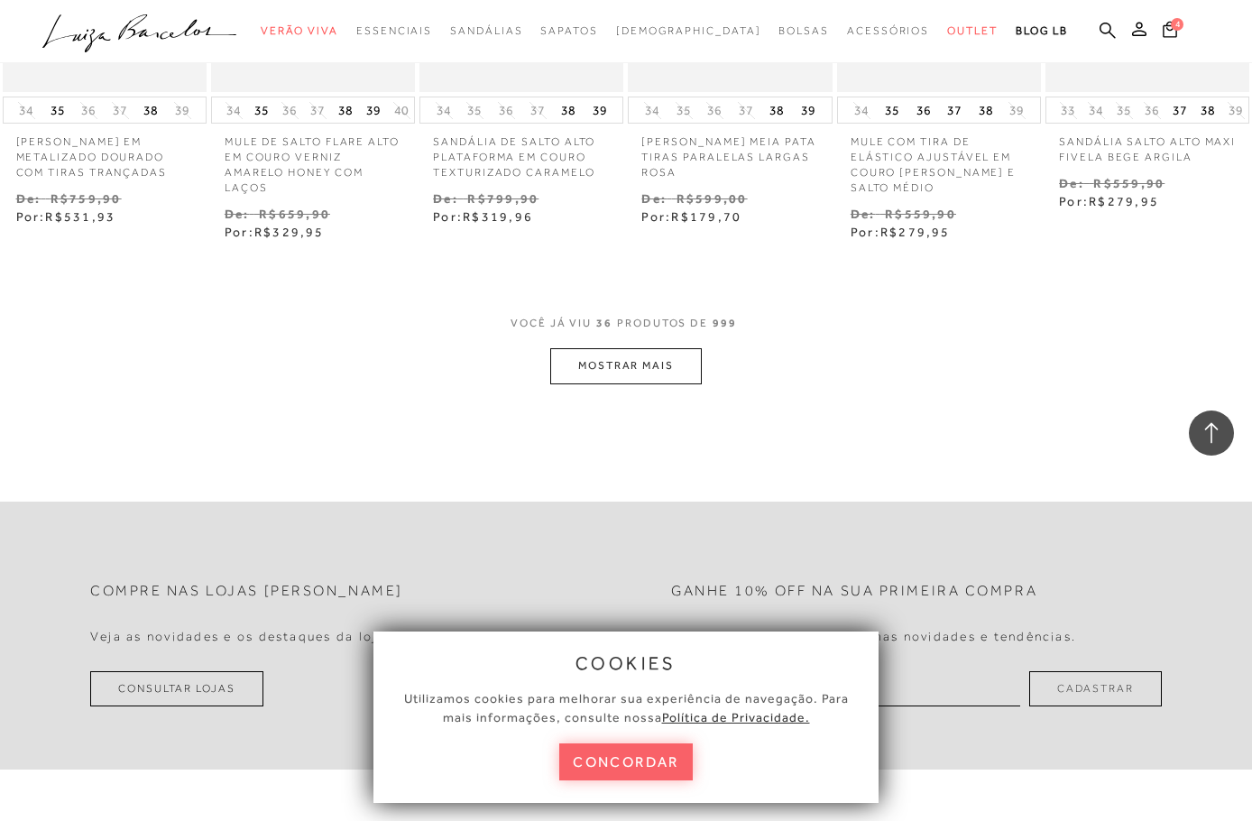
scroll to position [2681, 0]
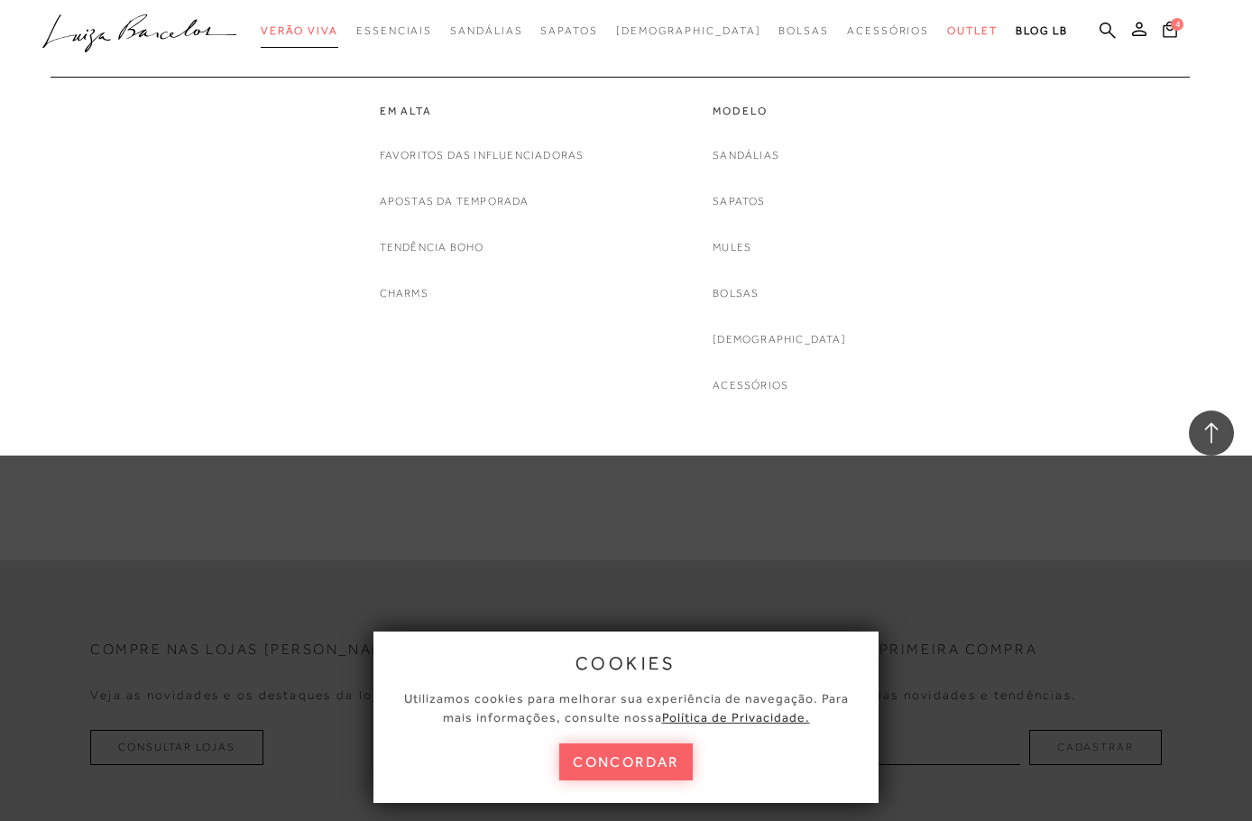
click at [331, 30] on span "Verão Viva" at bounding box center [300, 30] width 78 height 13
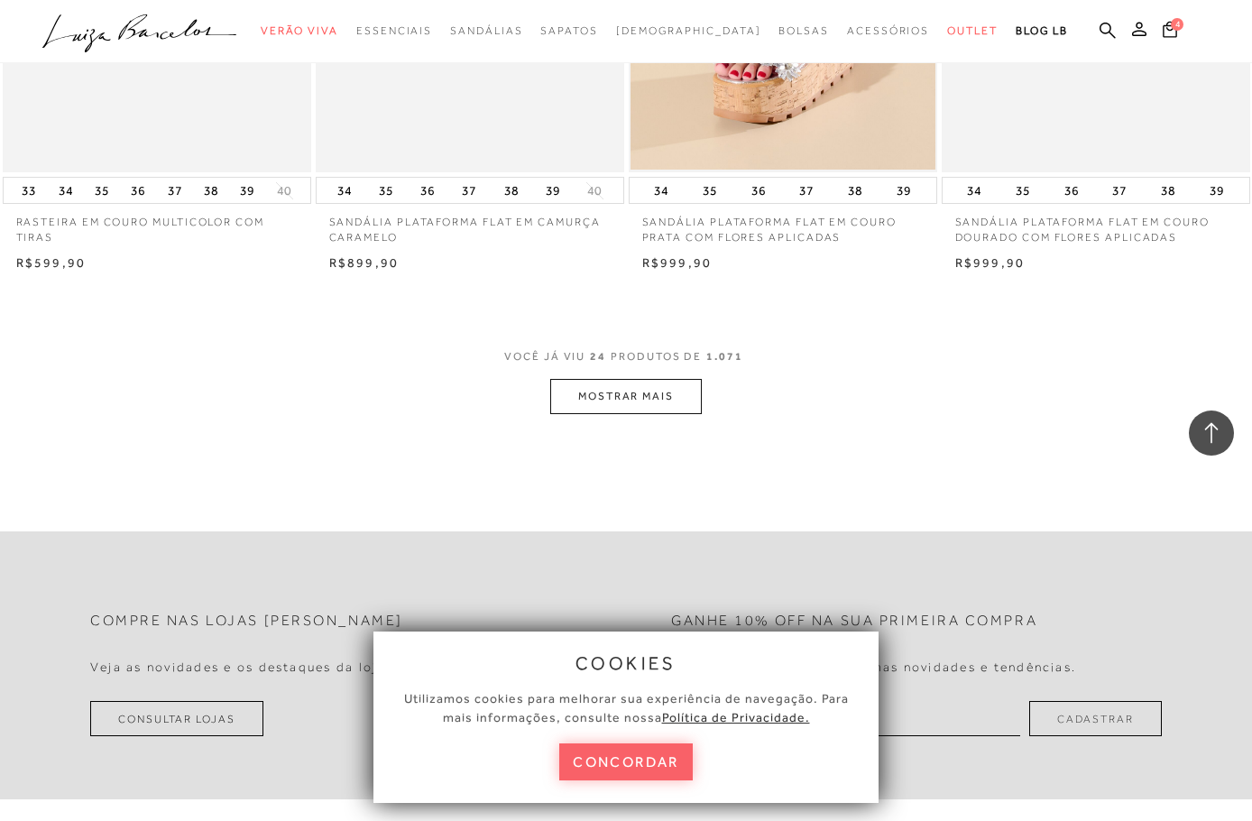
scroll to position [3373, 0]
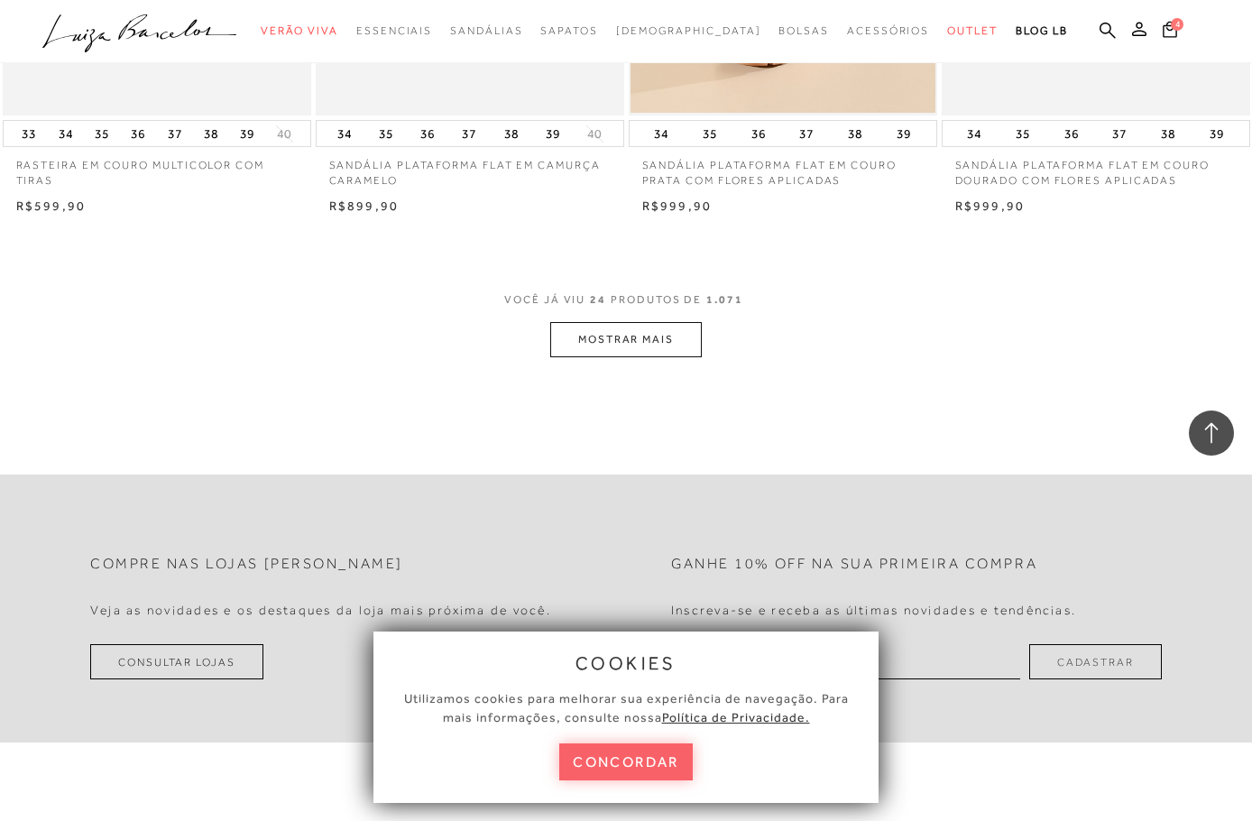
click at [624, 343] on button "MOSTRAR MAIS" at bounding box center [626, 339] width 152 height 35
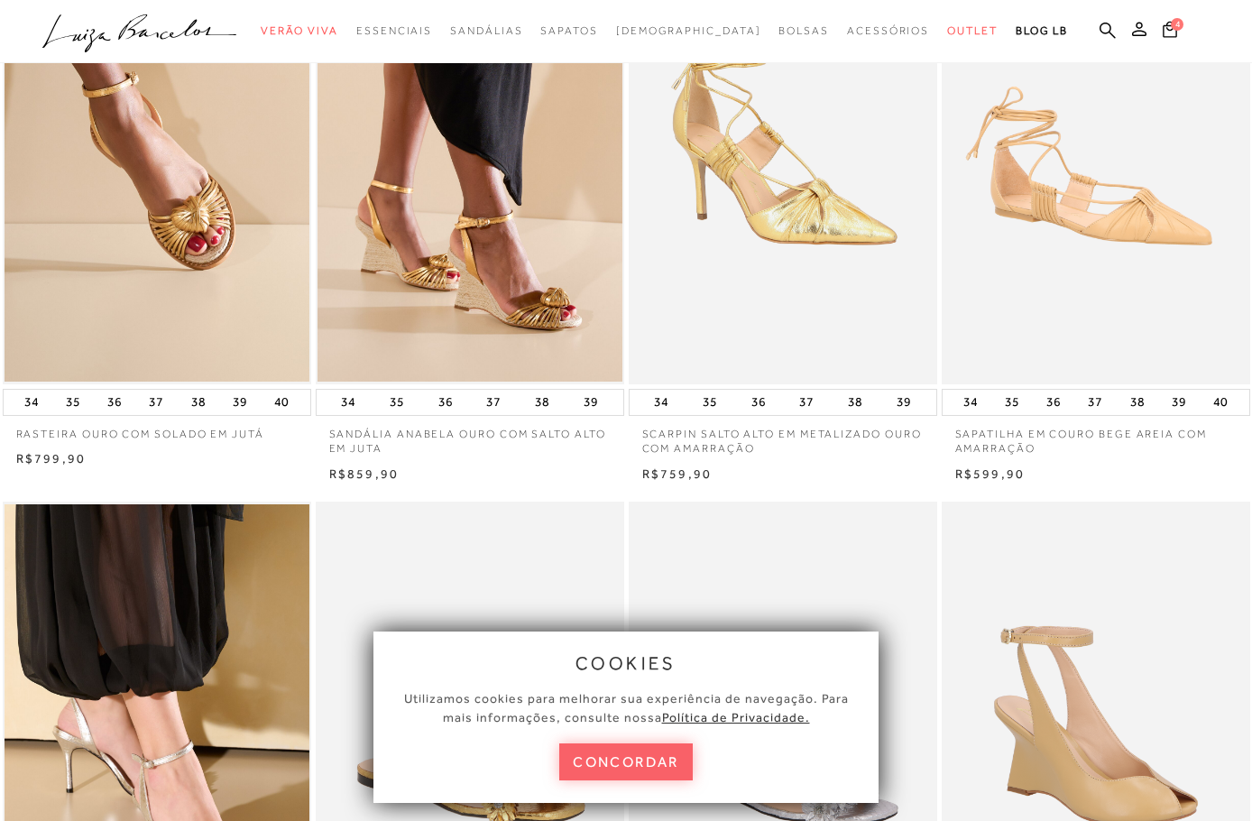
scroll to position [0, 0]
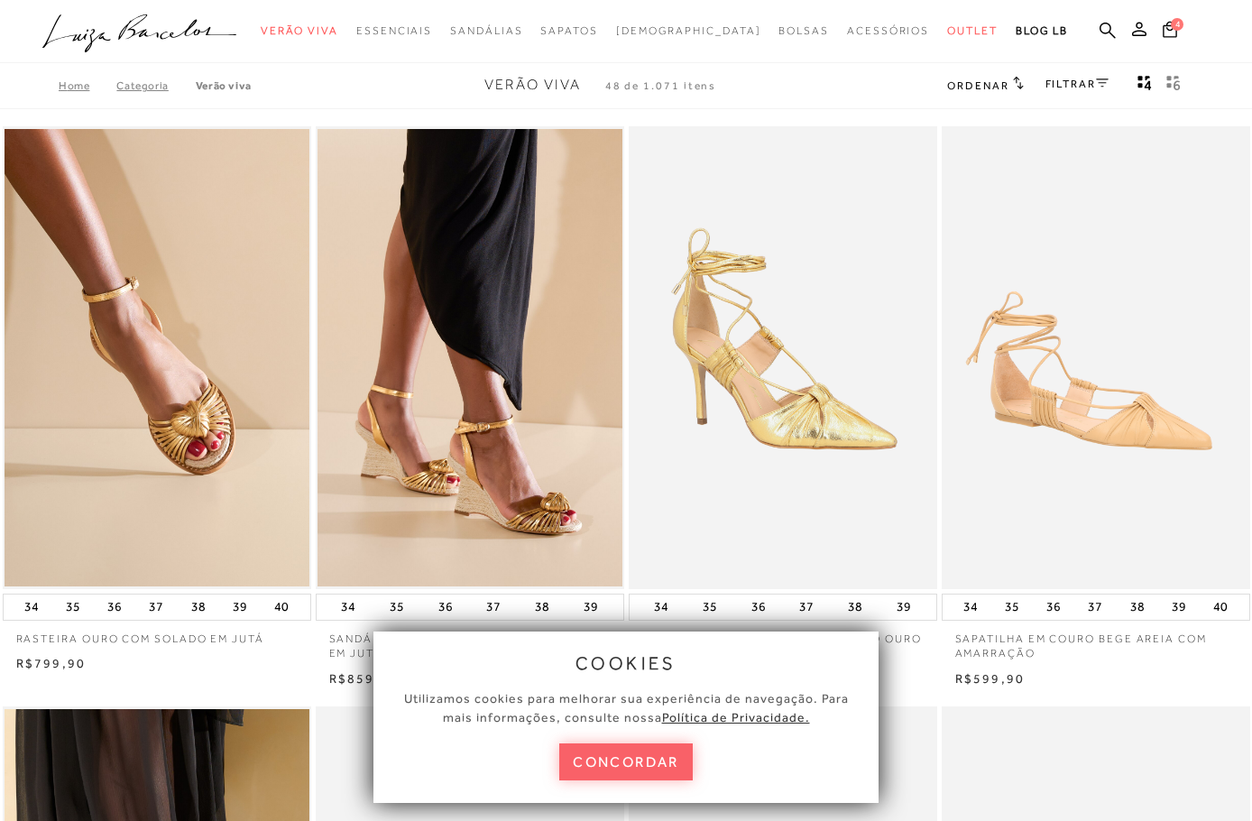
click at [1067, 89] on link "FILTRAR" at bounding box center [1076, 84] width 63 height 13
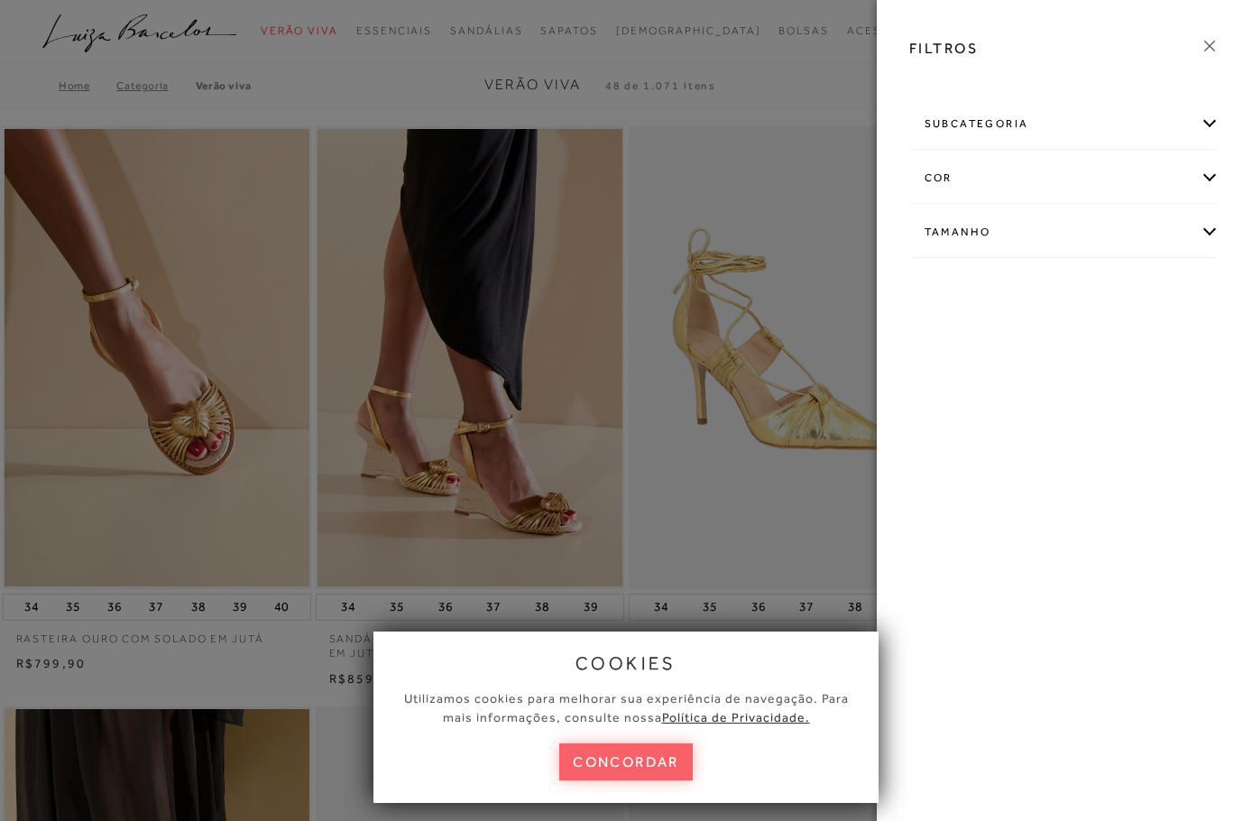
click at [979, 117] on div "subcategoria" at bounding box center [1064, 124] width 308 height 48
click at [944, 176] on span "Em alta" at bounding box center [942, 173] width 36 height 14
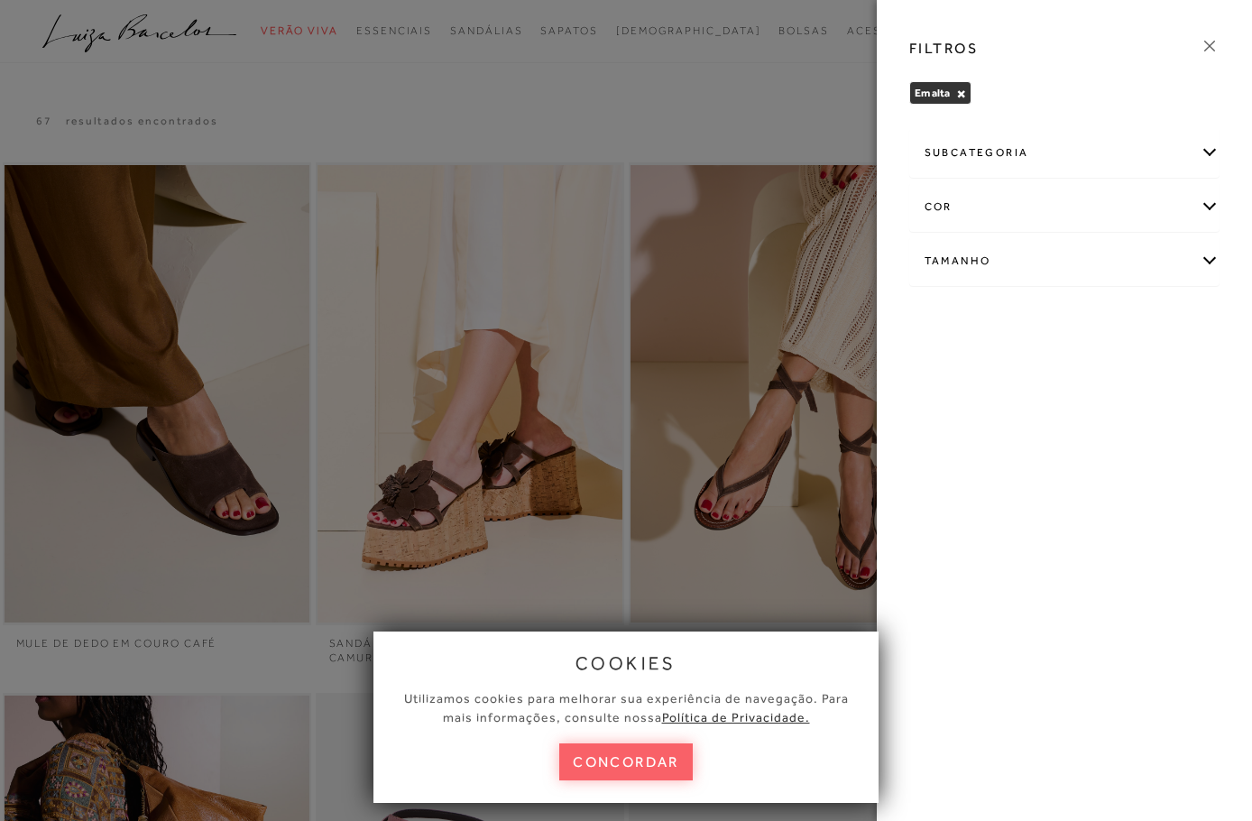
click at [951, 260] on div "Tamanho" at bounding box center [1064, 261] width 308 height 48
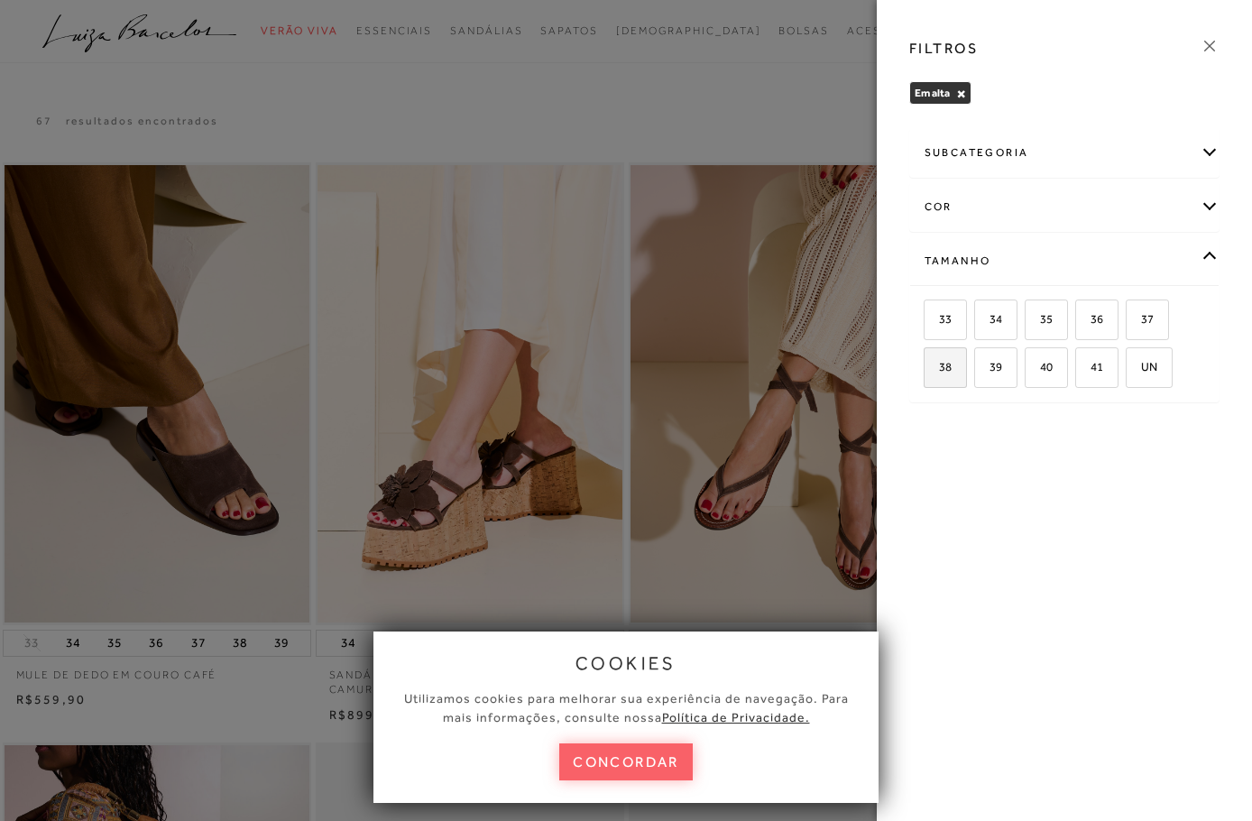
click at [959, 375] on label "38" at bounding box center [944, 367] width 41 height 39
click at [939, 375] on input "38" at bounding box center [930, 370] width 18 height 18
checkbox input "true"
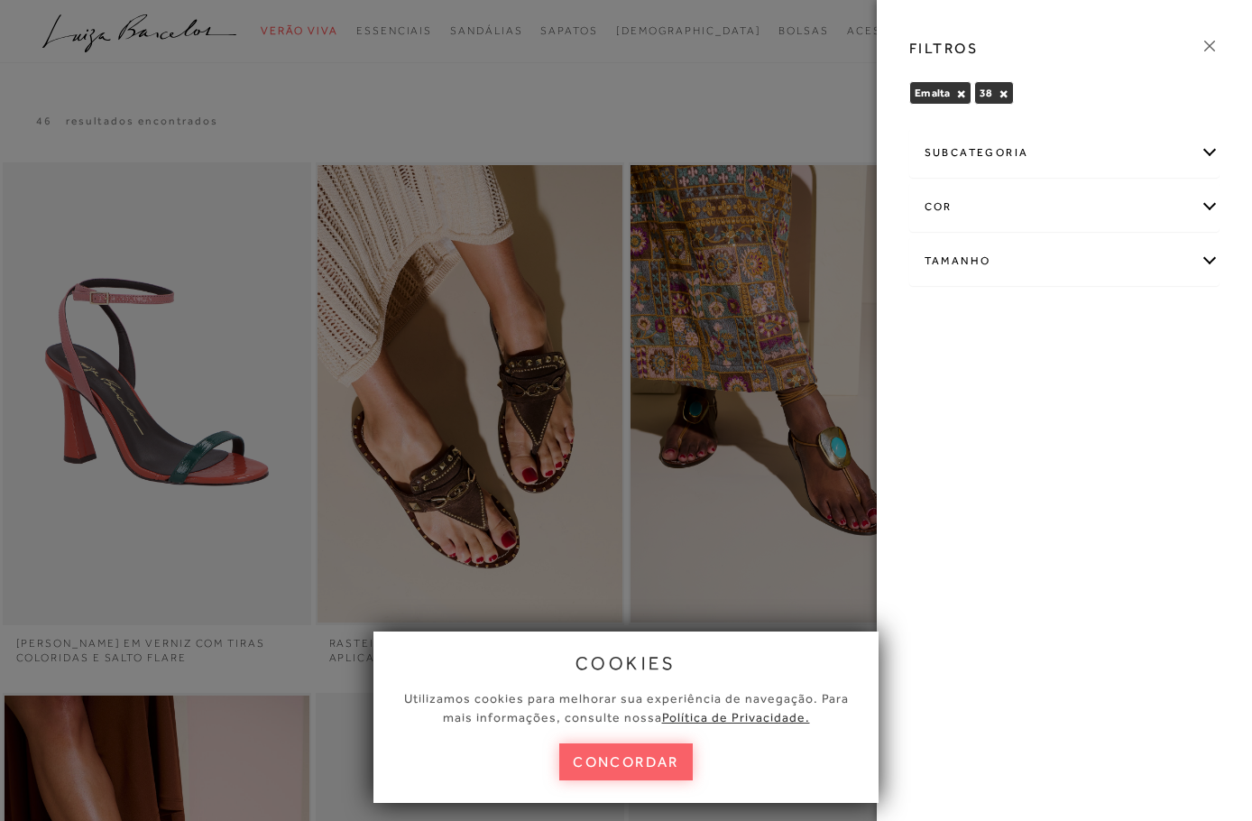
click at [1212, 45] on icon at bounding box center [1210, 46] width 20 height 20
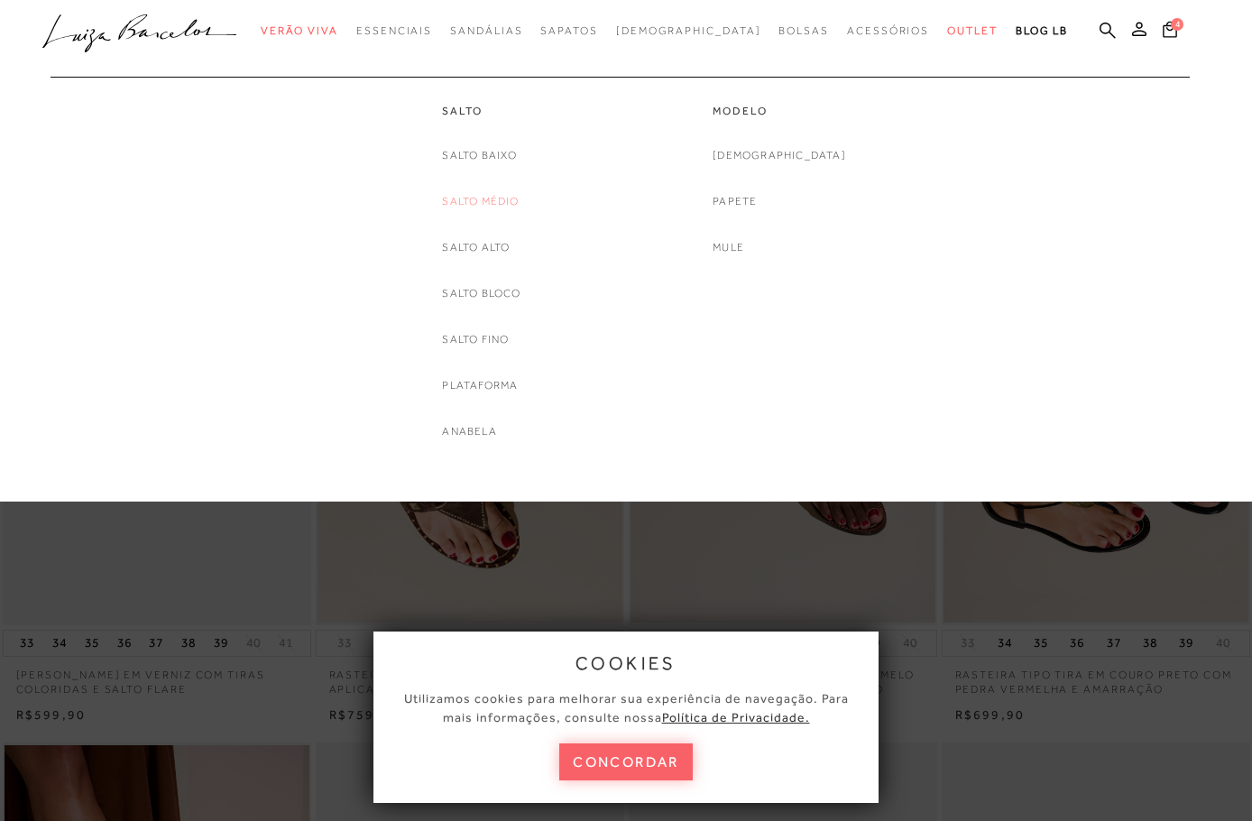
click at [485, 197] on link "Salto Médio" at bounding box center [480, 201] width 77 height 19
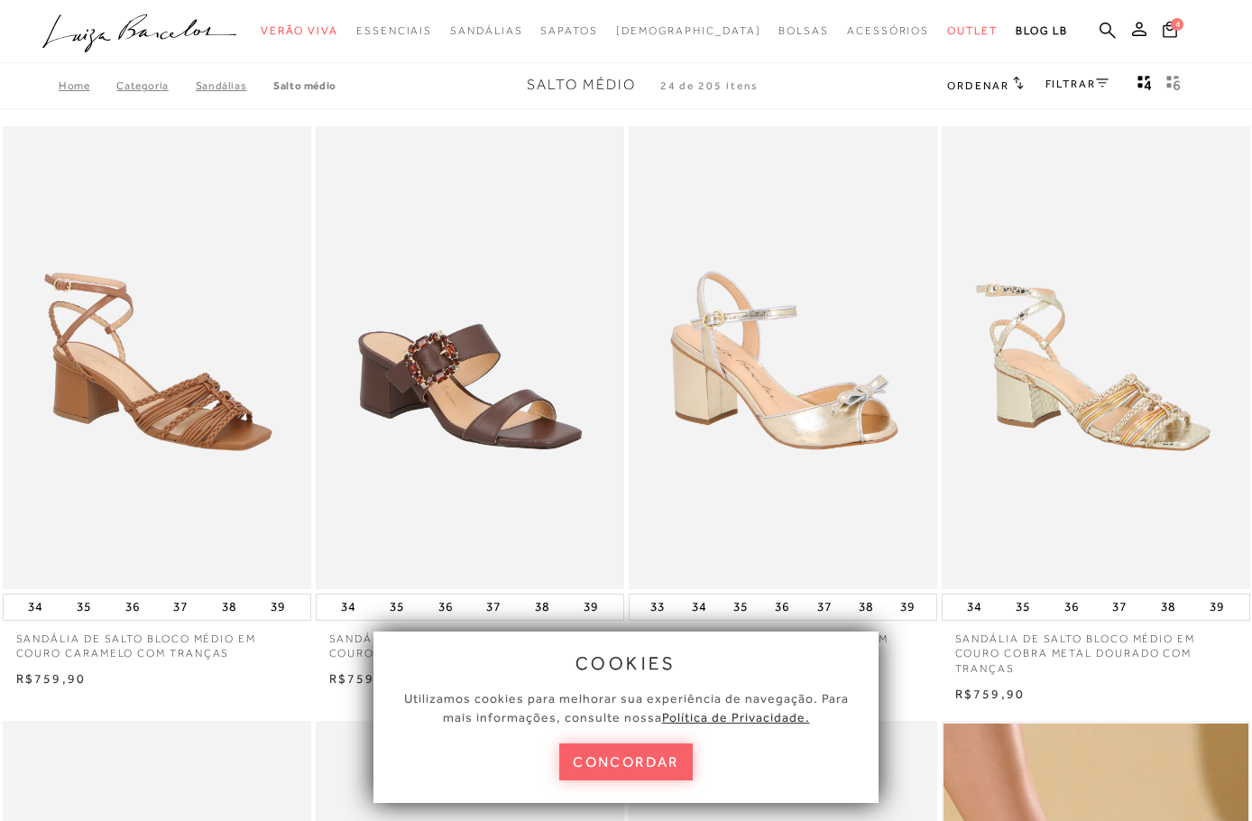
click at [1173, 76] on icon "gridText6Desc" at bounding box center [1173, 83] width 14 height 16
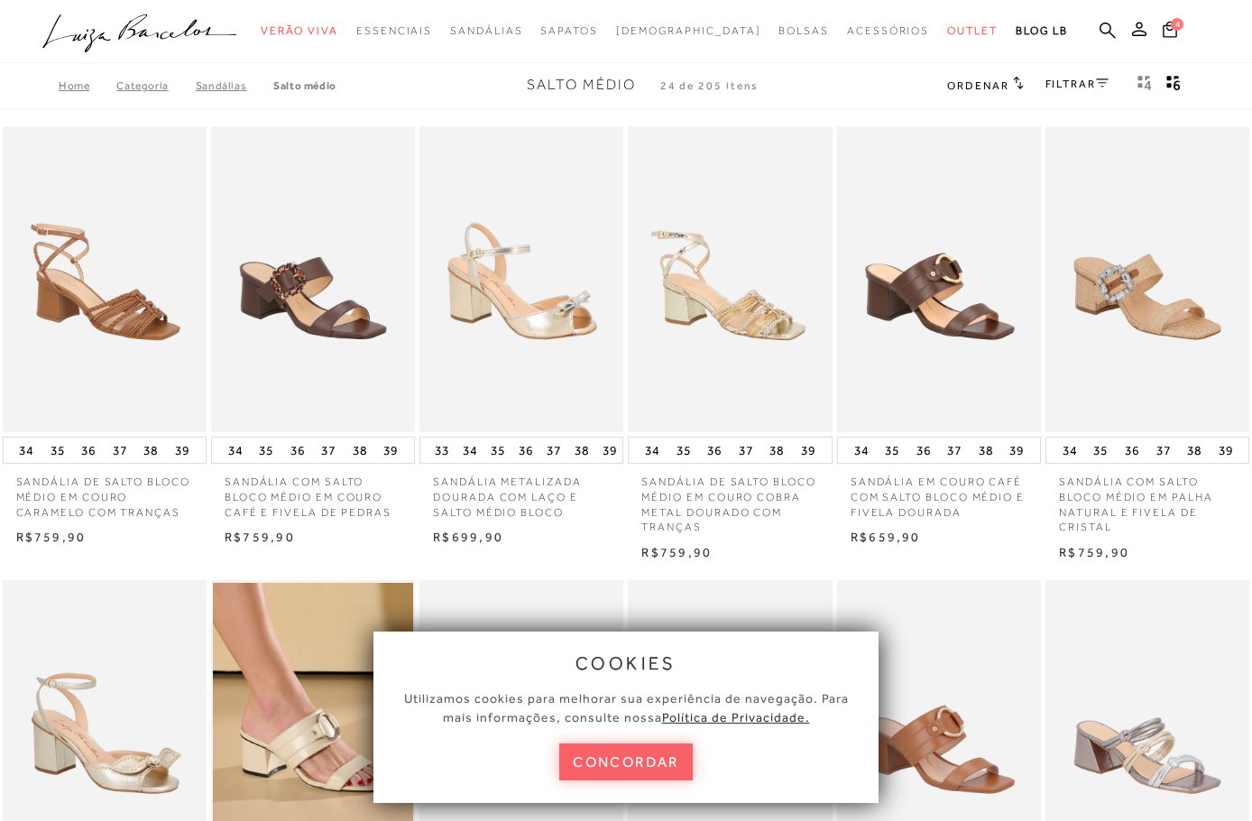
click at [1081, 79] on link "FILTRAR" at bounding box center [1076, 84] width 63 height 13
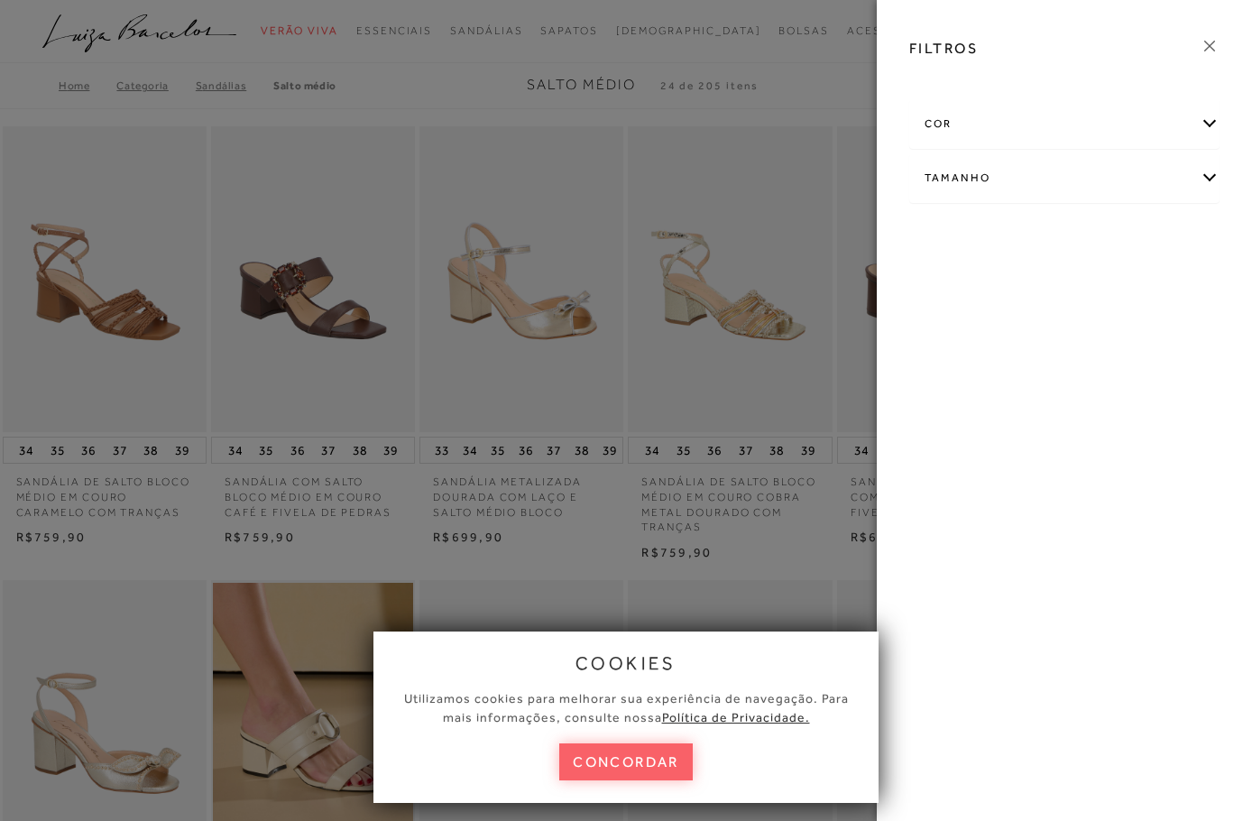
click at [950, 167] on div "Tamanho" at bounding box center [1064, 178] width 308 height 48
click at [941, 284] on span "38" at bounding box center [938, 284] width 26 height 14
click at [939, 284] on input "38" at bounding box center [930, 287] width 18 height 18
checkbox input "true"
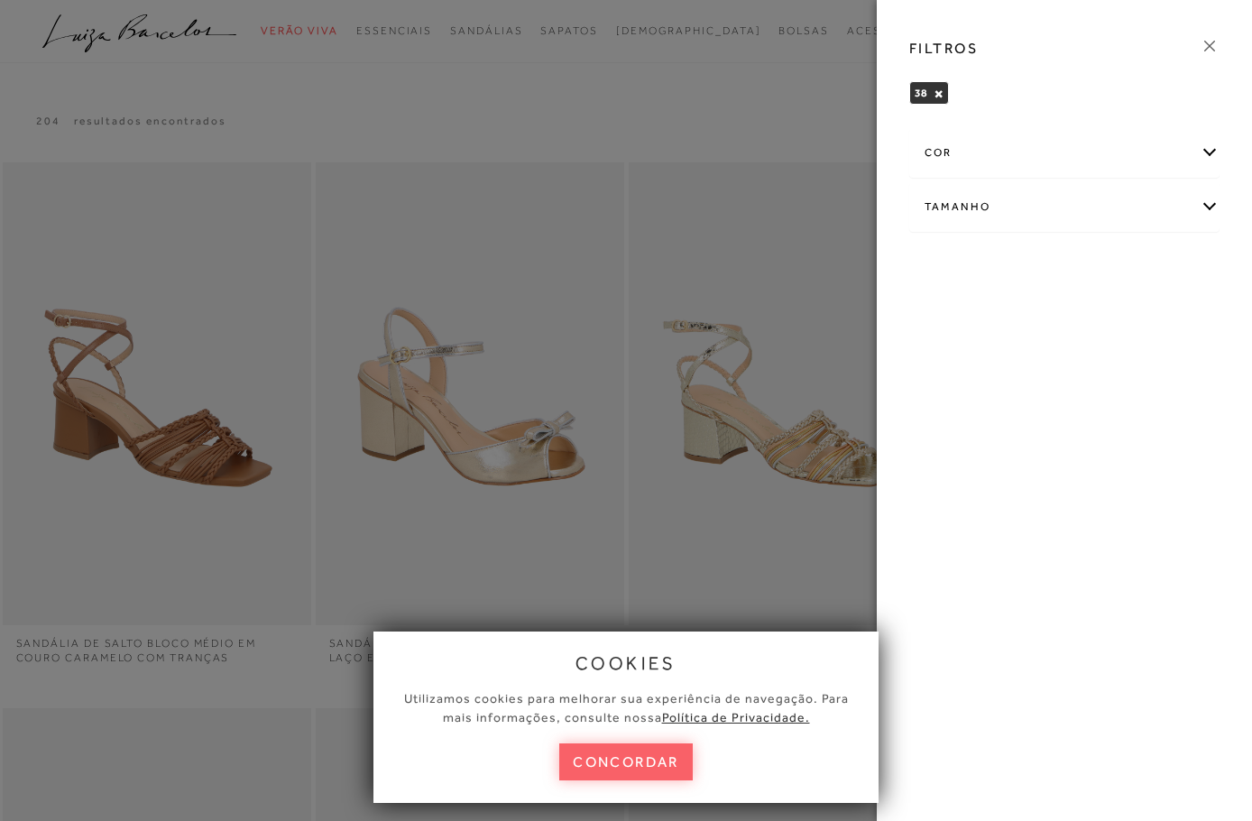
click at [1208, 50] on icon at bounding box center [1210, 46] width 20 height 20
click at [1208, 50] on nav ".a{fill-rule:evenodd;} Verão Viva Essenciais Sandálias Sapatos Rasteiras Bolsas" at bounding box center [612, 33] width 1207 height 38
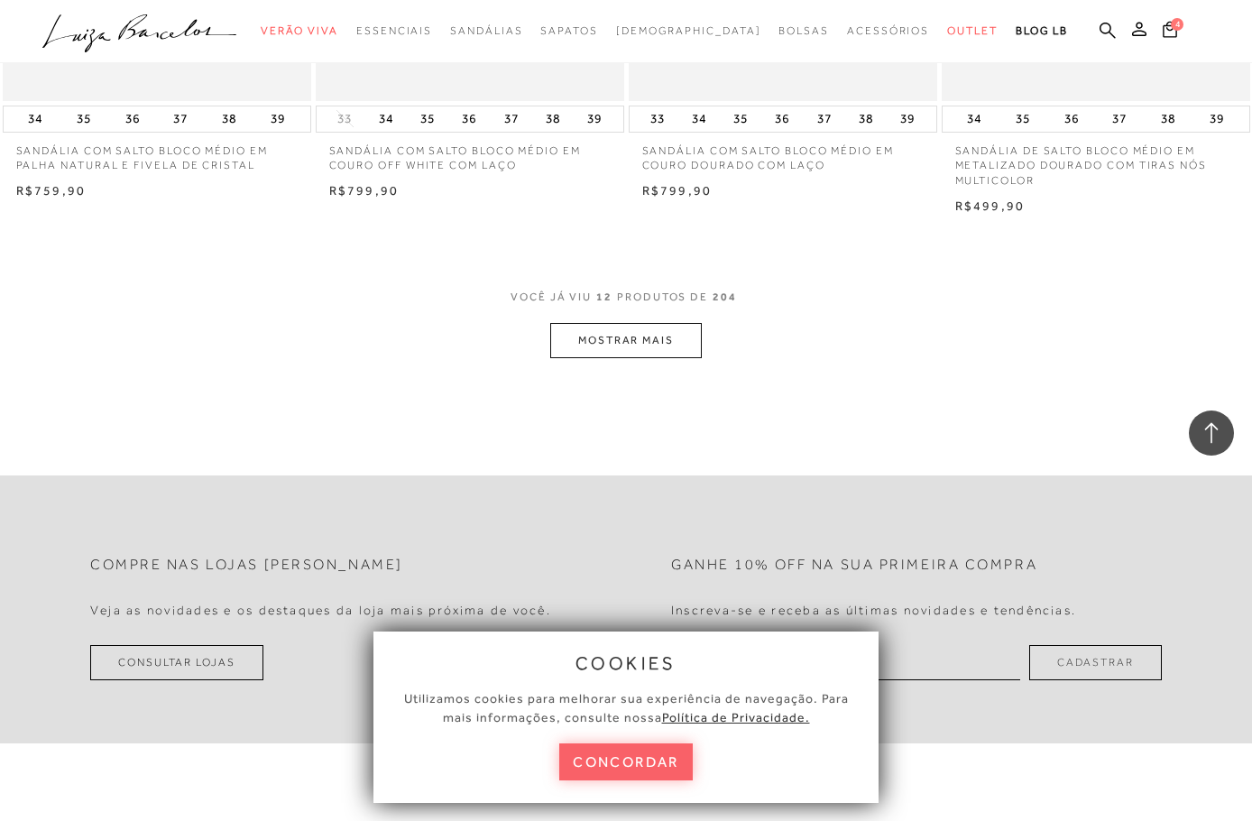
scroll to position [1188, 0]
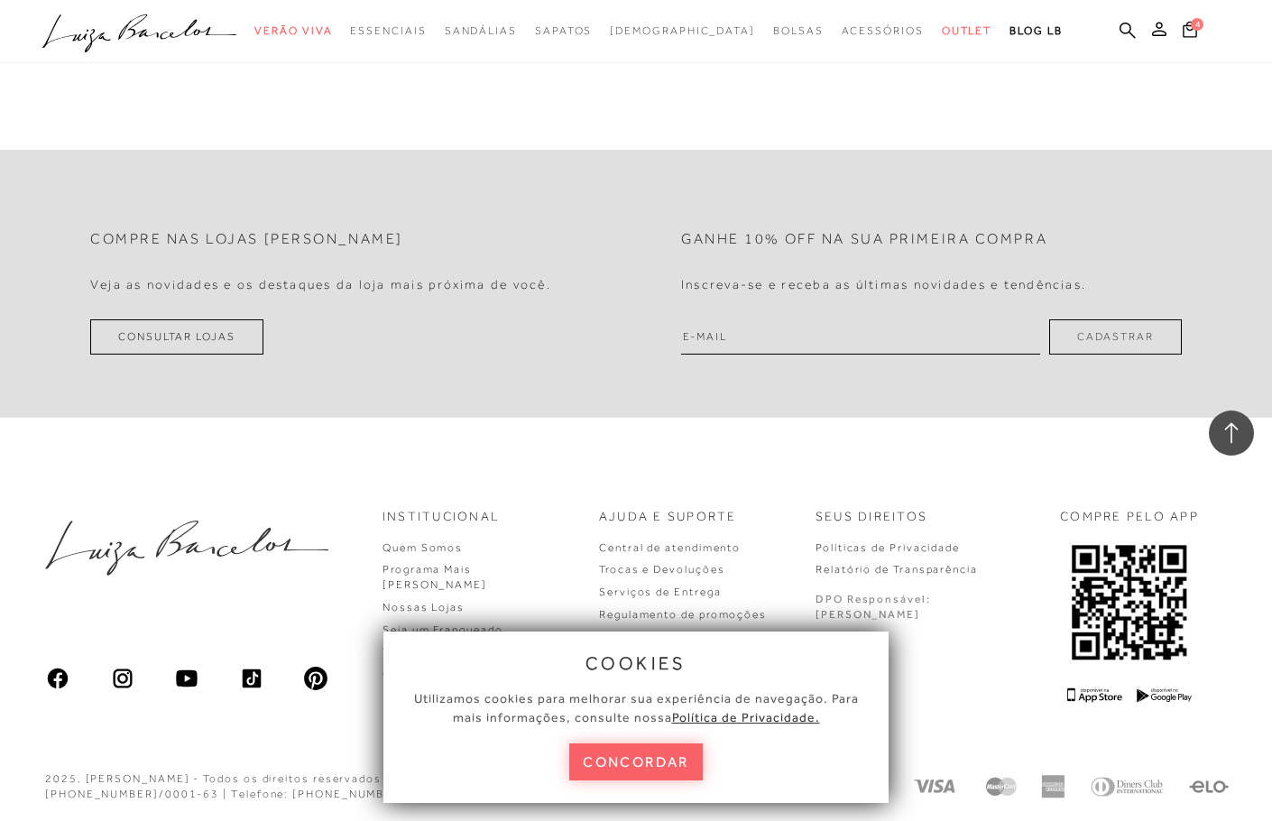
scroll to position [1536, 0]
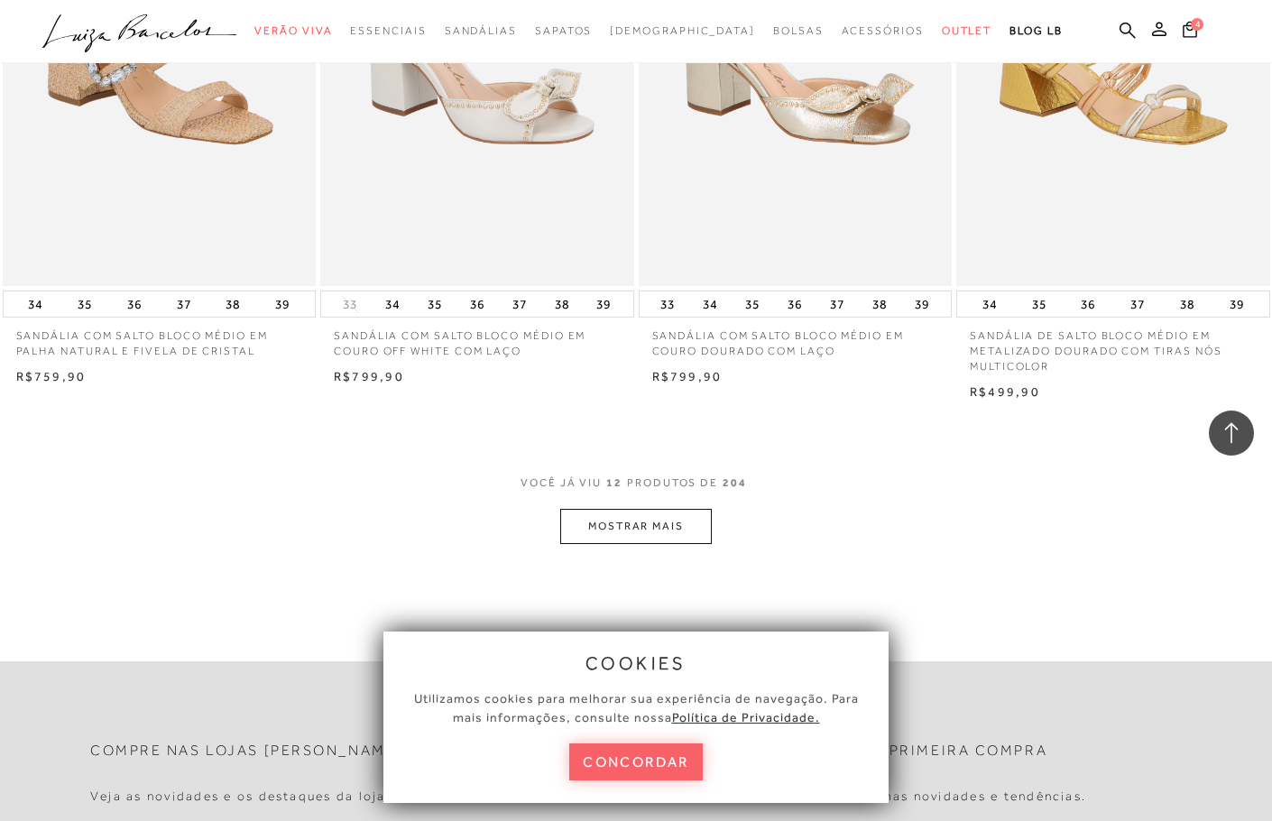
click at [645, 529] on button "MOSTRAR MAIS" at bounding box center [636, 526] width 152 height 35
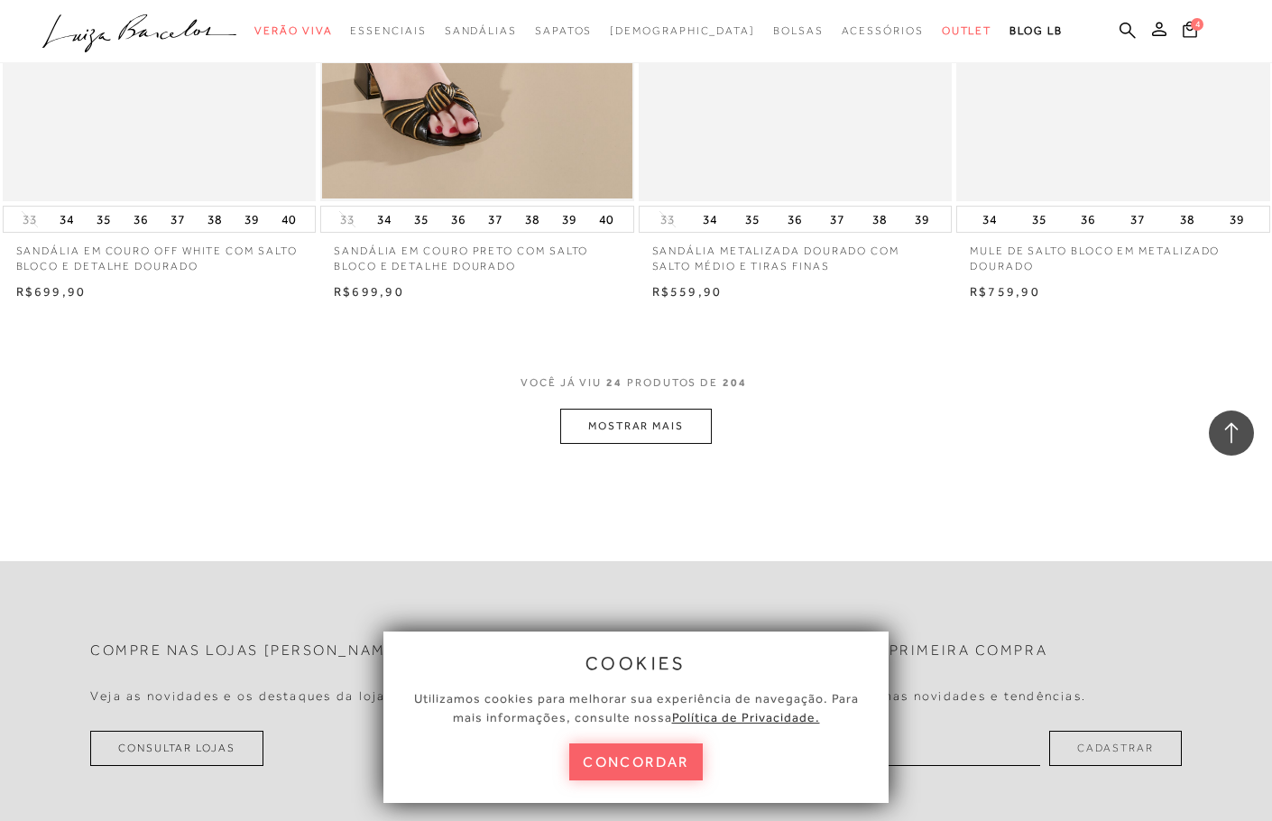
scroll to position [3583, 0]
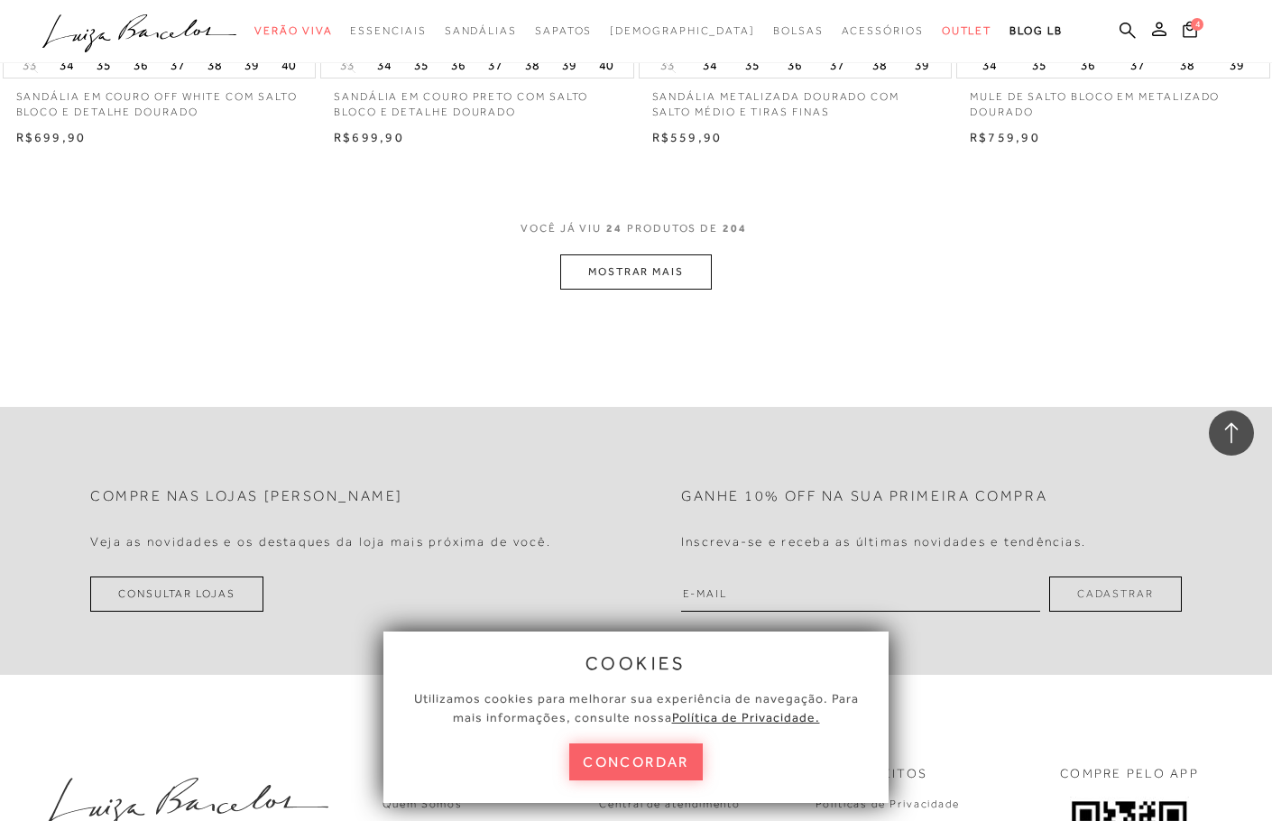
click at [648, 277] on button "MOSTRAR MAIS" at bounding box center [636, 271] width 152 height 35
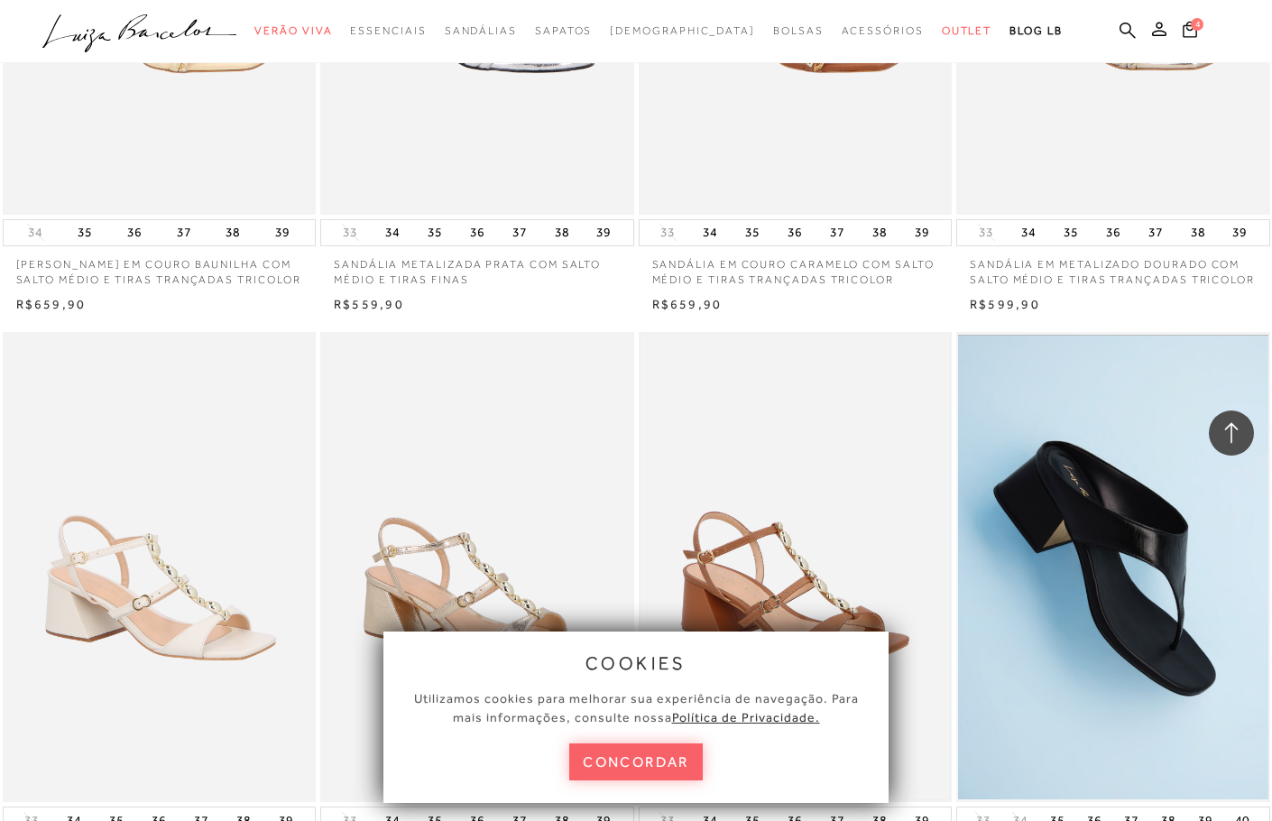
scroll to position [5117, 0]
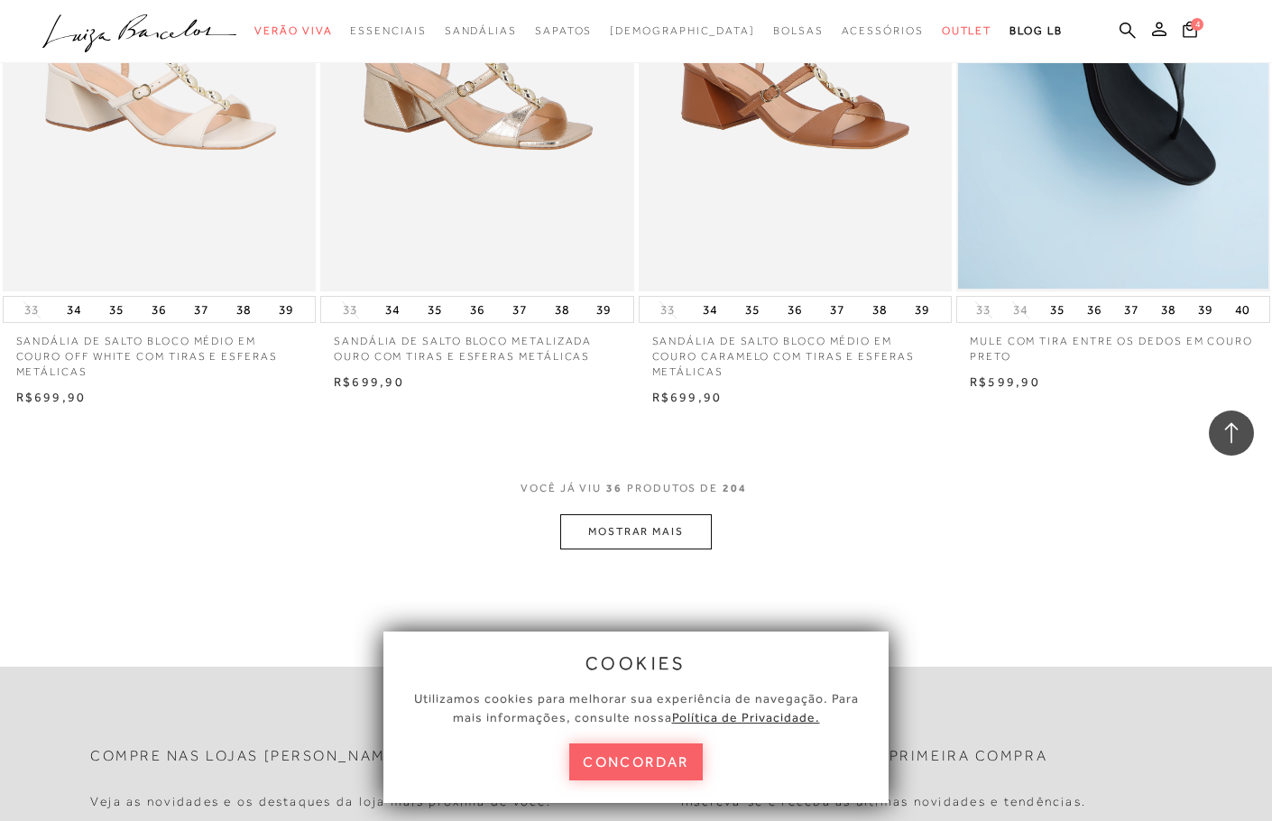
click at [620, 549] on button "MOSTRAR MAIS" at bounding box center [636, 531] width 152 height 35
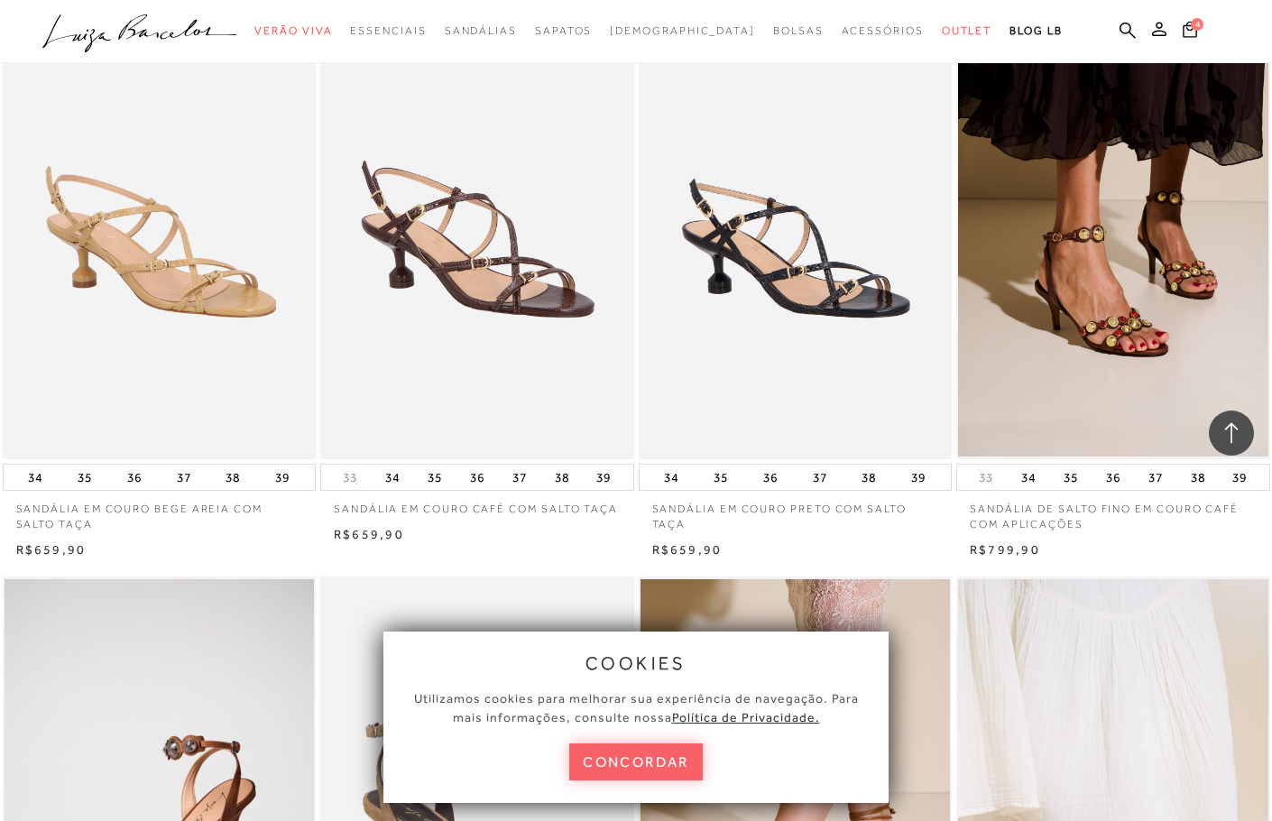
scroll to position [7161, 0]
